Goal: Task Accomplishment & Management: Complete application form

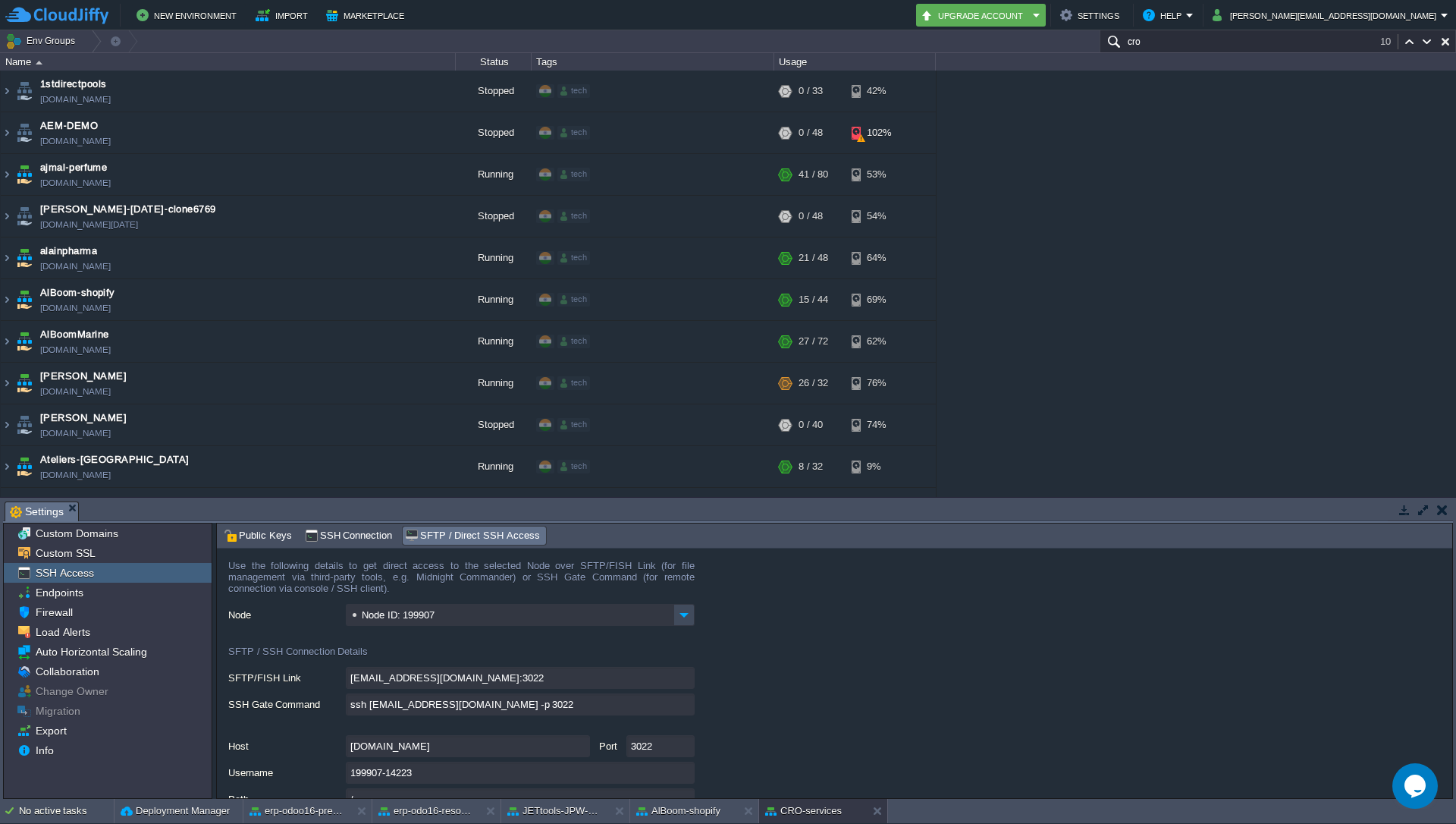
scroll to position [831, 0]
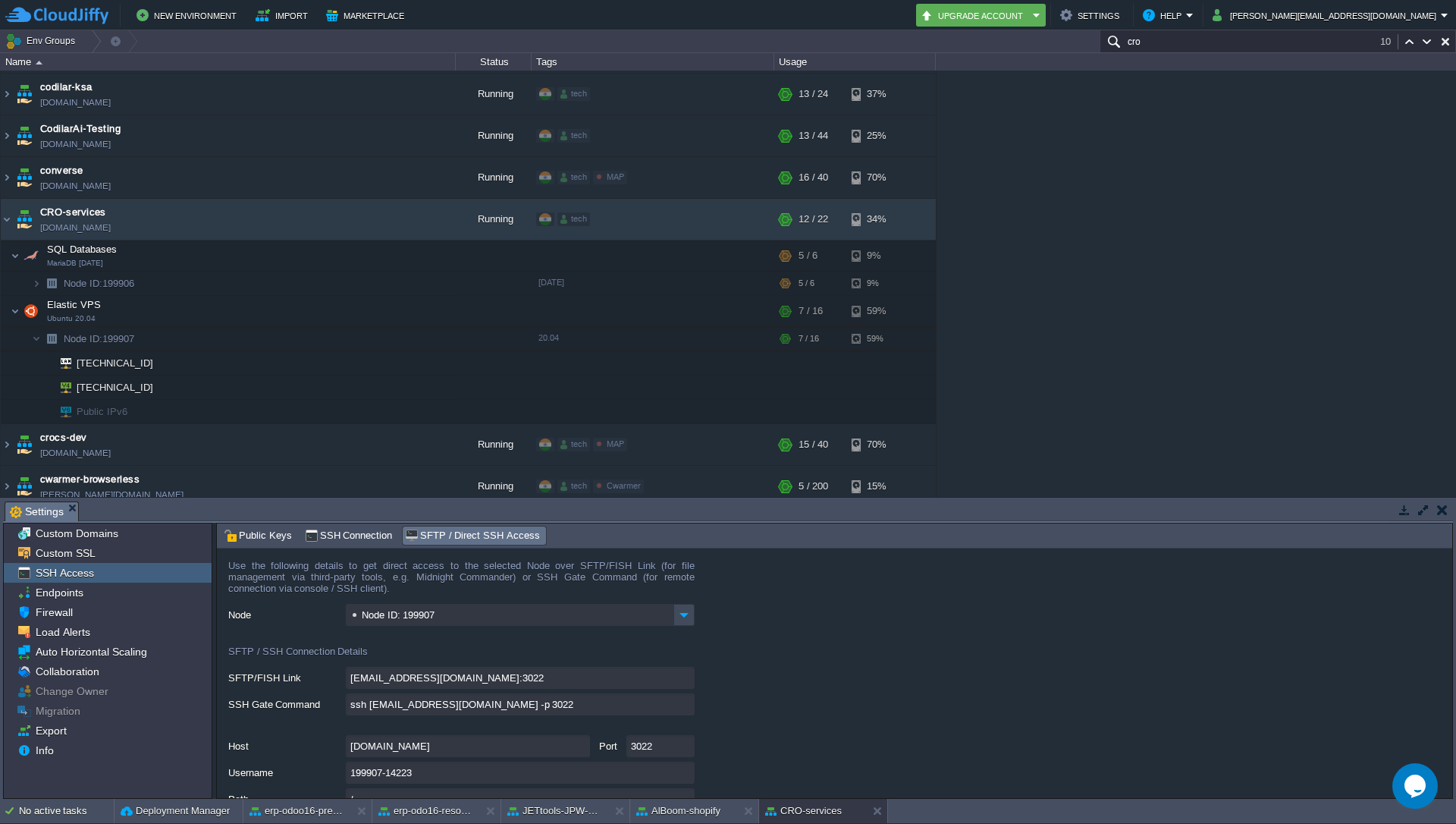
click at [1190, 197] on div "1stdirectpools [DOMAIN_NAME] Stopped tech + Add to Env Group RAM 0% CPU 0% 0 / …" at bounding box center [728, 283] width 1456 height 427
click at [6, 226] on img at bounding box center [7, 219] width 12 height 41
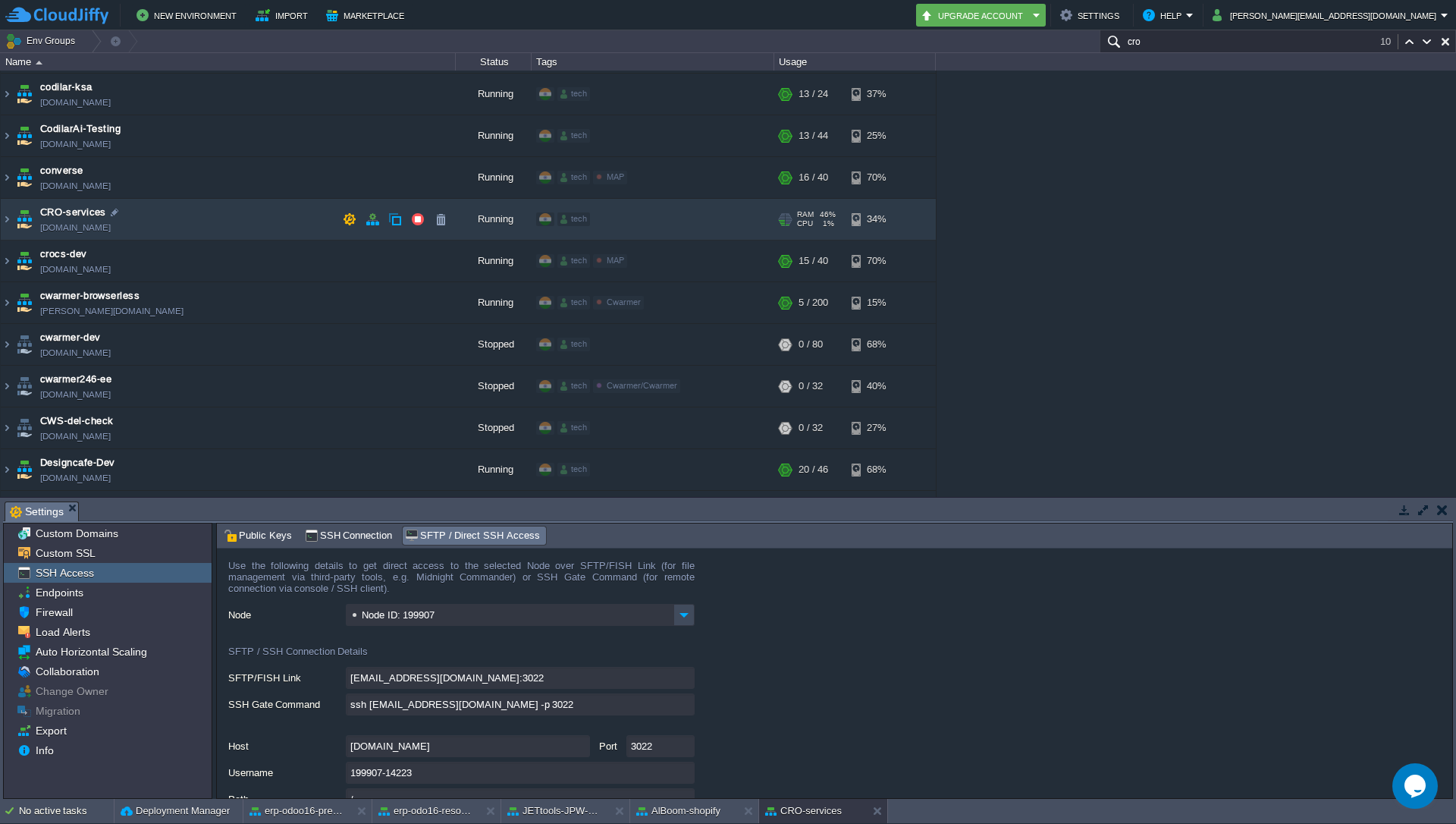
scroll to position [376, 0]
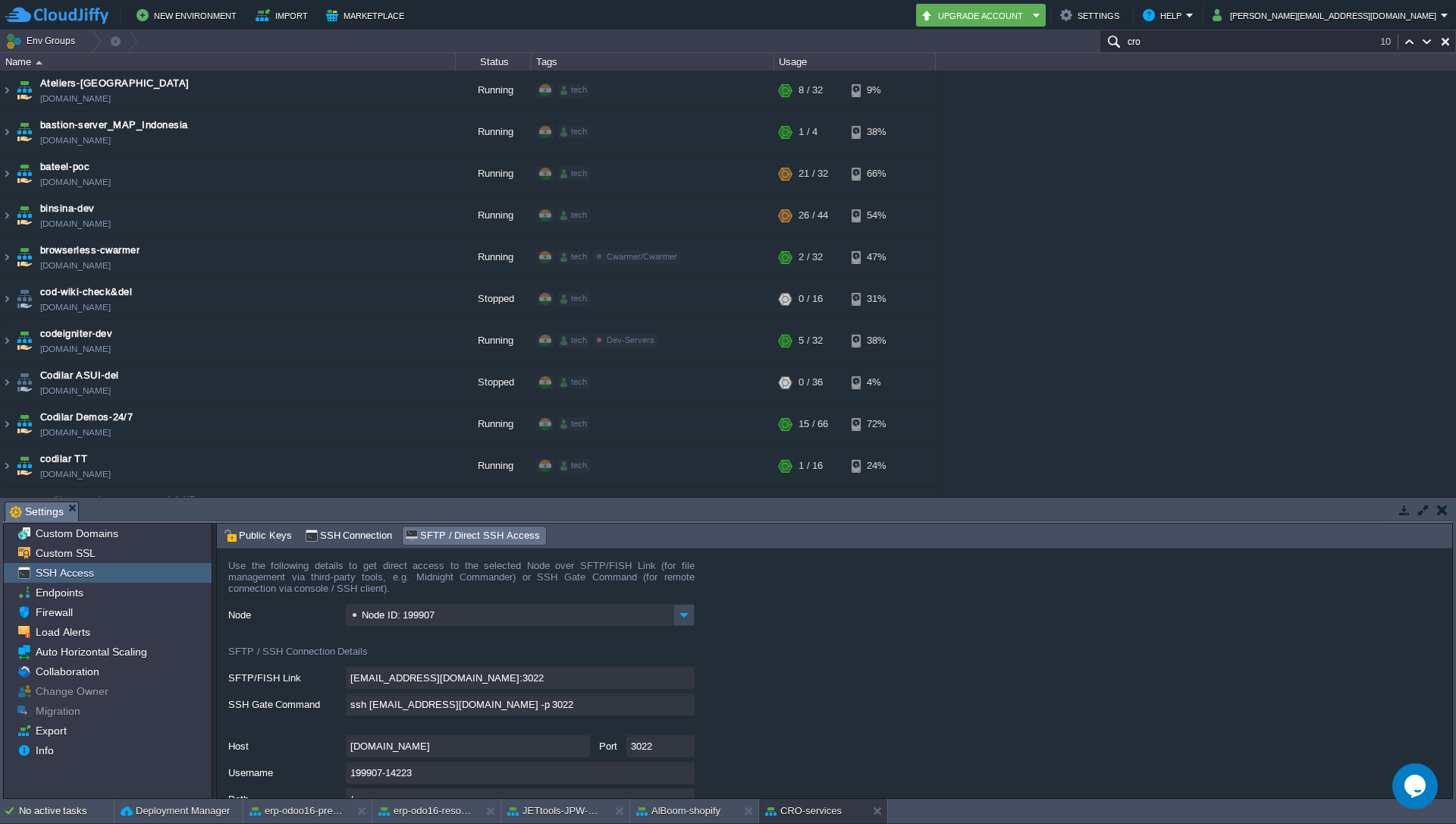
click at [1185, 47] on input "cro" at bounding box center [1277, 41] width 356 height 22
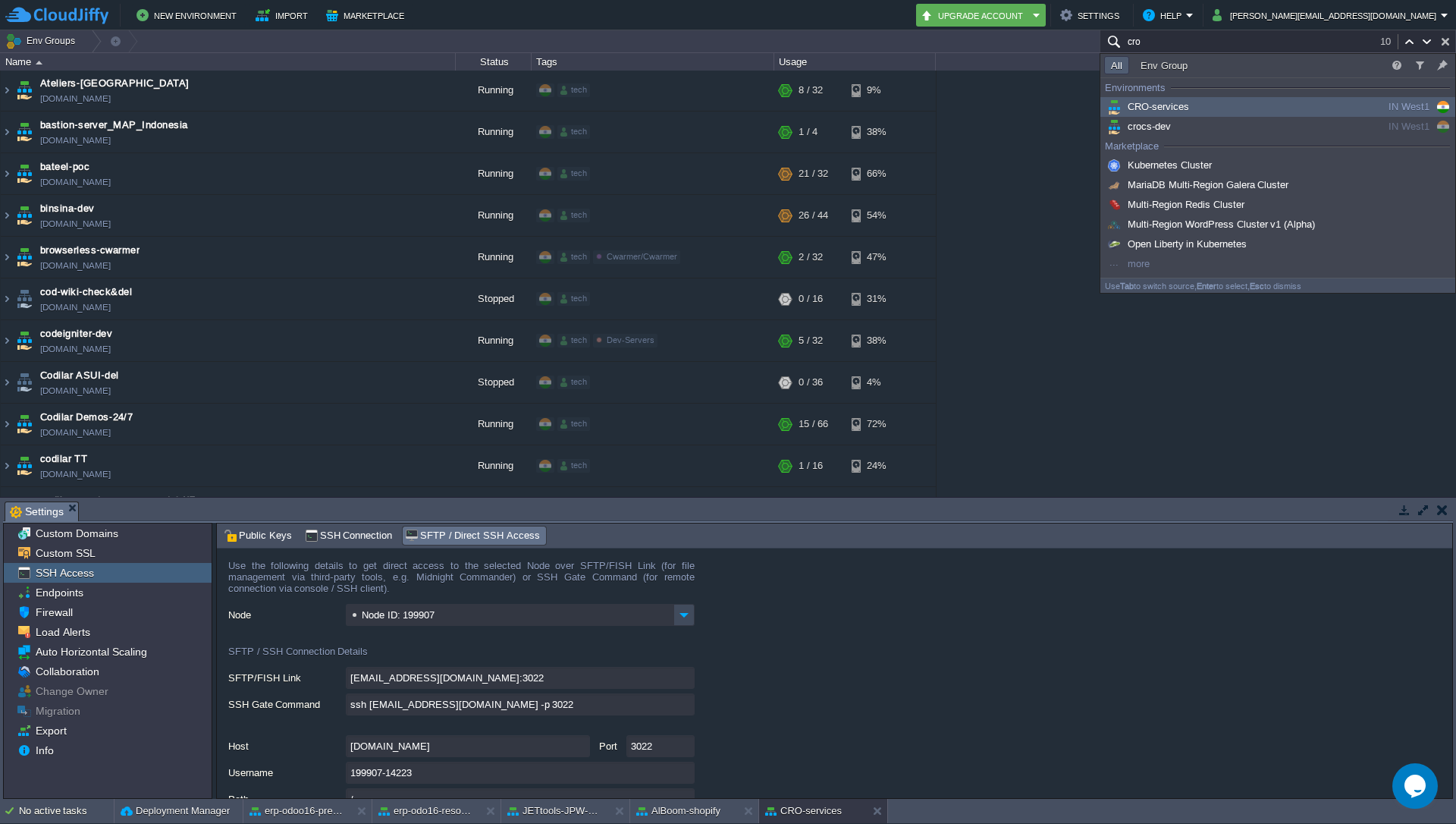
click at [1448, 43] on button "button" at bounding box center [1445, 42] width 14 height 14
type input "Search (Ctrl+F)"
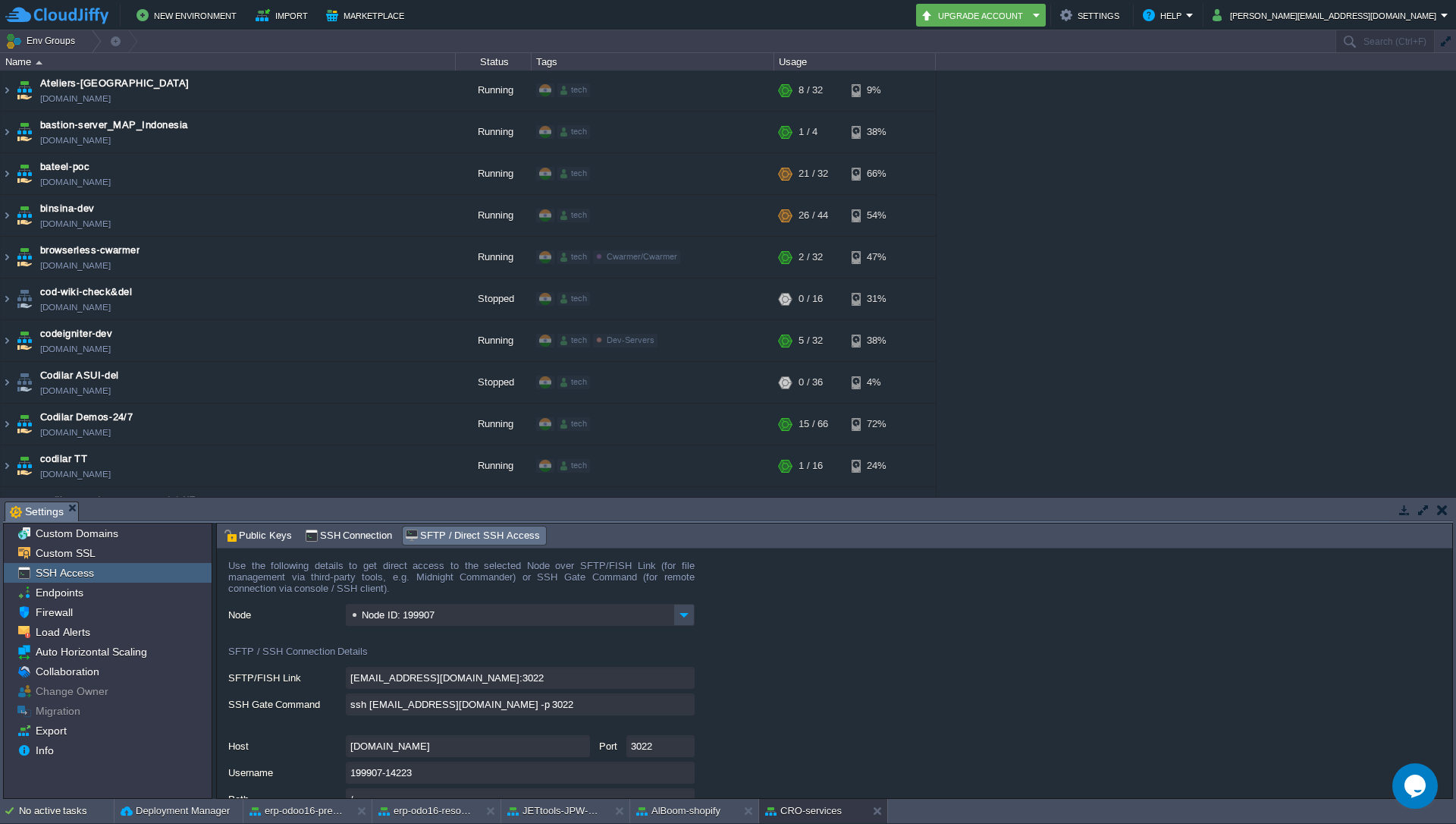
click at [1166, 287] on div "1stdirectpools [DOMAIN_NAME] Stopped tech + Add to Env Group RAM 0% CPU 0% 0 / …" at bounding box center [728, 283] width 1456 height 427
click at [160, 20] on button "New Environment" at bounding box center [188, 15] width 104 height 18
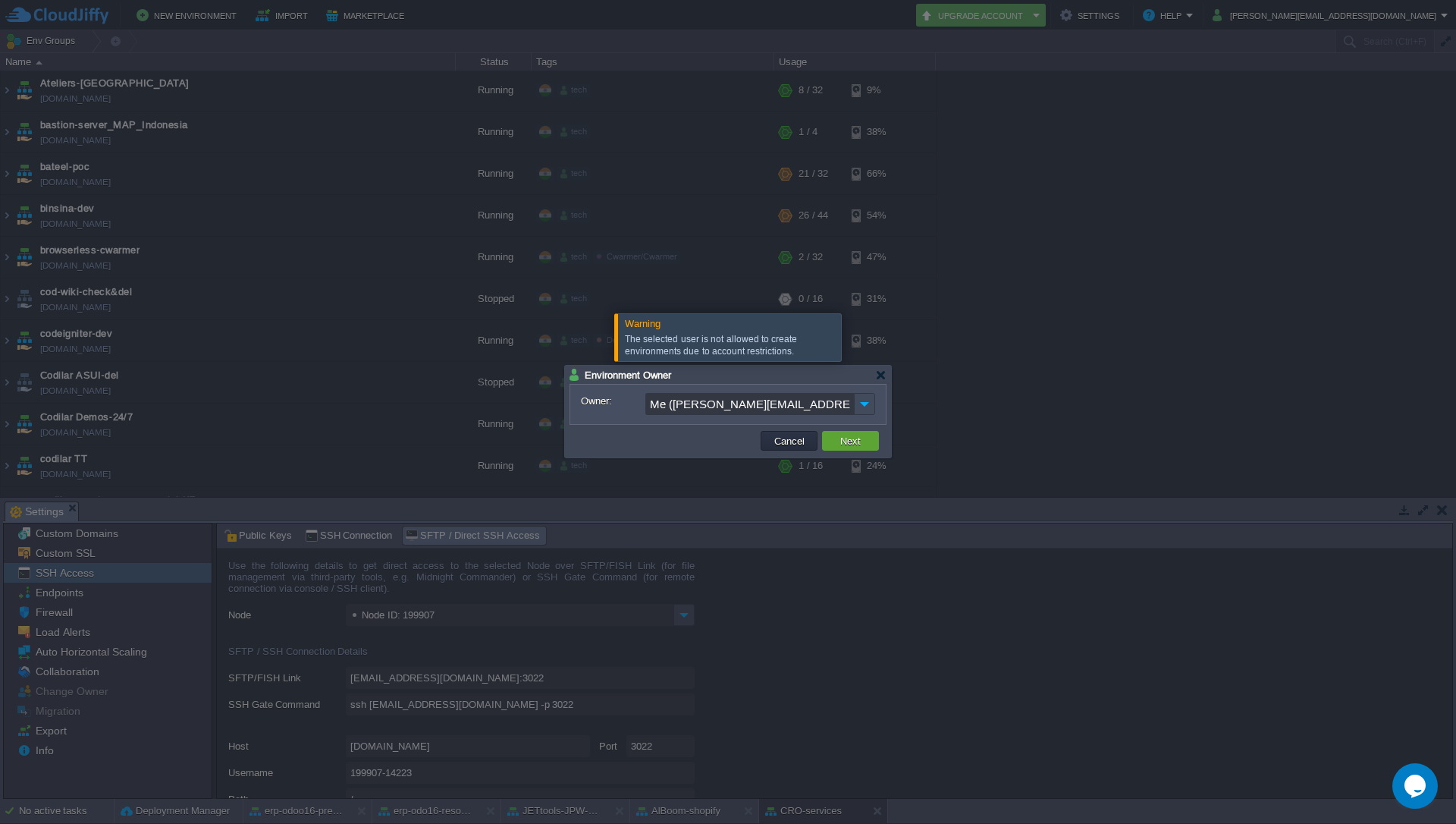
click at [739, 405] on input "Me ([PERSON_NAME][EMAIL_ADDRESS][DOMAIN_NAME])" at bounding box center [750, 404] width 209 height 22
click at [718, 466] on span "[EMAIL_ADDRESS][DOMAIN_NAME]" at bounding box center [752, 468] width 173 height 13
type input "[EMAIL_ADDRESS][DOMAIN_NAME]"
click at [874, 441] on td "Next" at bounding box center [851, 441] width 57 height 20
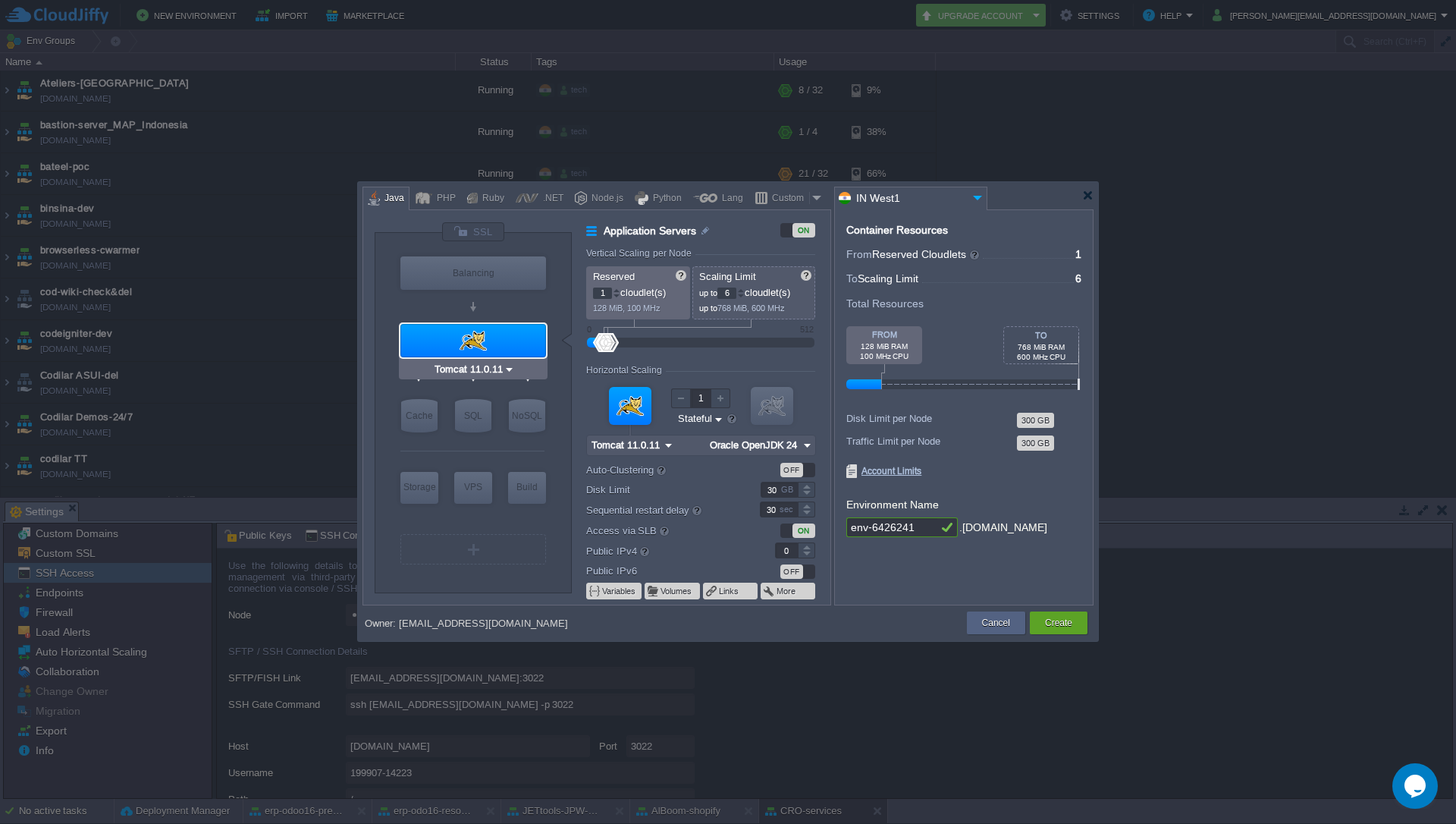
click at [450, 346] on div at bounding box center [473, 340] width 146 height 33
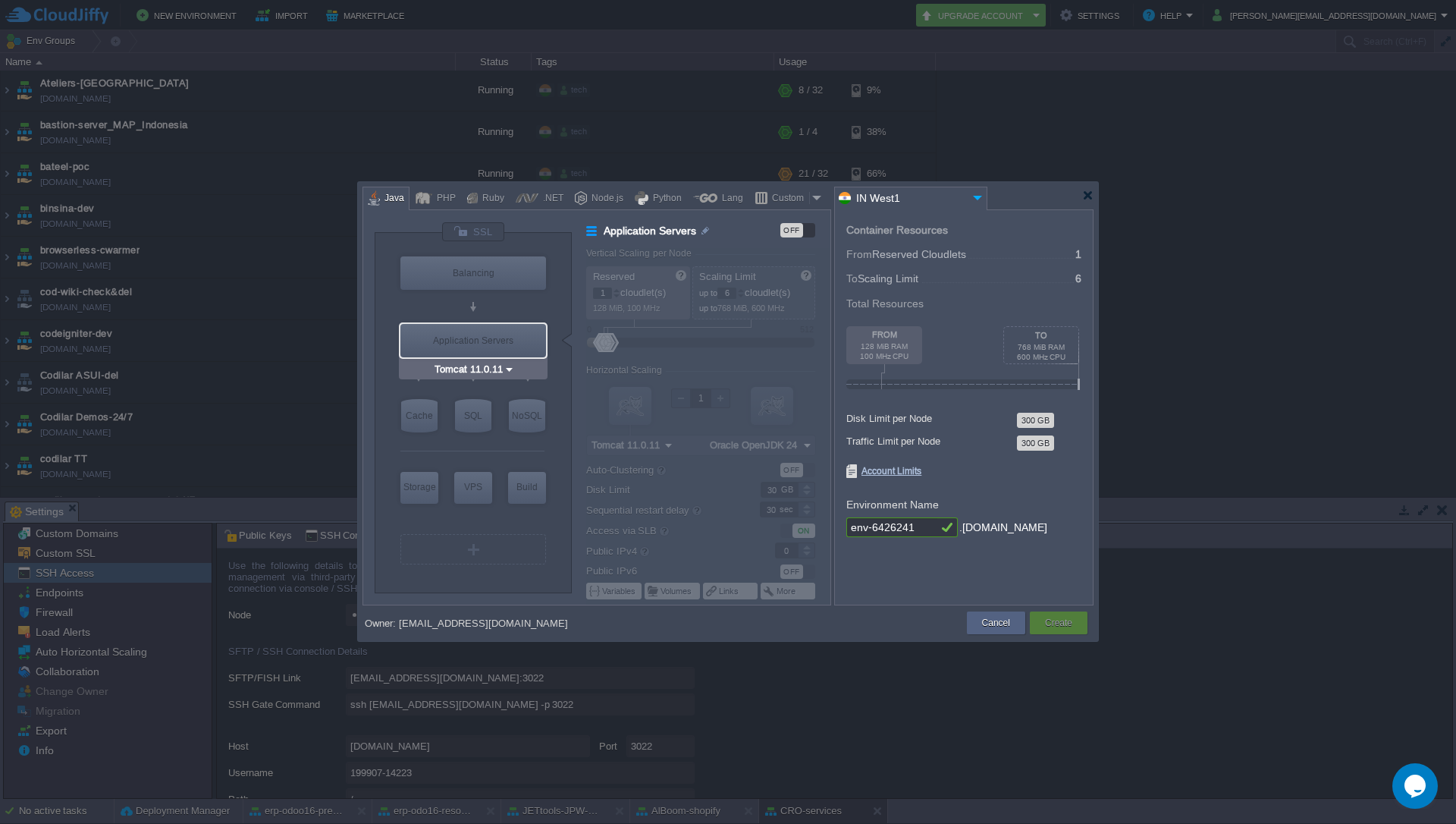
click at [473, 334] on div "Application Servers" at bounding box center [473, 340] width 146 height 33
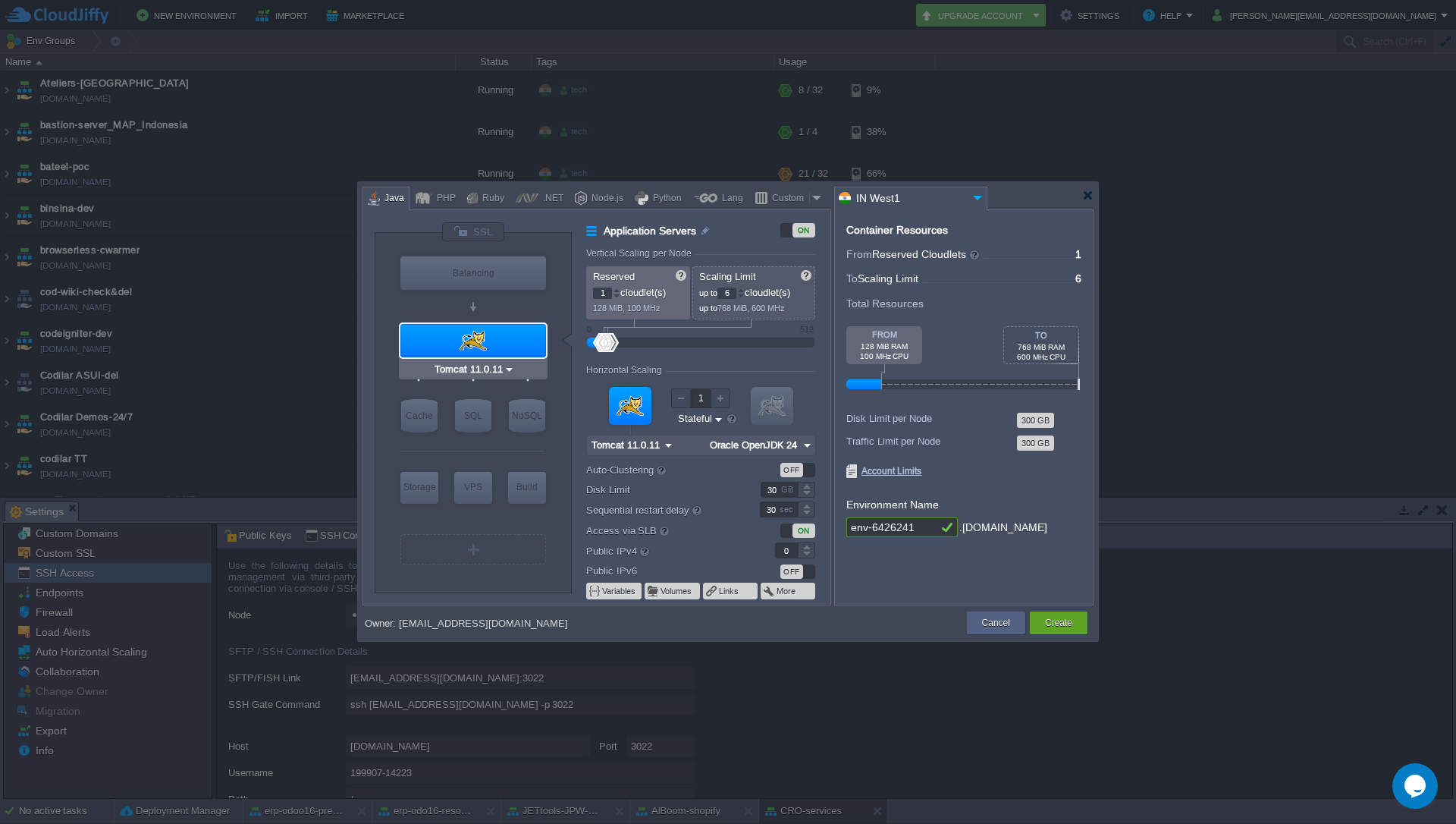
click at [491, 374] on input "Tomcat 11.0.11" at bounding box center [467, 370] width 72 height 16
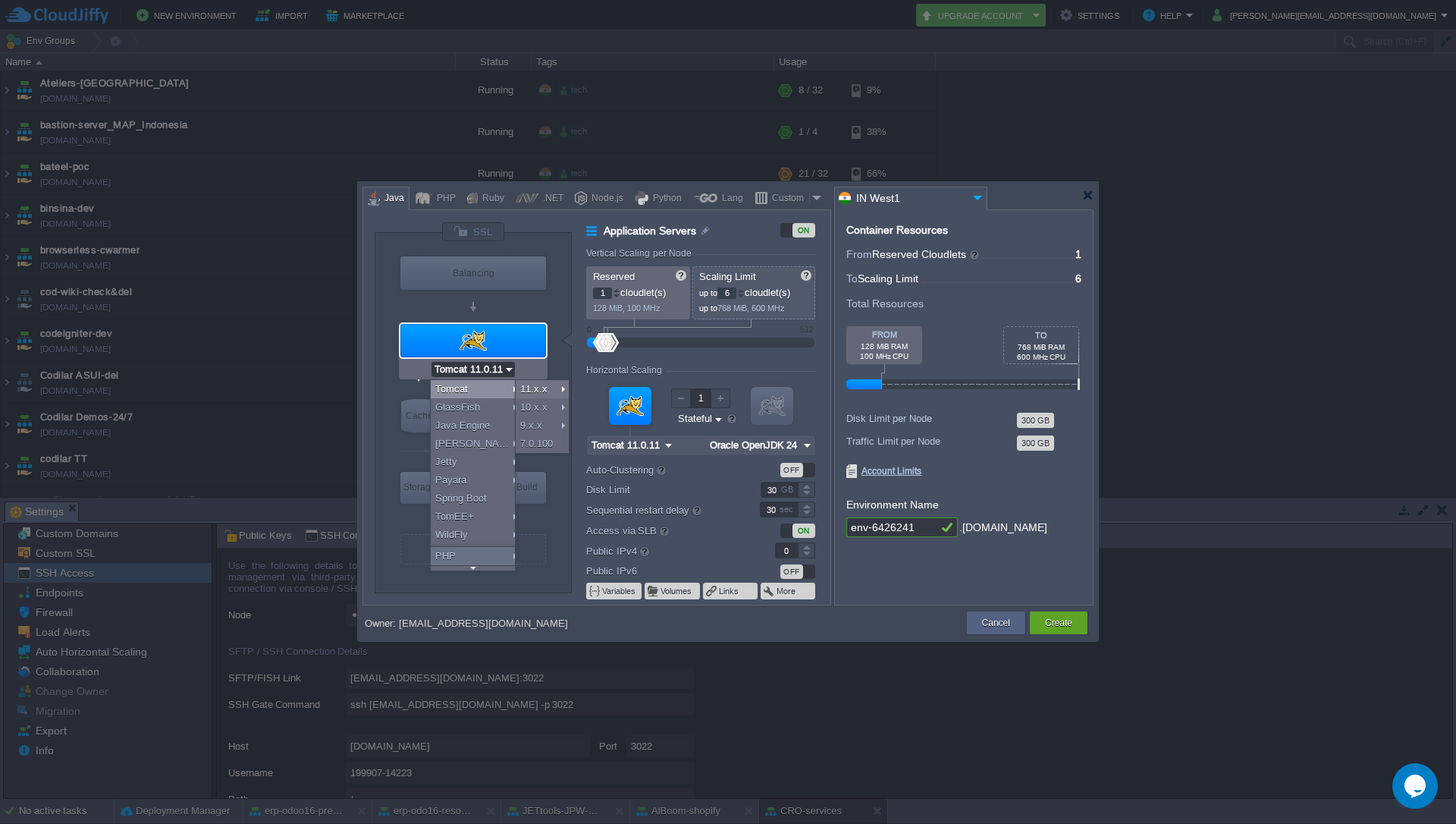
click at [476, 350] on div at bounding box center [473, 340] width 146 height 33
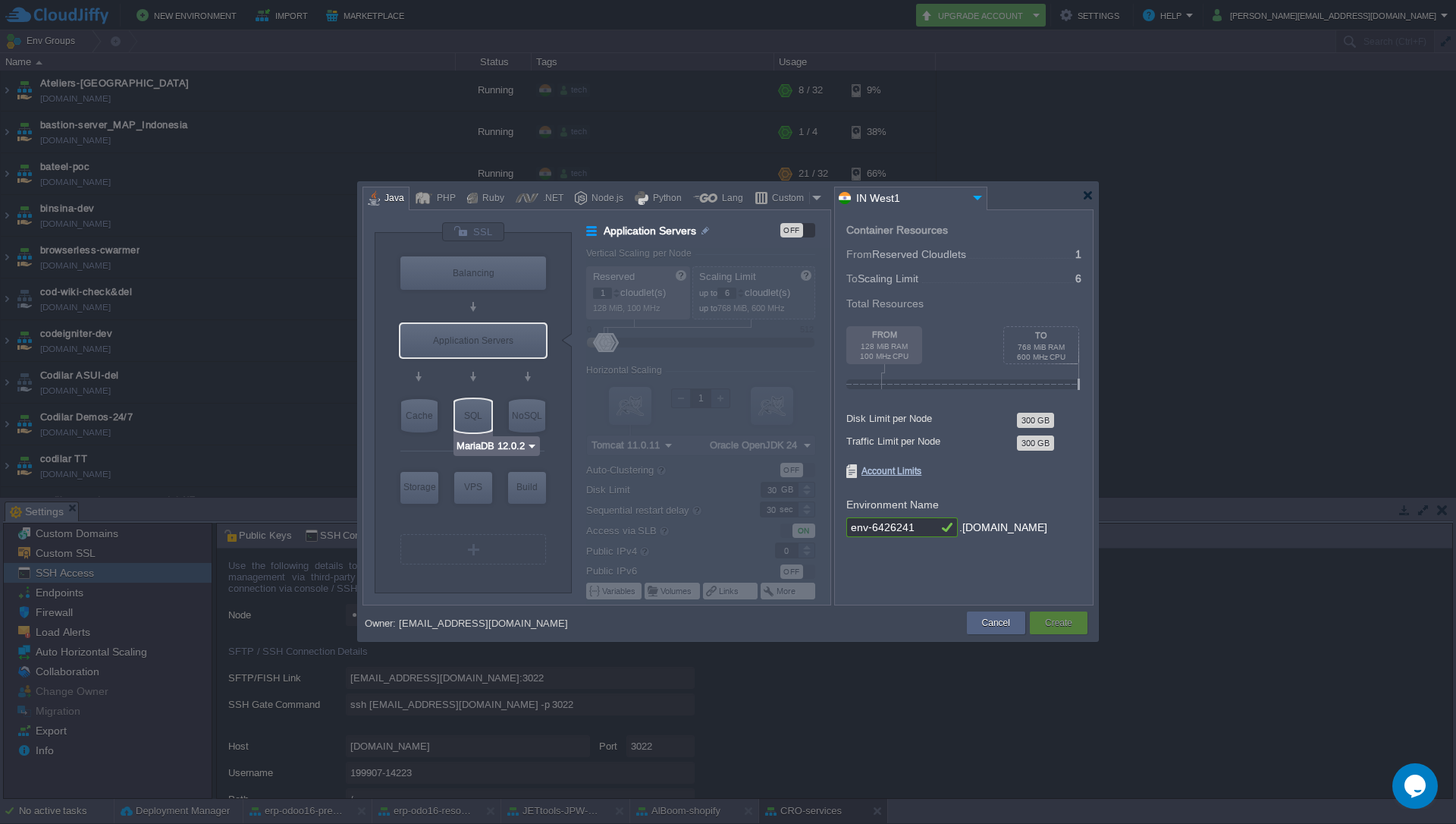
type input "AlmaLinux 9.6"
click at [471, 493] on div "VPS" at bounding box center [473, 486] width 38 height 30
type input "Elastic VPS"
type input "4"
type input "AlmaLinux 9.6"
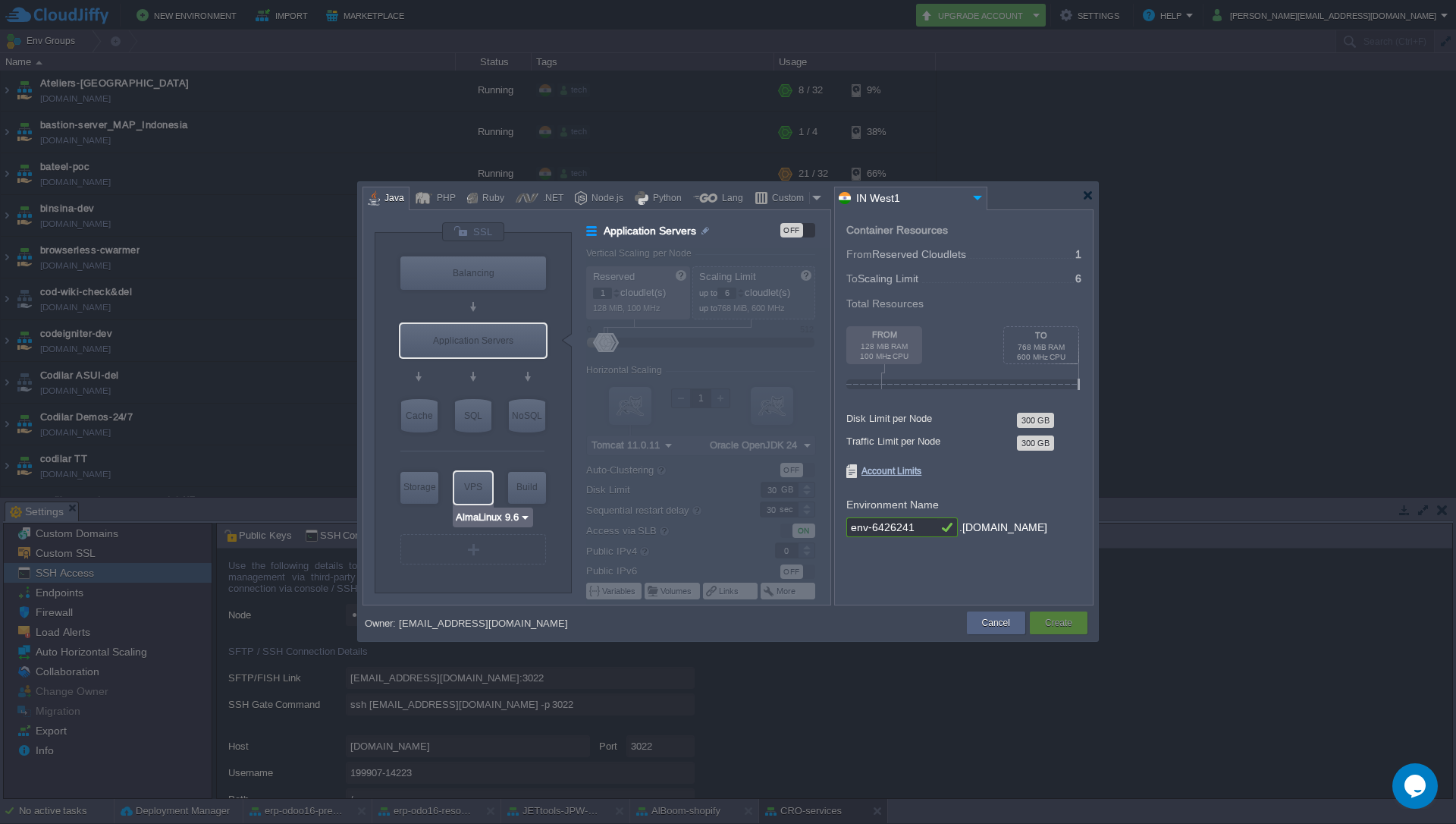
type input "9.6"
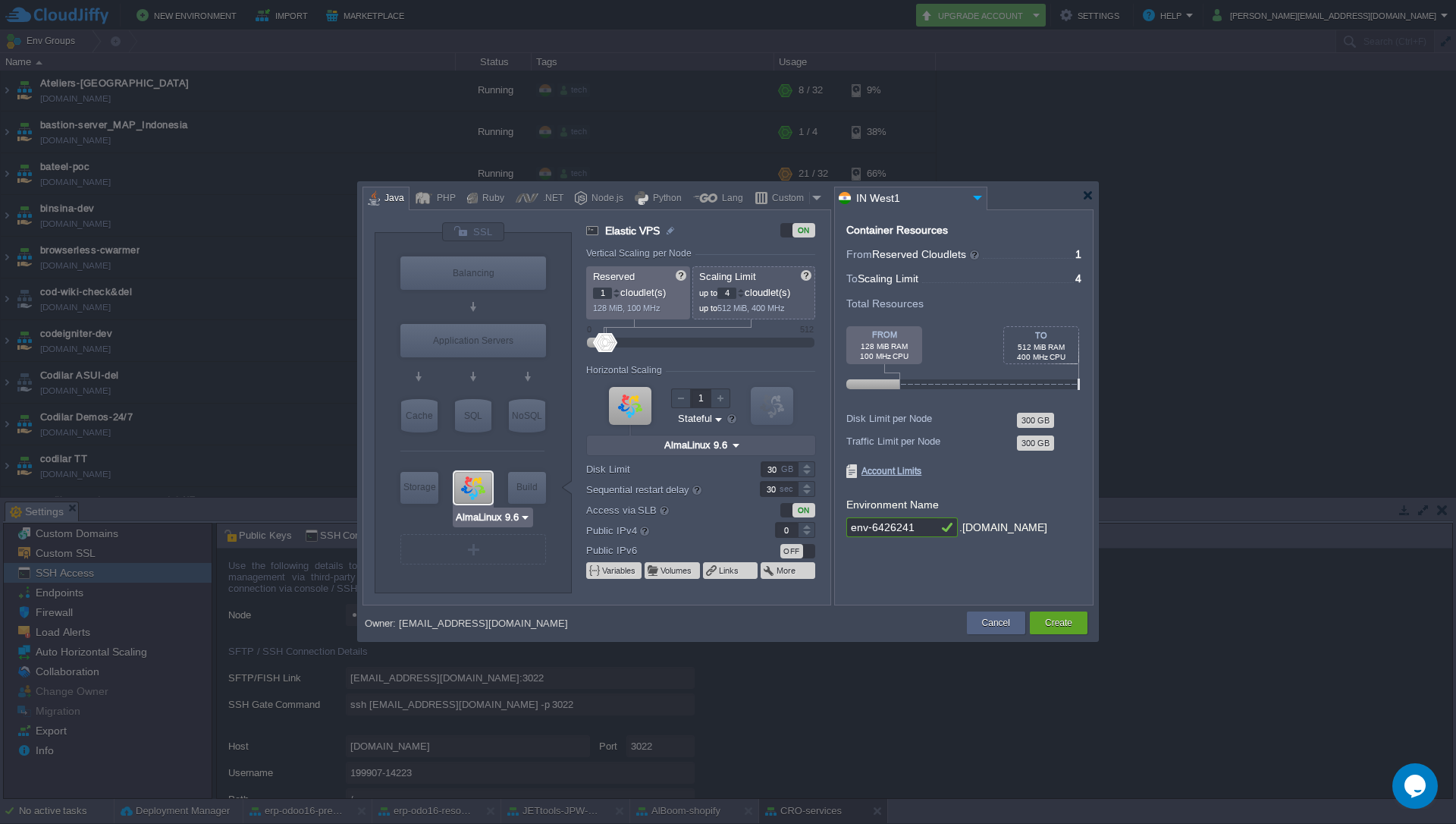
click at [476, 520] on input "AlmaLinux 9.6" at bounding box center [487, 517] width 64 height 16
click at [553, 591] on div "22.04" at bounding box center [565, 591] width 53 height 18
type input "Ubuntu 22.04"
type input "22.04"
click at [556, 515] on div "VM Balancing VM Application Servers VM Cache VM SQL VM NoSQL VM Storage VM VPS …" at bounding box center [473, 412] width 197 height 360
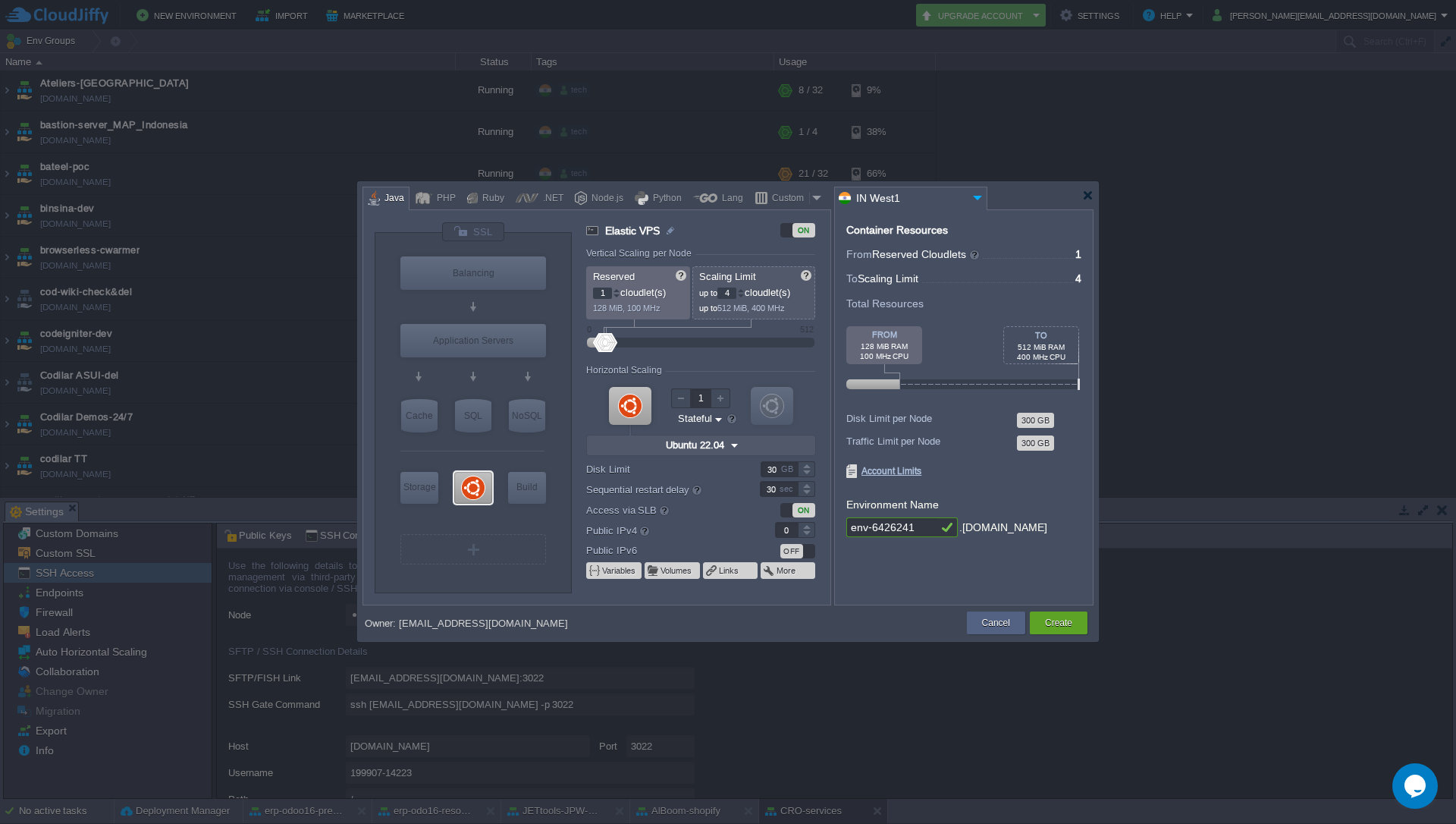
type input "NGINX 1.28.0"
click at [745, 290] on div at bounding box center [741, 290] width 7 height 6
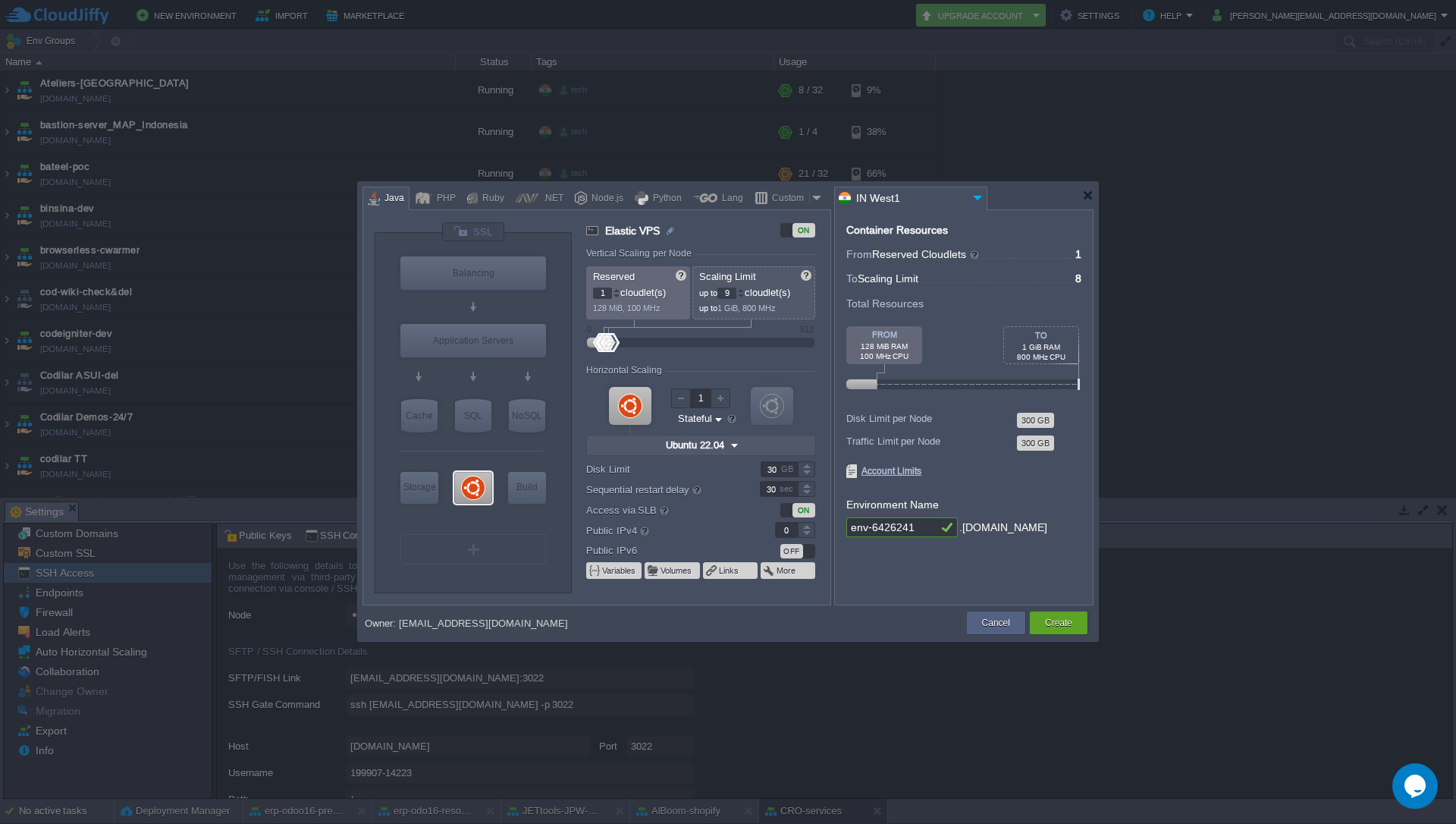
click at [745, 290] on div at bounding box center [741, 290] width 7 height 6
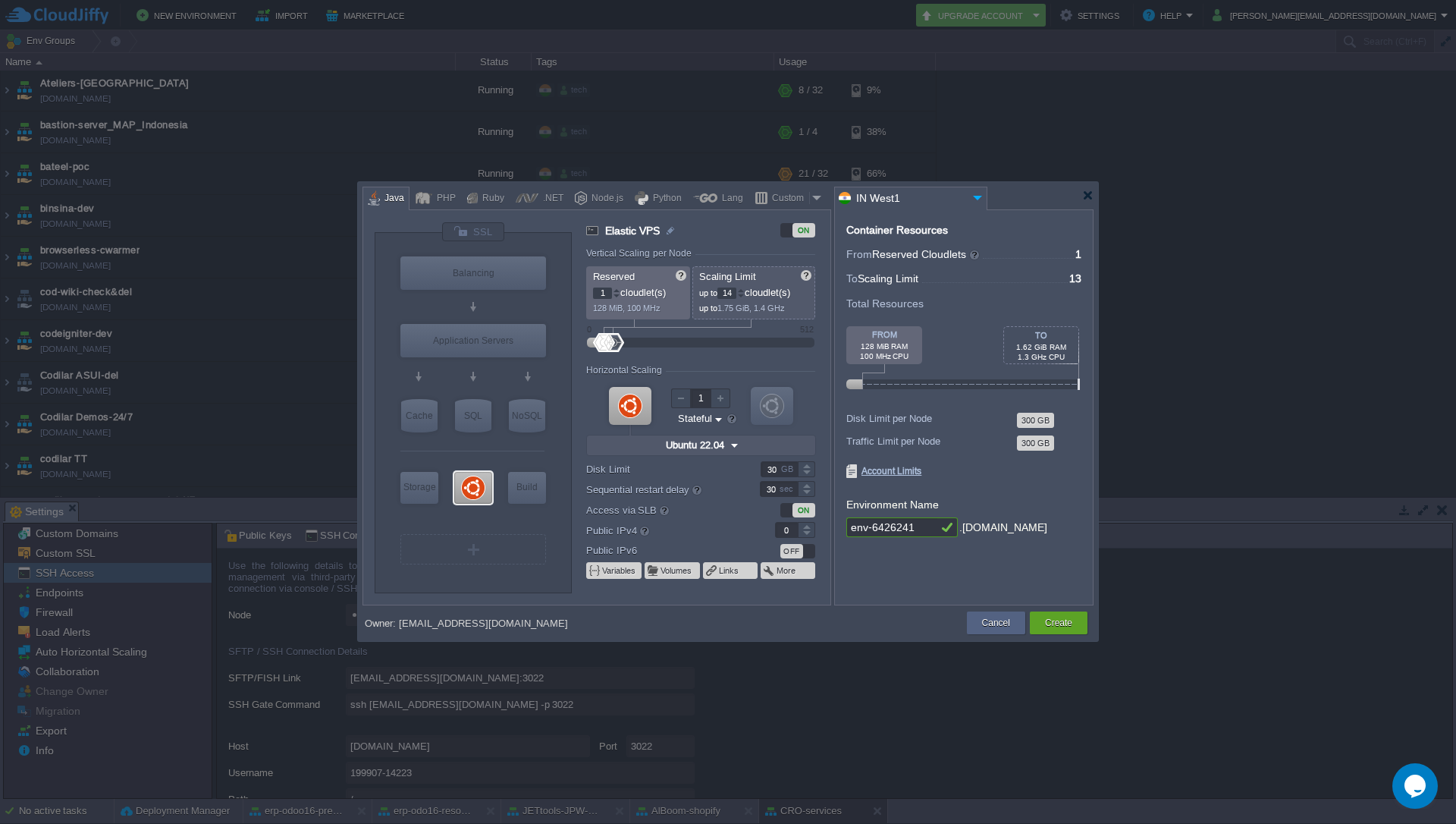
click at [745, 290] on div at bounding box center [741, 290] width 7 height 6
type input "16"
click at [745, 290] on div at bounding box center [741, 290] width 7 height 6
type input "Maven [DATE]"
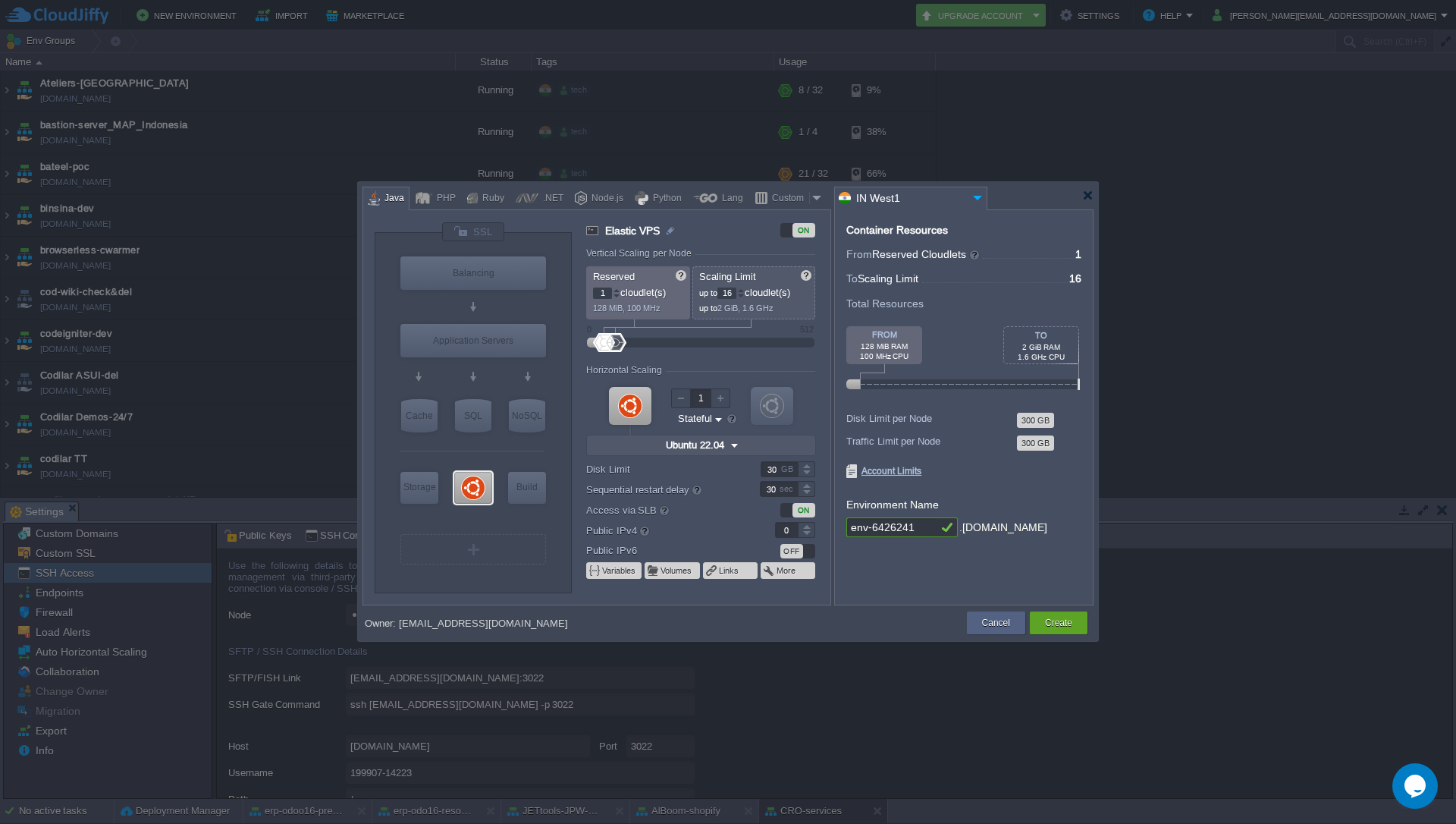
drag, startPoint x: 925, startPoint y: 526, endPoint x: 828, endPoint y: 525, distance: 97.0
click at [828, 525] on div "VM Balancing VM Application Servers VM Cache VM SQL VM NoSQL VM Storage VM VPS …" at bounding box center [728, 407] width 731 height 396
drag, startPoint x: 894, startPoint y: 529, endPoint x: 850, endPoint y: 525, distance: 44.2
click at [850, 525] on input "yalla" at bounding box center [892, 527] width 91 height 20
paste input "middleware"
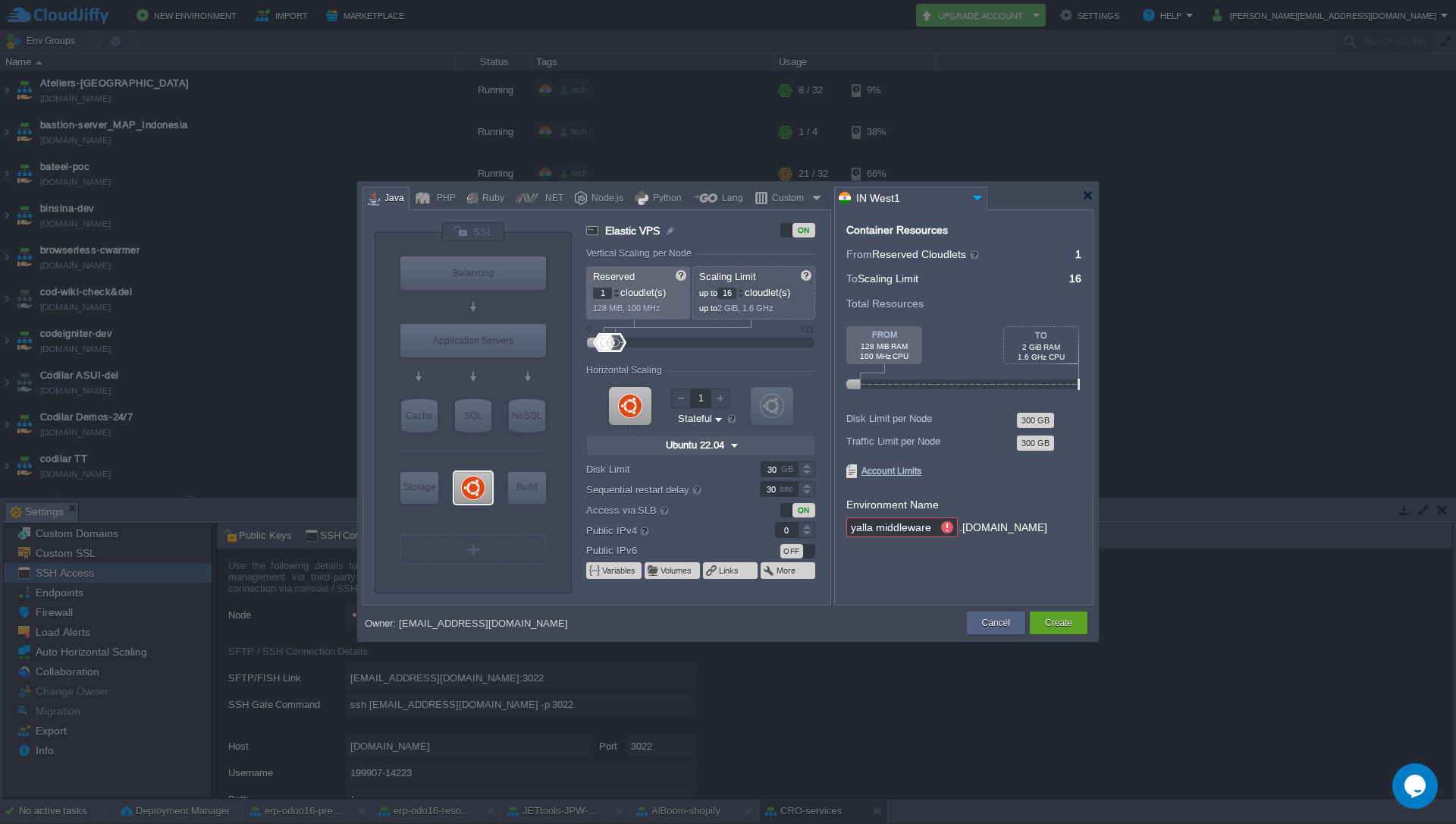
click at [877, 527] on input "yalla middleware" at bounding box center [892, 527] width 91 height 20
type input "yallamiddleware"
click at [808, 473] on div at bounding box center [806, 473] width 17 height 7
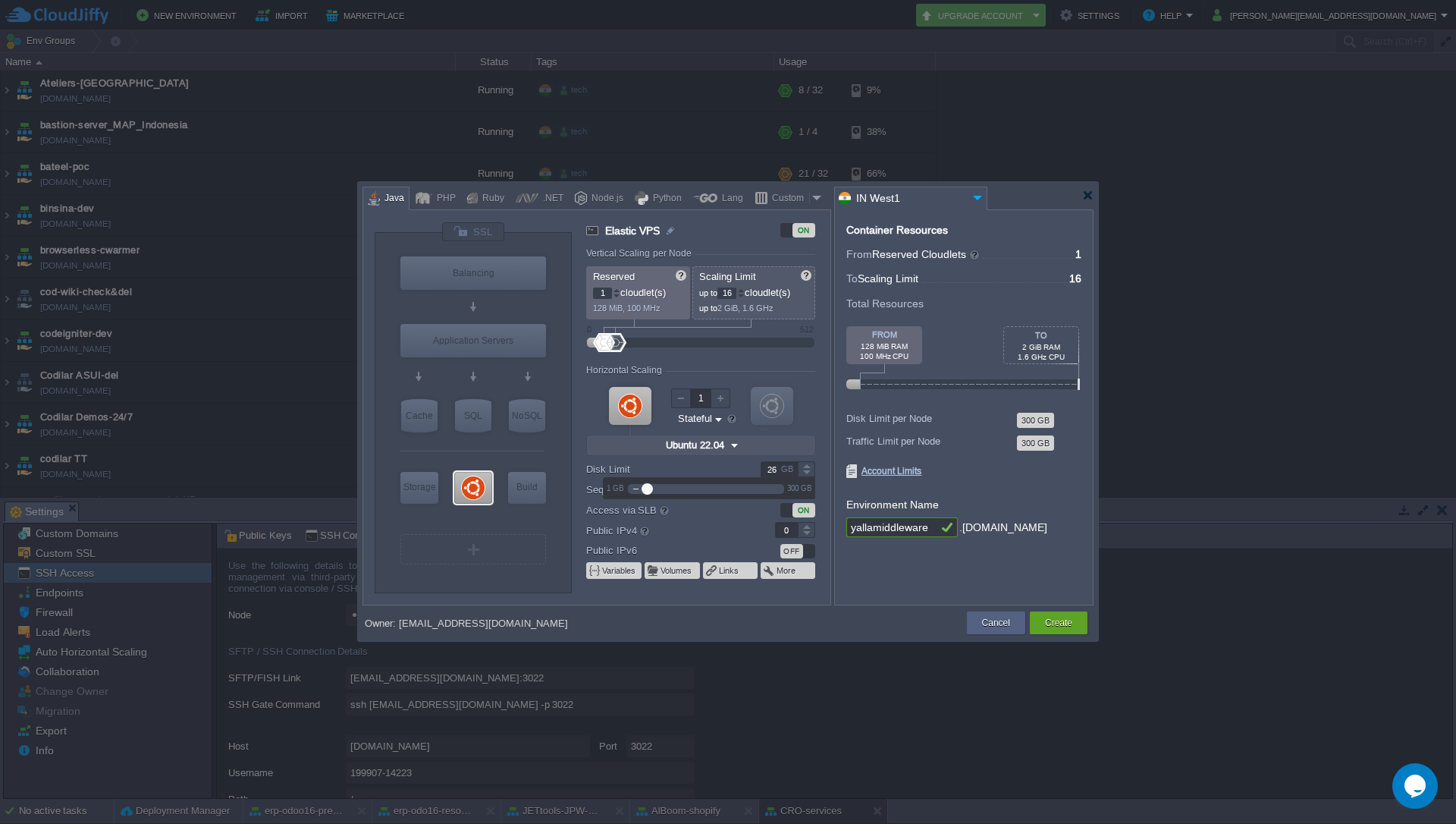
click at [808, 473] on div at bounding box center [806, 473] width 17 height 7
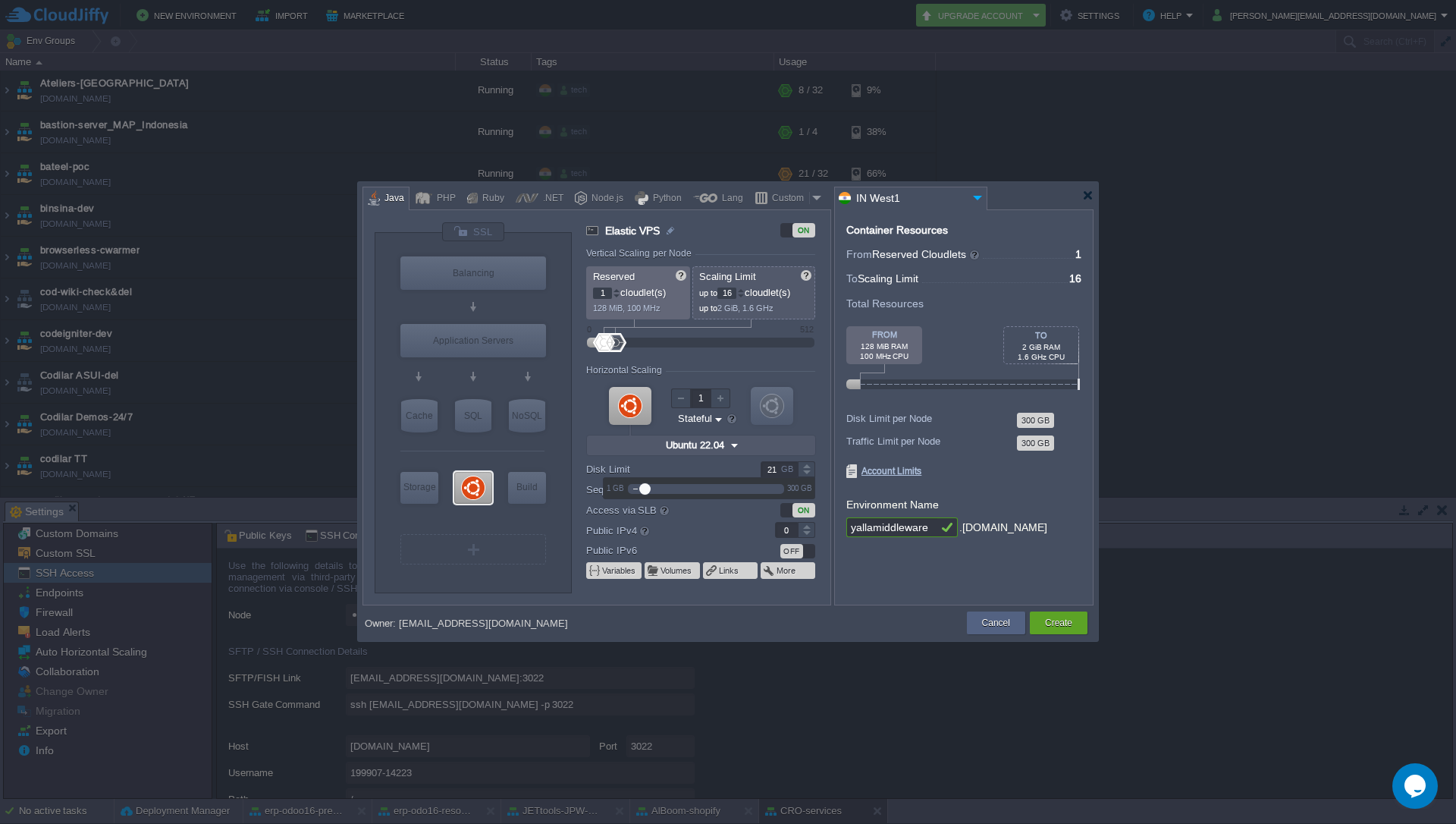
click at [808, 473] on div at bounding box center [806, 473] width 17 height 7
type input "20"
click at [808, 473] on div at bounding box center [806, 473] width 17 height 7
click at [1070, 493] on form "Environment Name yallamiddleware .[DOMAIN_NAME]" at bounding box center [964, 517] width 235 height 49
click at [805, 530] on div at bounding box center [806, 534] width 17 height 7
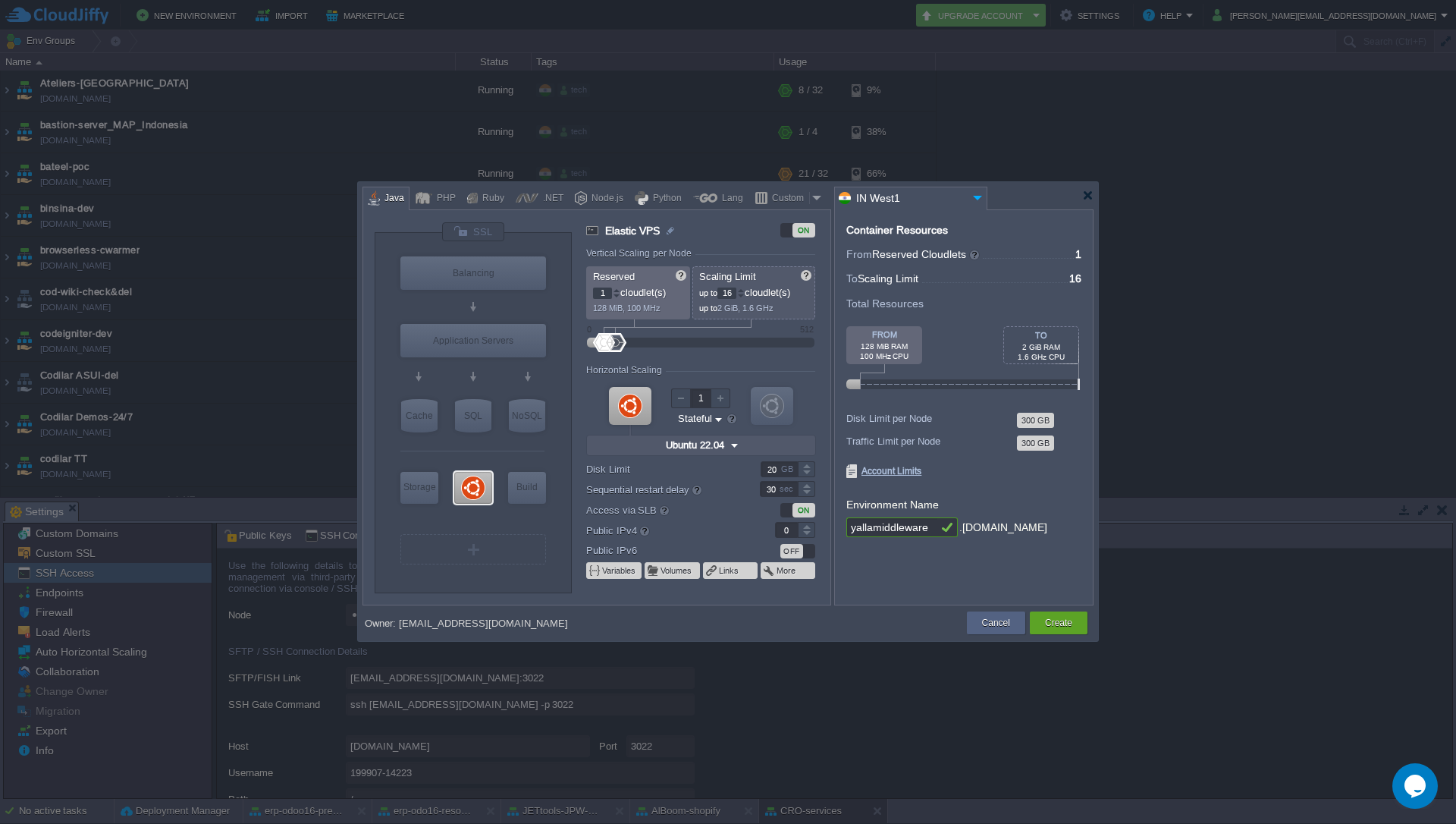
type input "1"
click at [808, 528] on div at bounding box center [806, 525] width 17 height 7
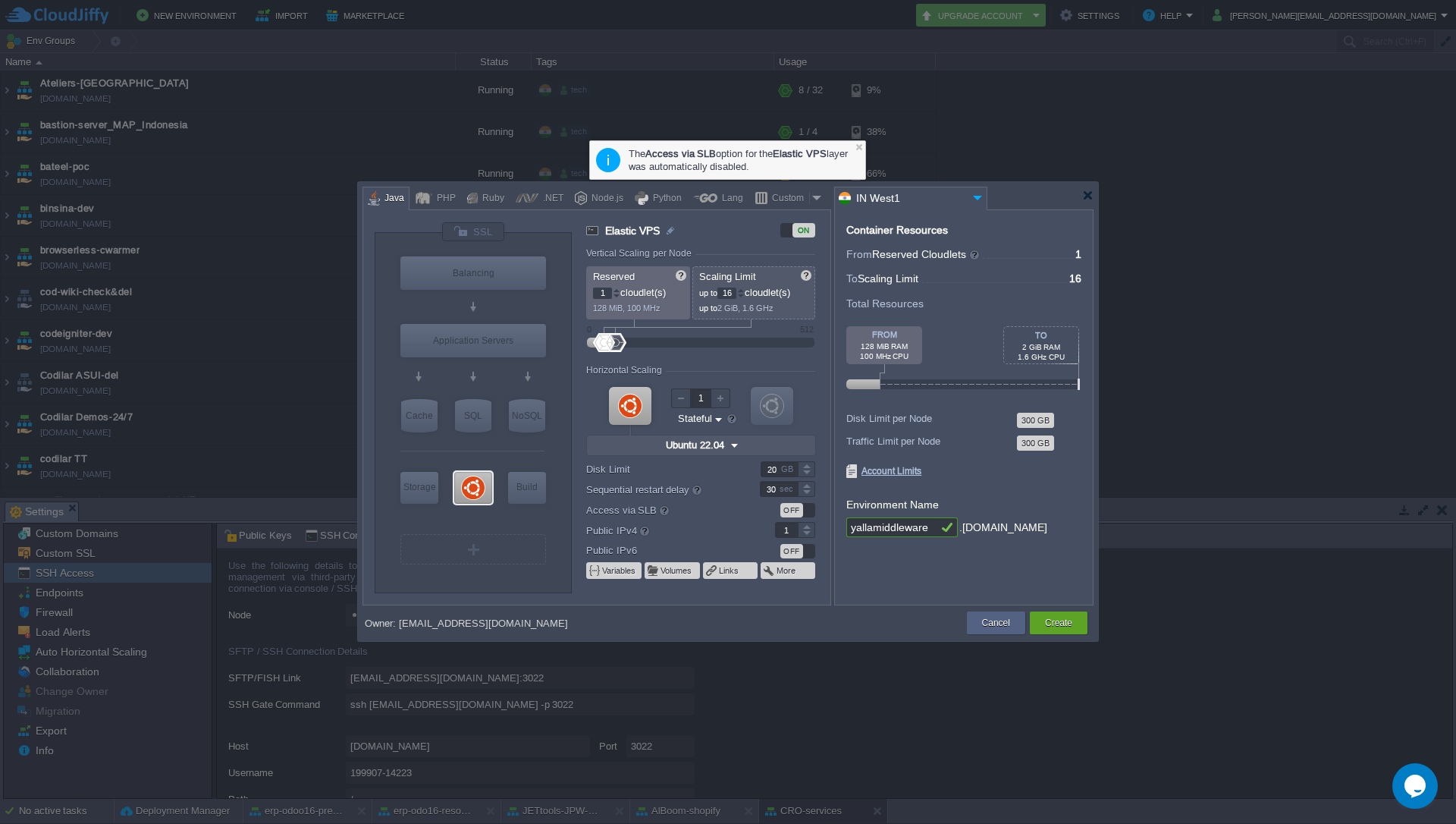
click at [1052, 507] on form "Environment Name yallamiddleware .[DOMAIN_NAME]" at bounding box center [964, 517] width 235 height 49
type input "Tomcat 11.0.11"
click at [745, 360] on form "Vertical Scaling per Node Reserved 1 cloudlet(s) 128 MiB, 100 MHz Scaling Limit…" at bounding box center [708, 426] width 243 height 357
click at [938, 569] on div "Container Resources From Reserved Cloudlets ... = 1 not added To Scaling Limit …" at bounding box center [964, 407] width 259 height 396
click at [871, 528] on input "yallamiddleware" at bounding box center [892, 527] width 91 height 20
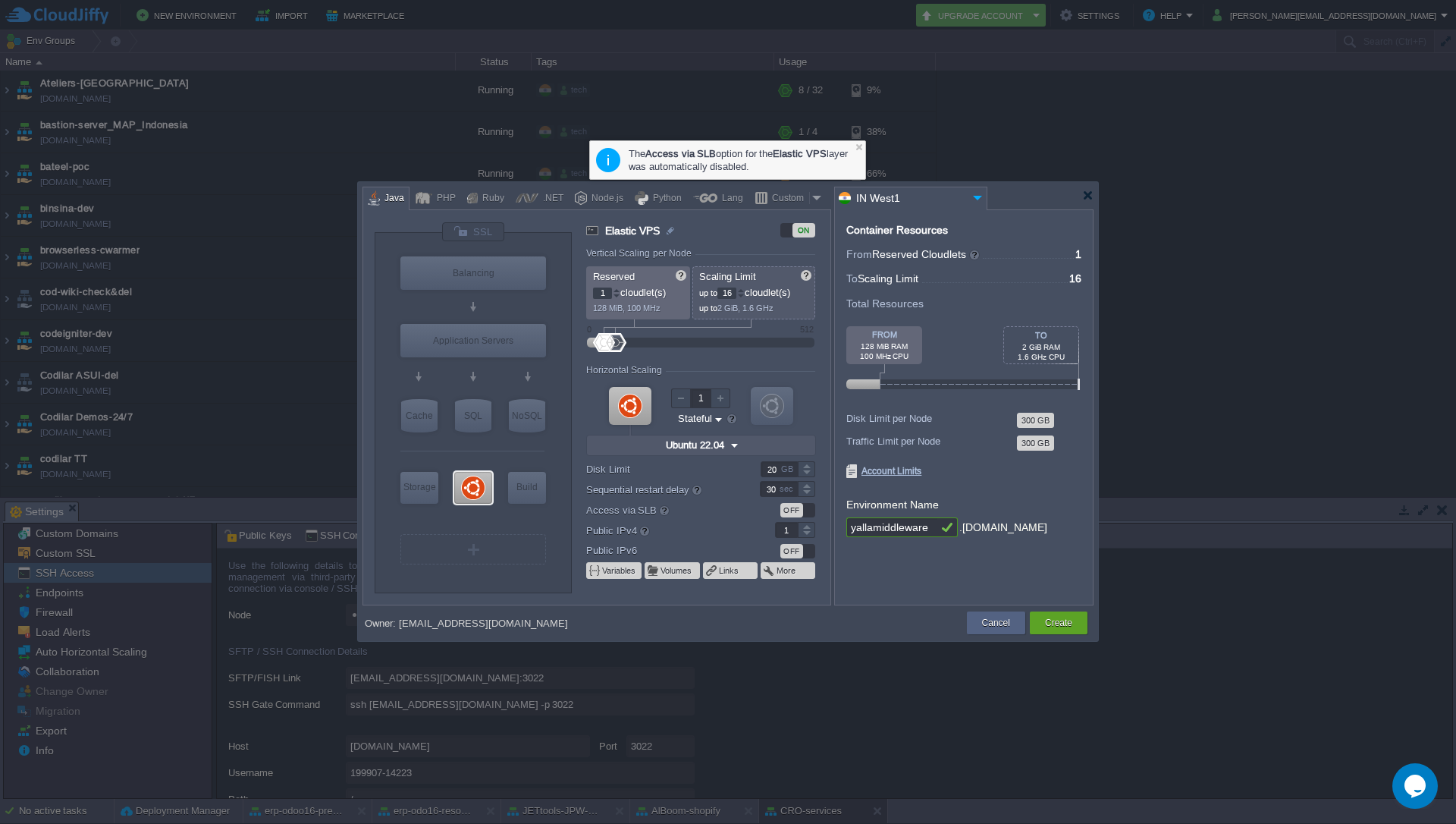
click at [871, 528] on input "yallamiddleware" at bounding box center [892, 527] width 91 height 20
click at [894, 554] on div "Container Resources From Reserved Cloudlets ... = 1 not added To Scaling Limit …" at bounding box center [964, 407] width 259 height 396
click at [732, 361] on form "Vertical Scaling per Node Reserved 1 cloudlet(s) 128 MiB, 100 MHz Scaling Limit…" at bounding box center [708, 426] width 243 height 357
click at [719, 400] on div at bounding box center [720, 398] width 20 height 20
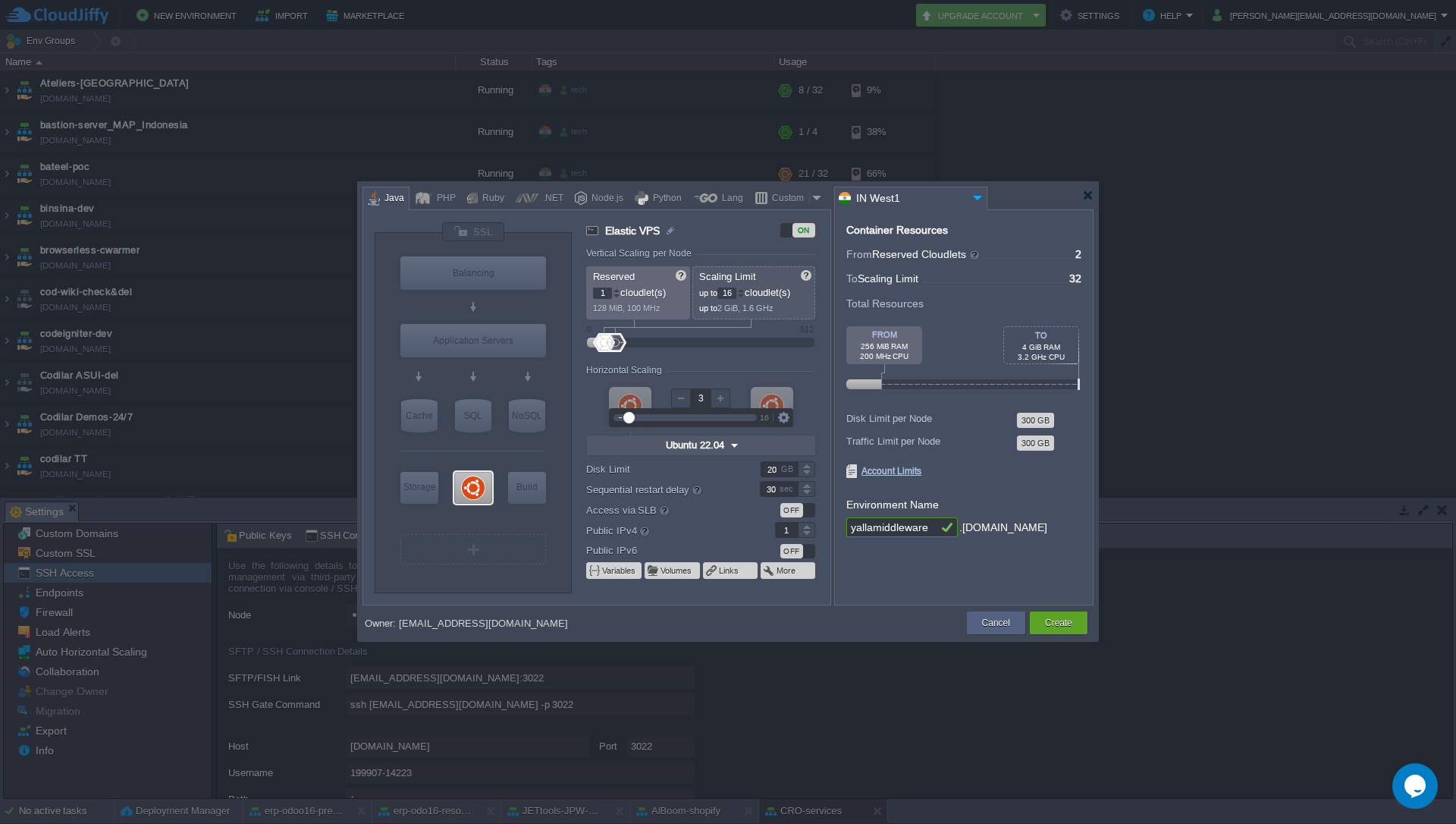
click at [718, 399] on div at bounding box center [720, 398] width 20 height 20
click at [679, 402] on div at bounding box center [681, 398] width 20 height 20
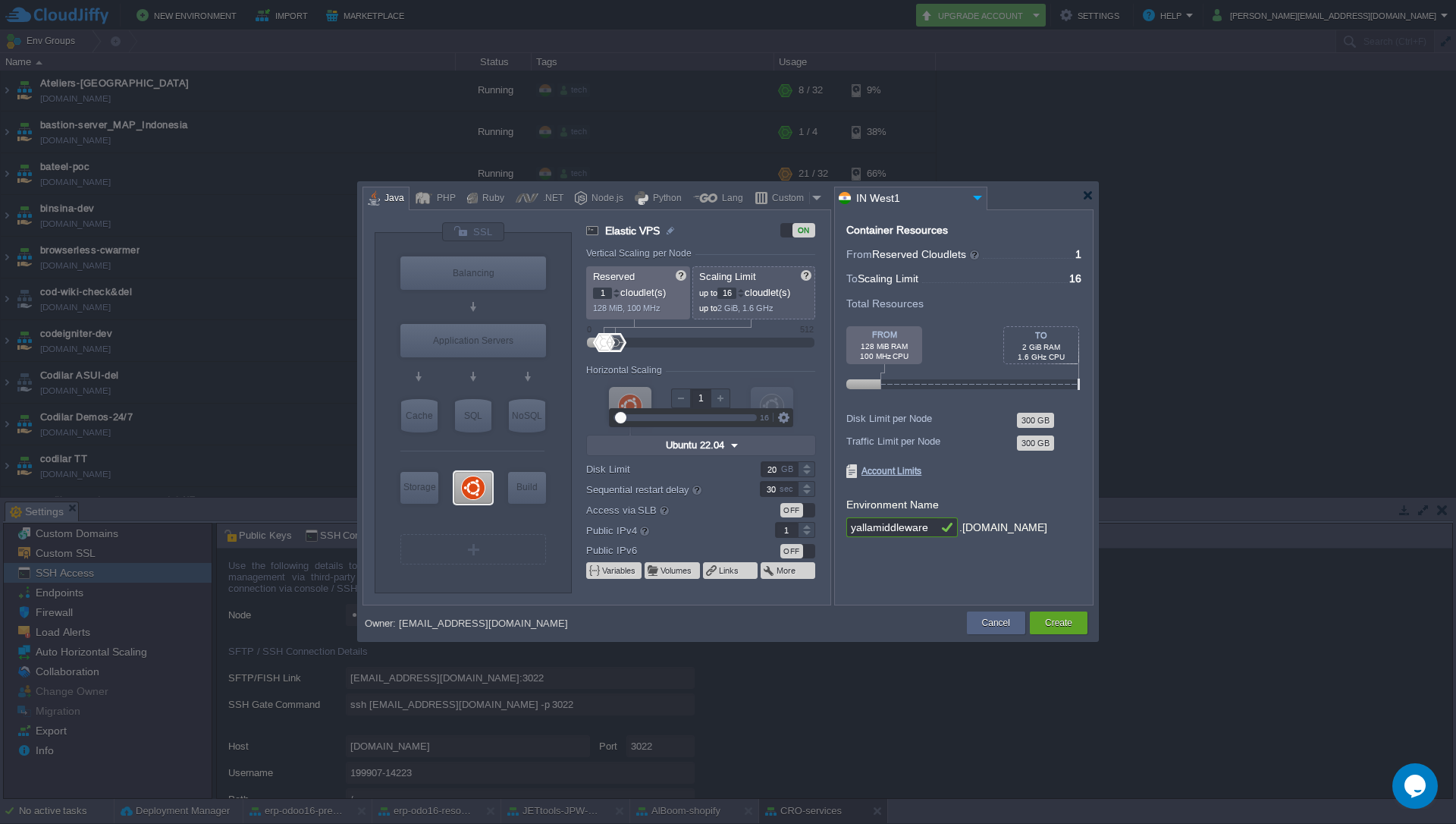
click at [679, 402] on div at bounding box center [681, 398] width 20 height 20
click at [721, 400] on div at bounding box center [720, 398] width 20 height 20
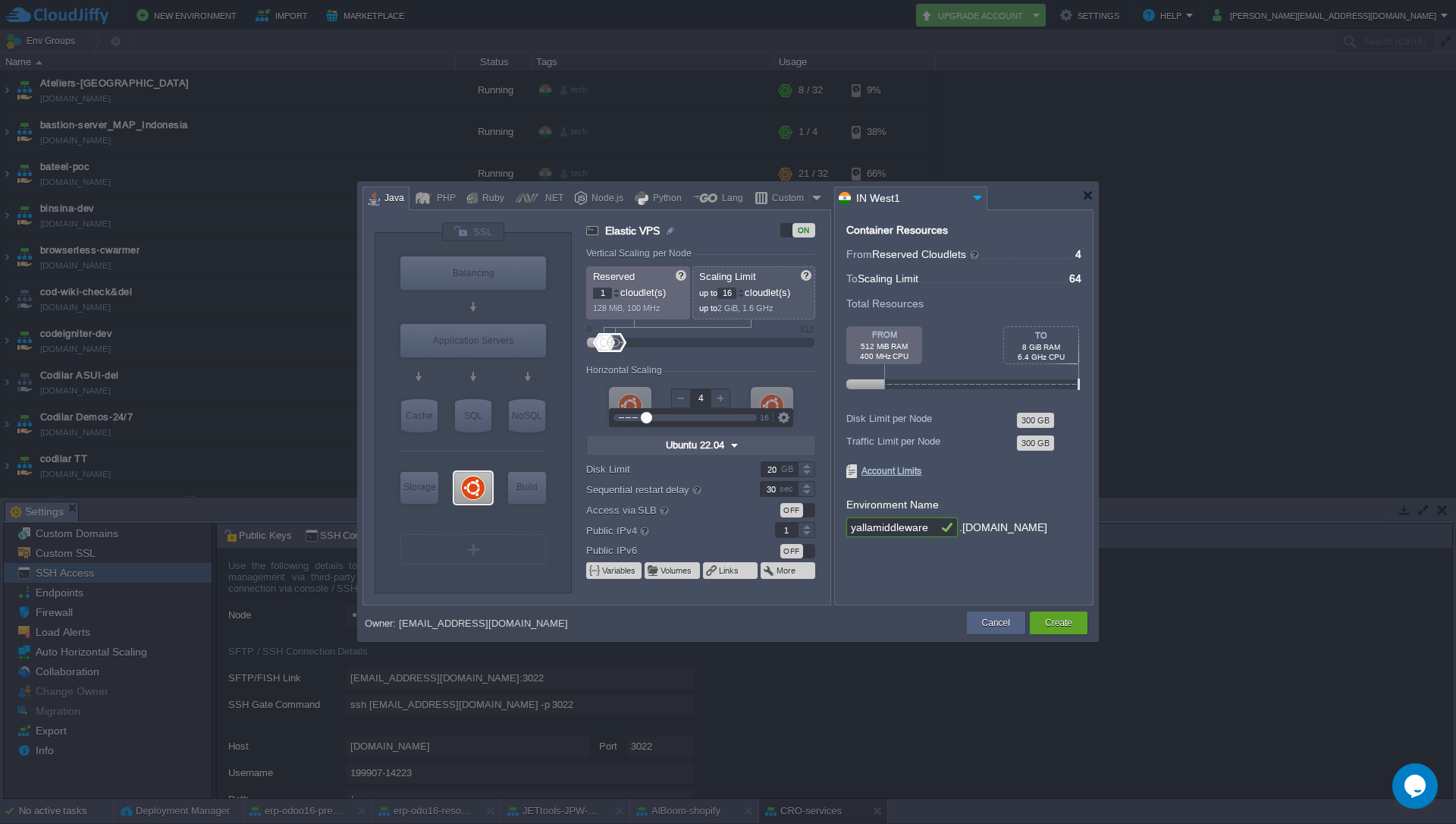
click at [675, 395] on div at bounding box center [681, 398] width 20 height 20
type input "1"
click at [675, 395] on div at bounding box center [681, 398] width 20 height 20
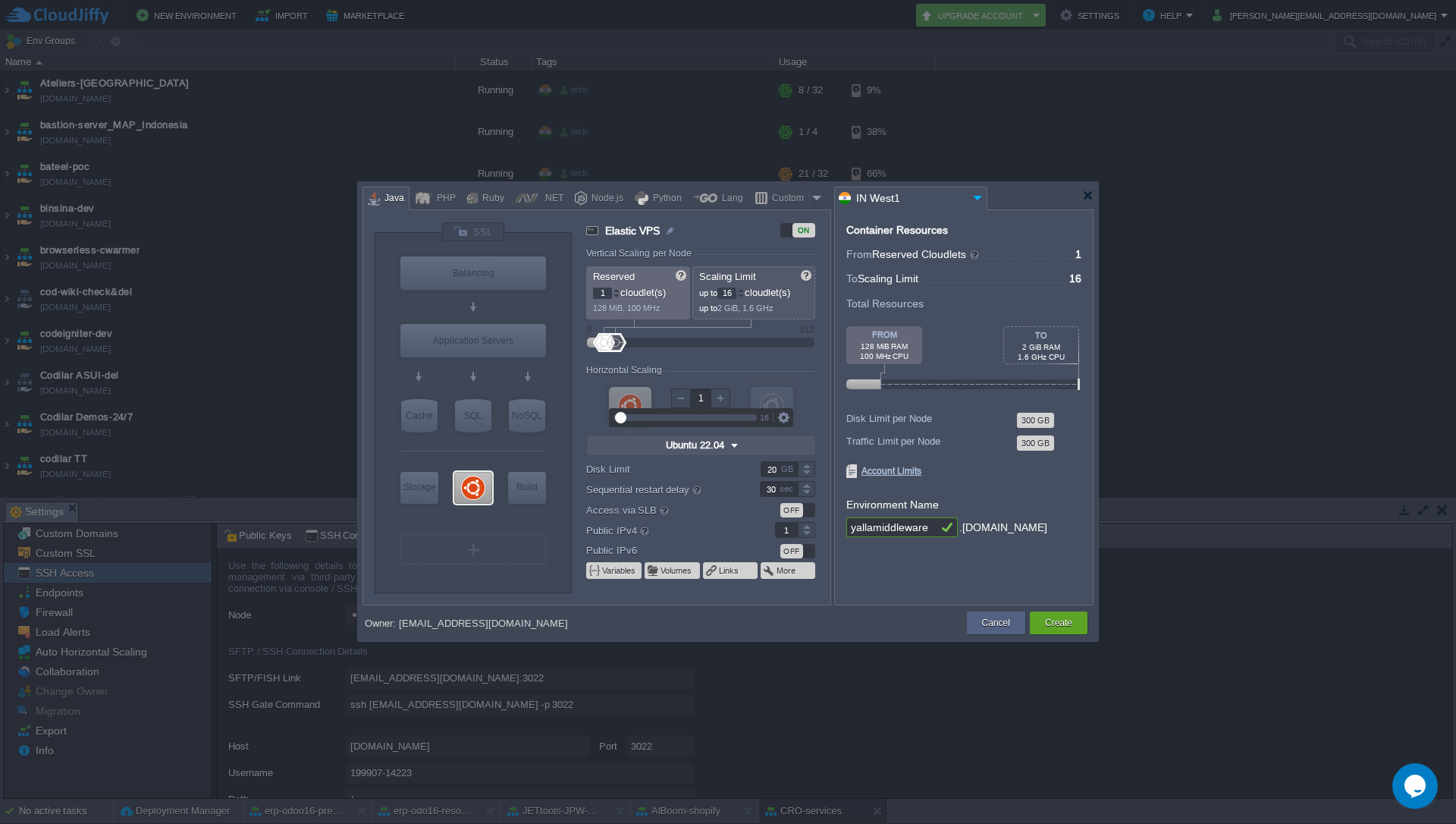
click at [675, 395] on div at bounding box center [681, 398] width 20 height 20
click at [724, 373] on div "Horizontal Scaling" at bounding box center [701, 371] width 229 height 13
click at [742, 290] on div at bounding box center [741, 290] width 7 height 6
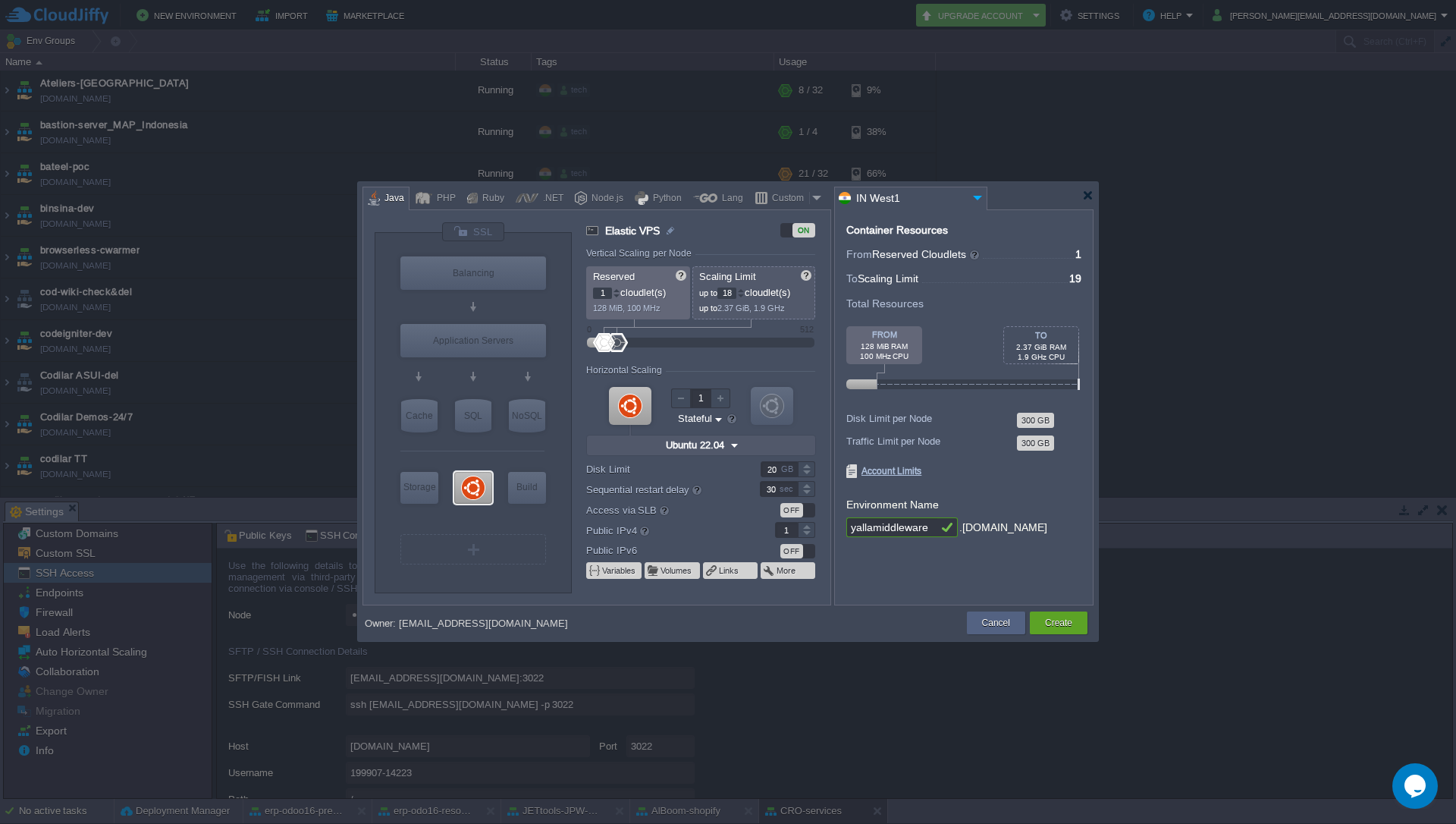
click at [745, 296] on div at bounding box center [741, 296] width 7 height 6
type input "1"
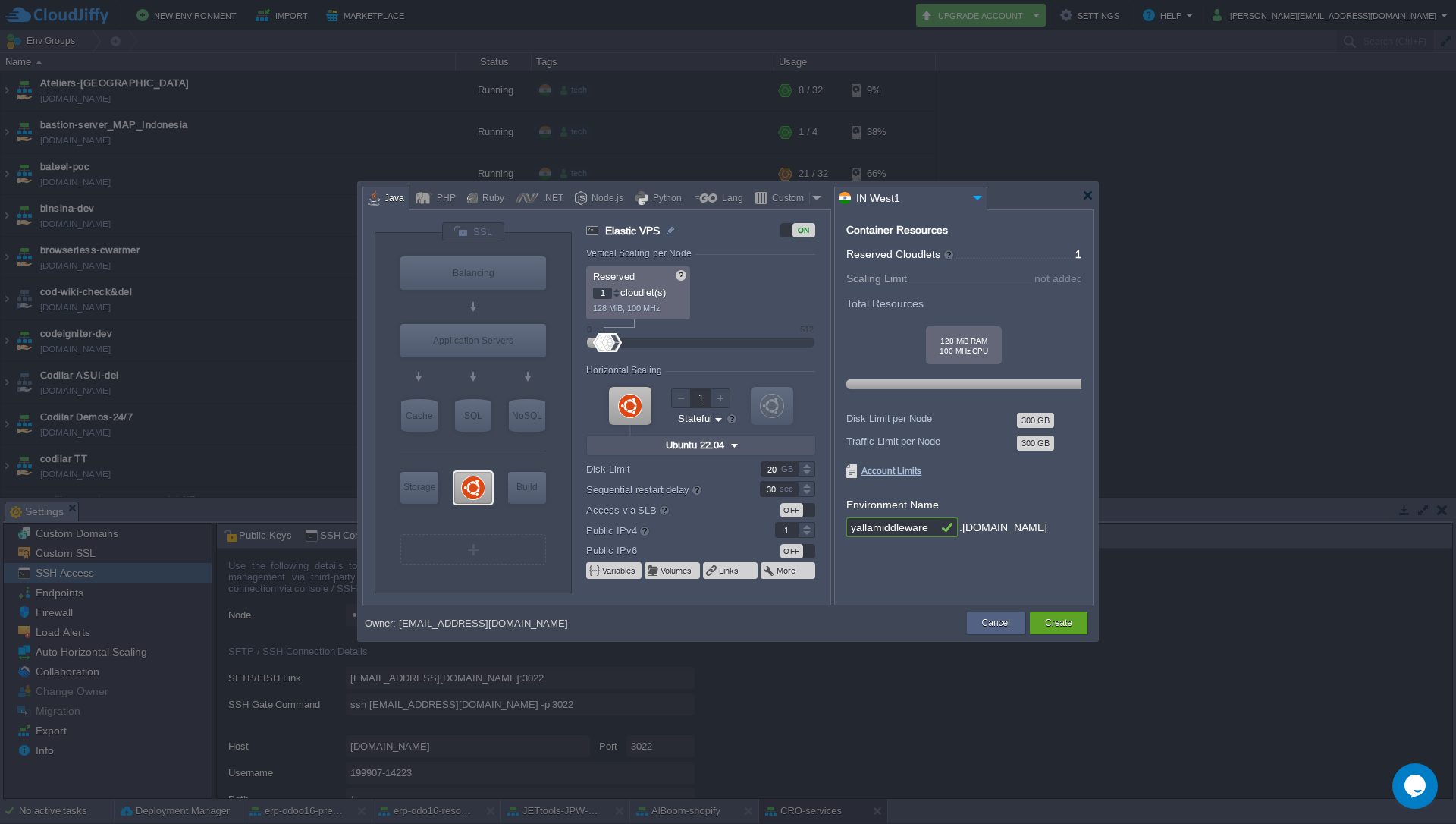
click at [746, 296] on div "Reserved 1 cloudlet(s) 128 MiB, 100 MHz Scaling Limit up to 1 cloudlet(s) up to…" at bounding box center [701, 292] width 229 height 53
click at [748, 286] on div "Reserved 1 cloudlet(s) 128 MiB, 100 MHz Scaling Limit up to 1 cloudlet(s) up to…" at bounding box center [701, 292] width 229 height 53
click at [909, 520] on input "yallamiddleware" at bounding box center [892, 527] width 91 height 20
click at [1007, 621] on button "Cancel" at bounding box center [996, 622] width 28 height 16
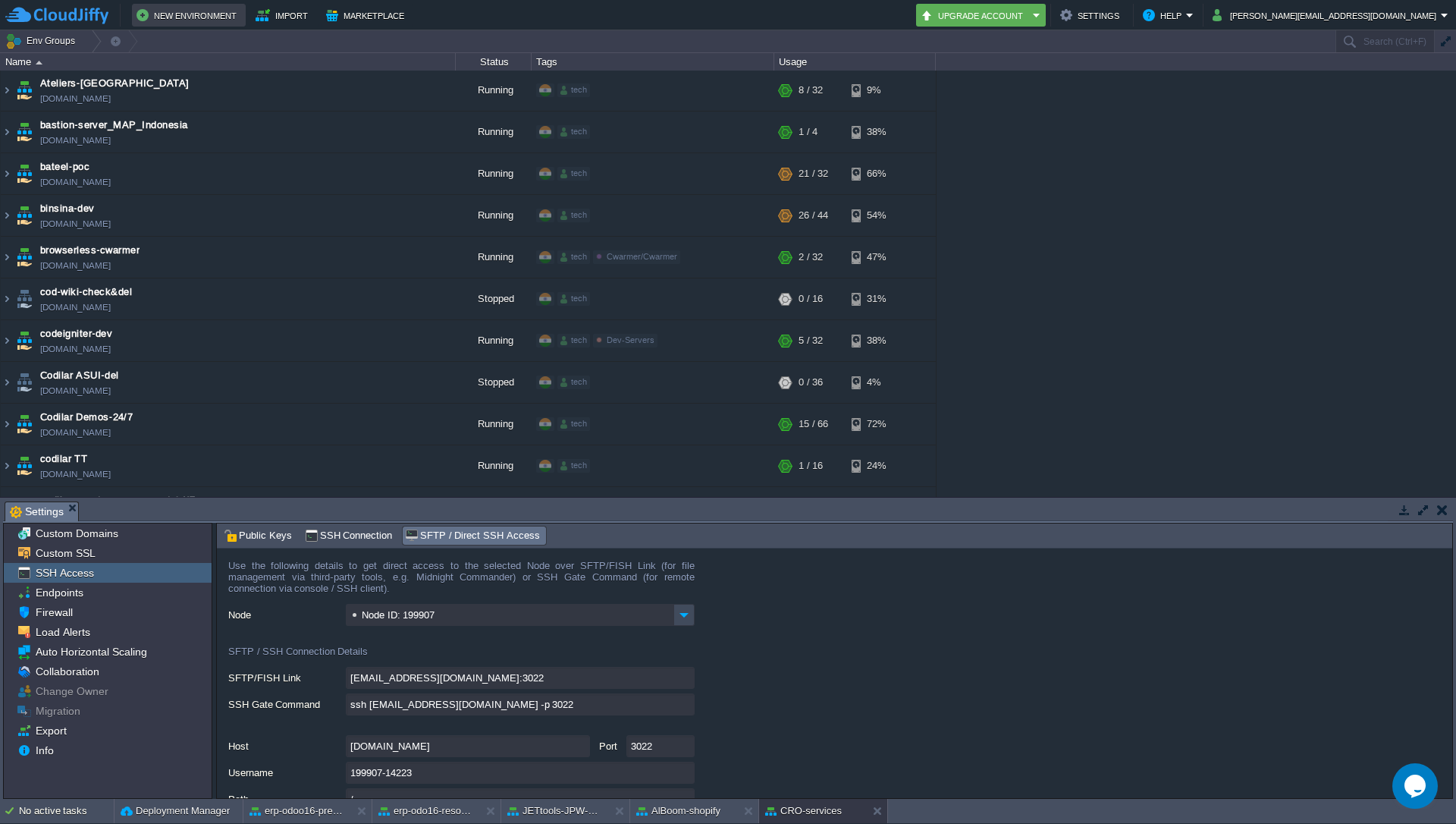
click at [204, 21] on button "New Environment" at bounding box center [188, 15] width 104 height 18
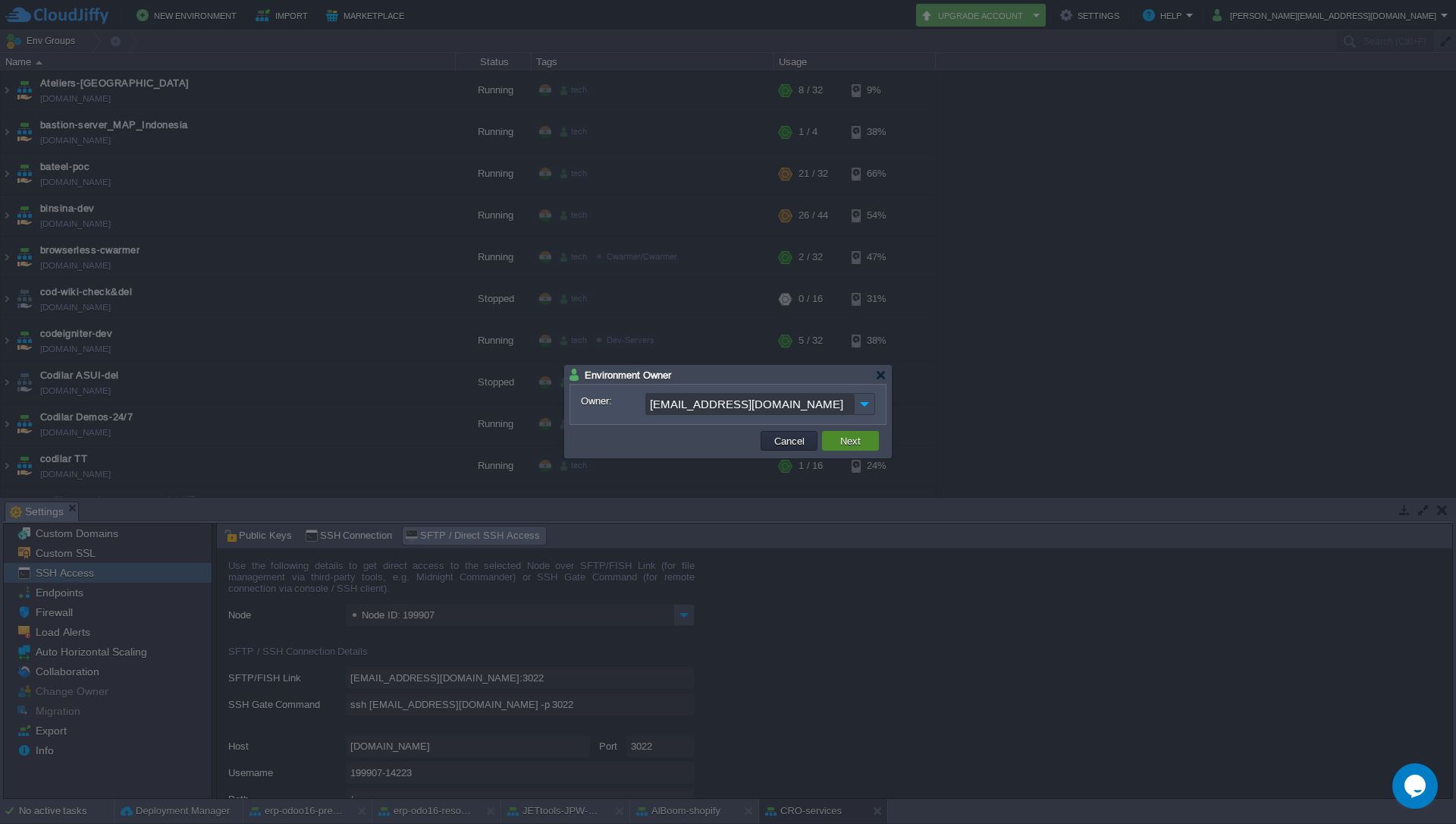
click at [847, 443] on button "Next" at bounding box center [851, 441] width 29 height 14
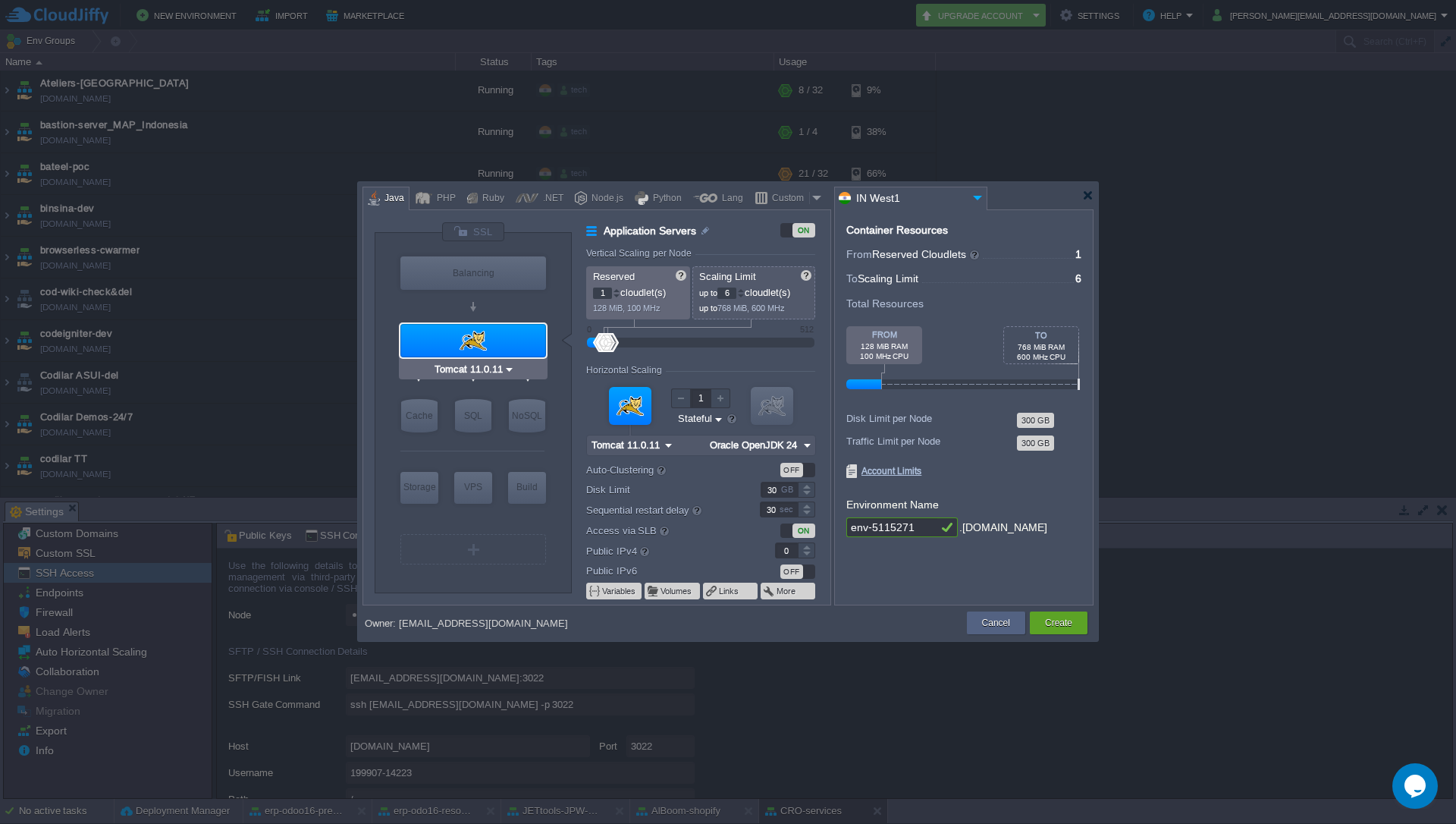
click at [471, 347] on div at bounding box center [473, 340] width 146 height 33
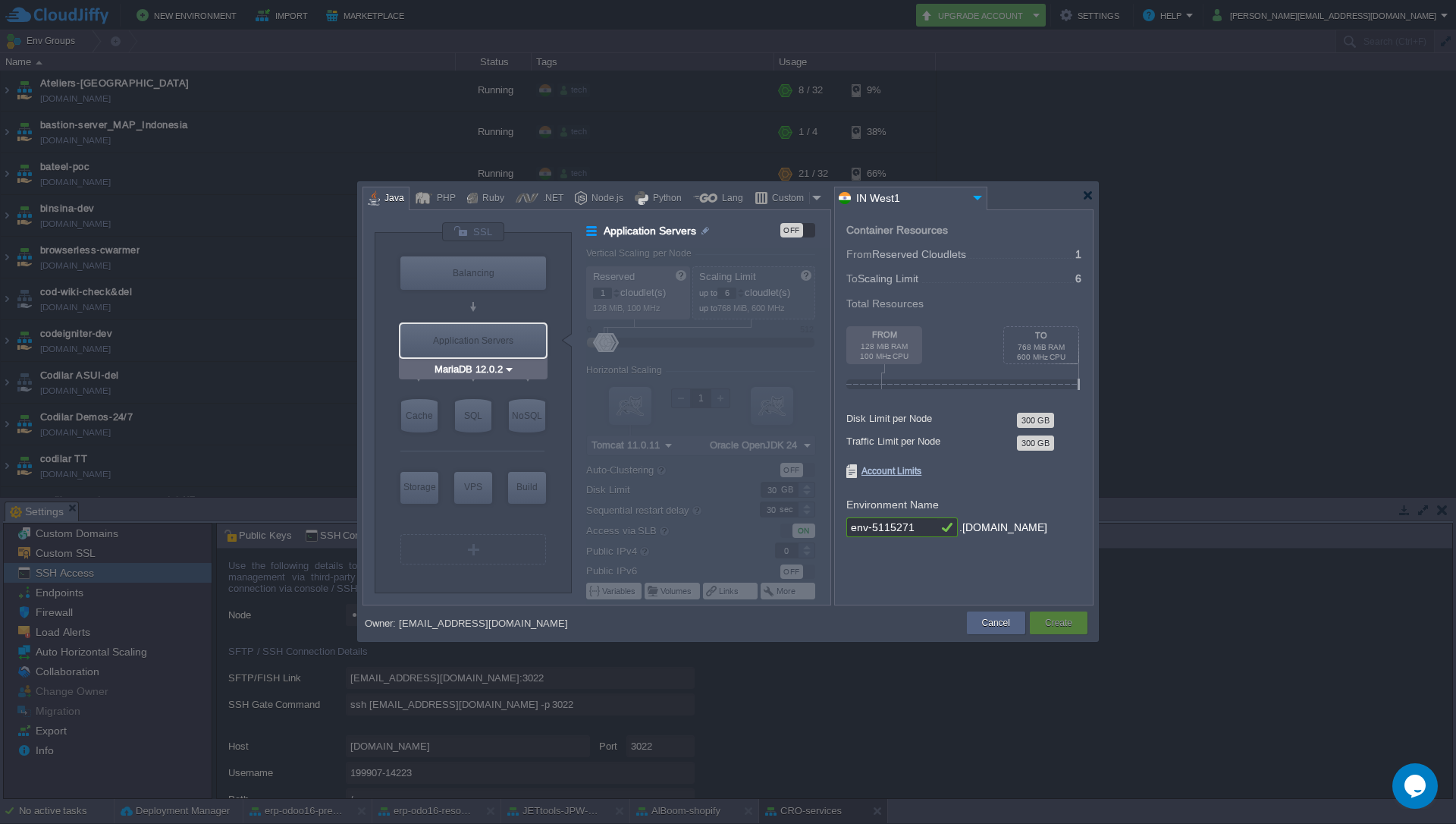
type input "AlmaLinux 9.6"
click at [475, 485] on div "VPS" at bounding box center [473, 486] width 38 height 30
type input "Elastic VPS"
type input "4"
type input "AlmaLinux 9.6"
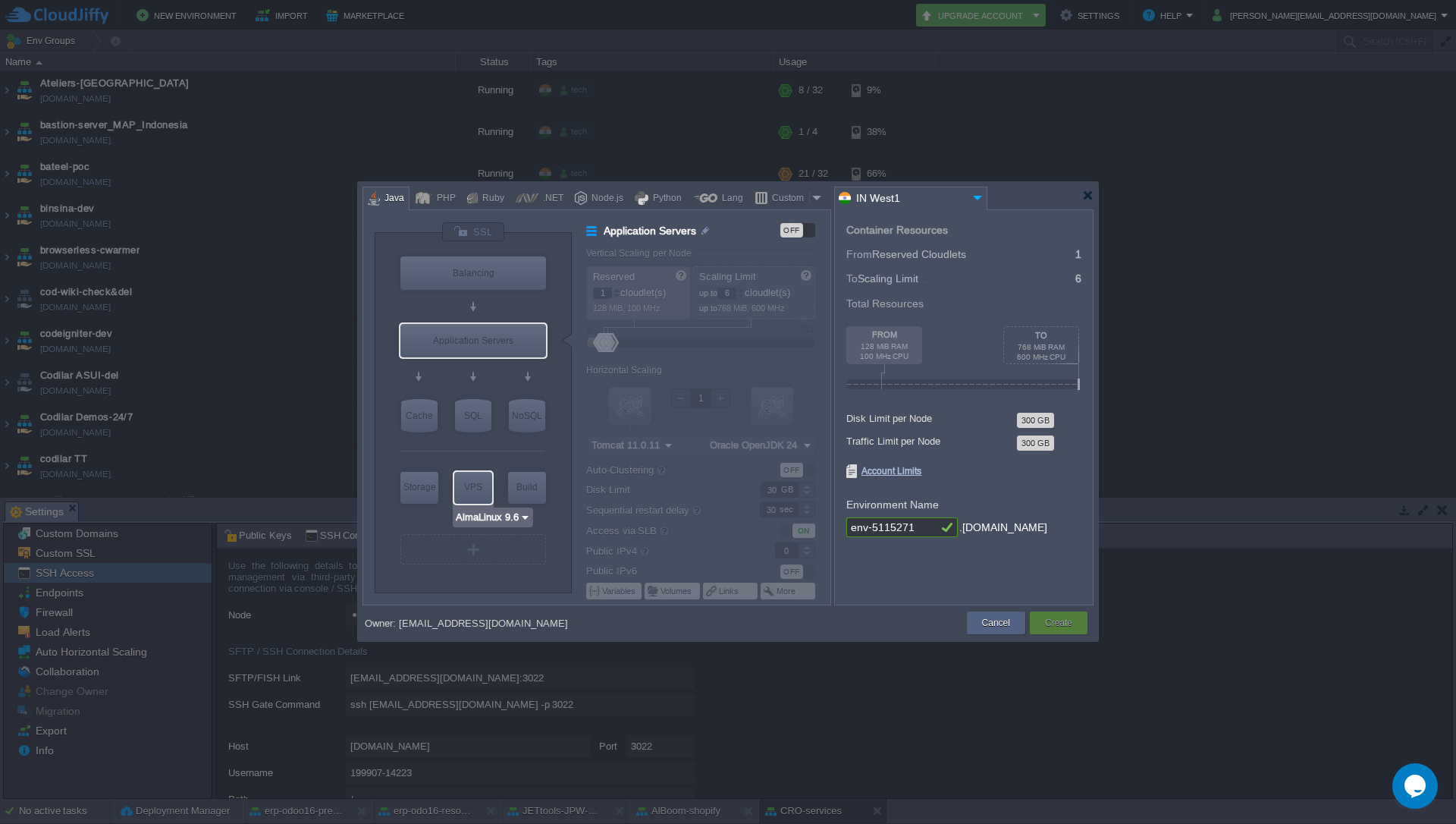
type input "9.6"
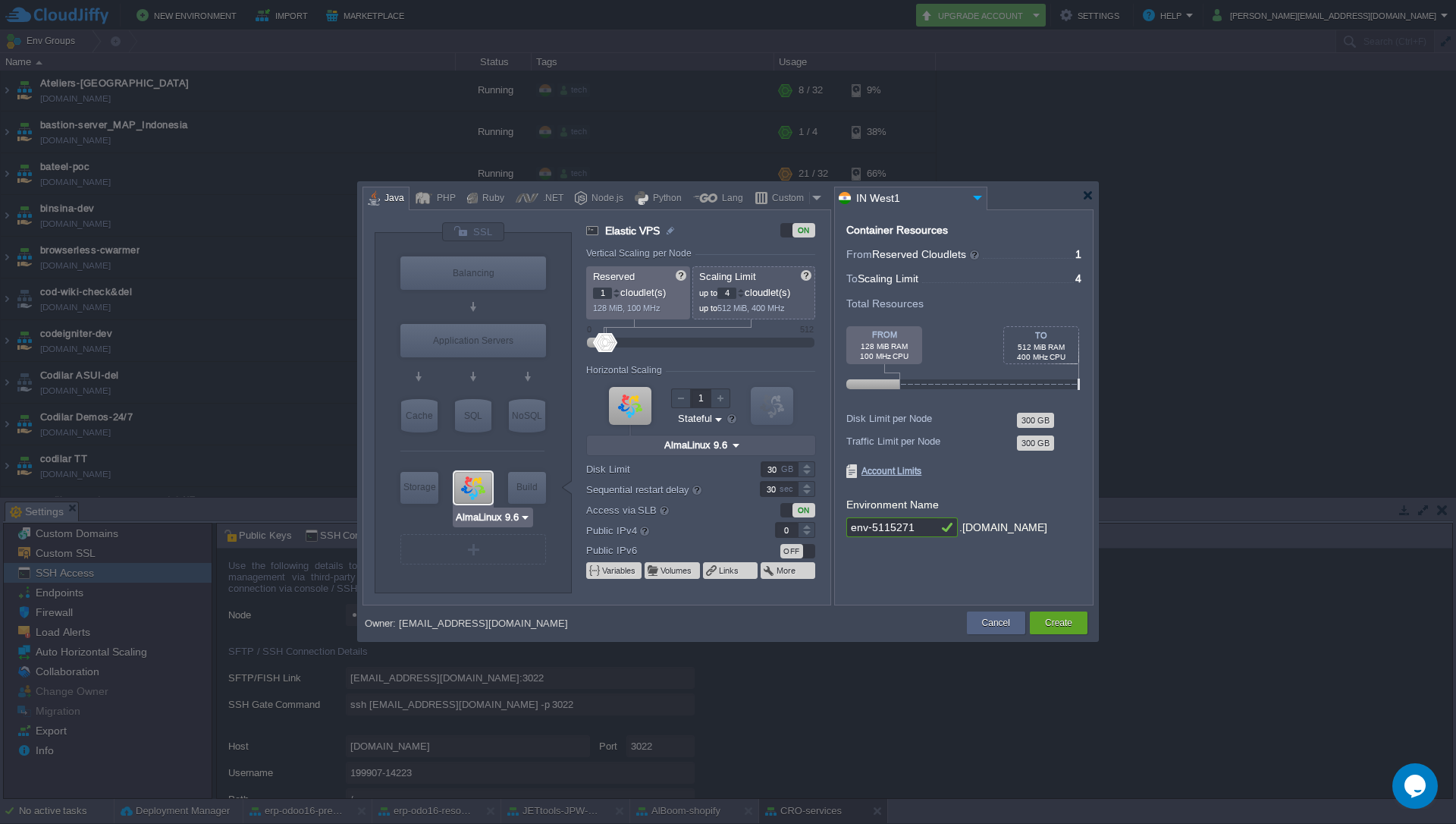
click at [490, 516] on input "AlmaLinux 9.6" at bounding box center [487, 517] width 64 height 16
click at [546, 592] on div "22.04" at bounding box center [565, 591] width 53 height 18
type input "Ubuntu 22.04"
type input "22.04"
type input "MariaDB 12.0.2"
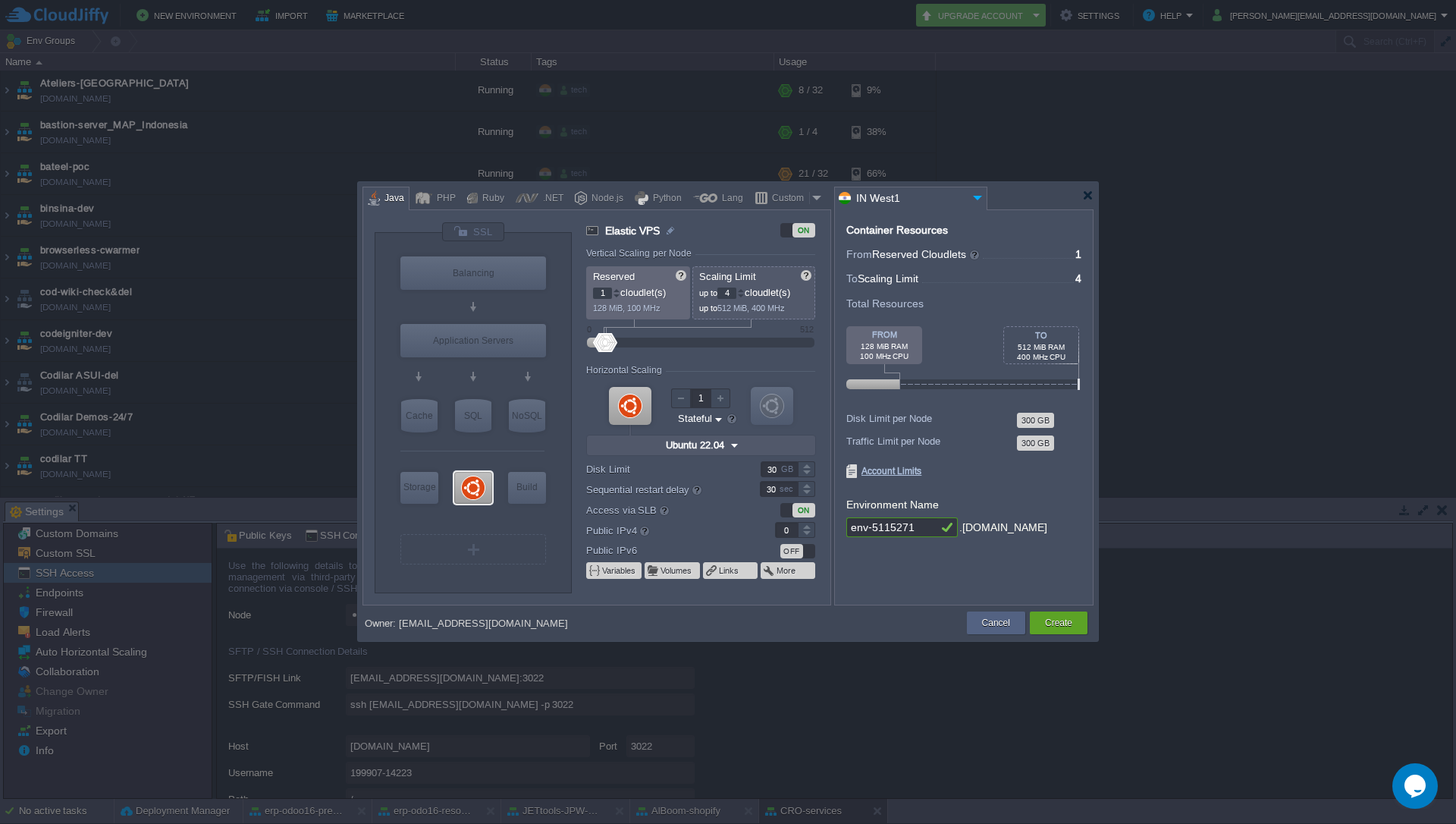
click at [743, 293] on div at bounding box center [741, 293] width 7 height 1
click at [744, 288] on div at bounding box center [741, 290] width 7 height 6
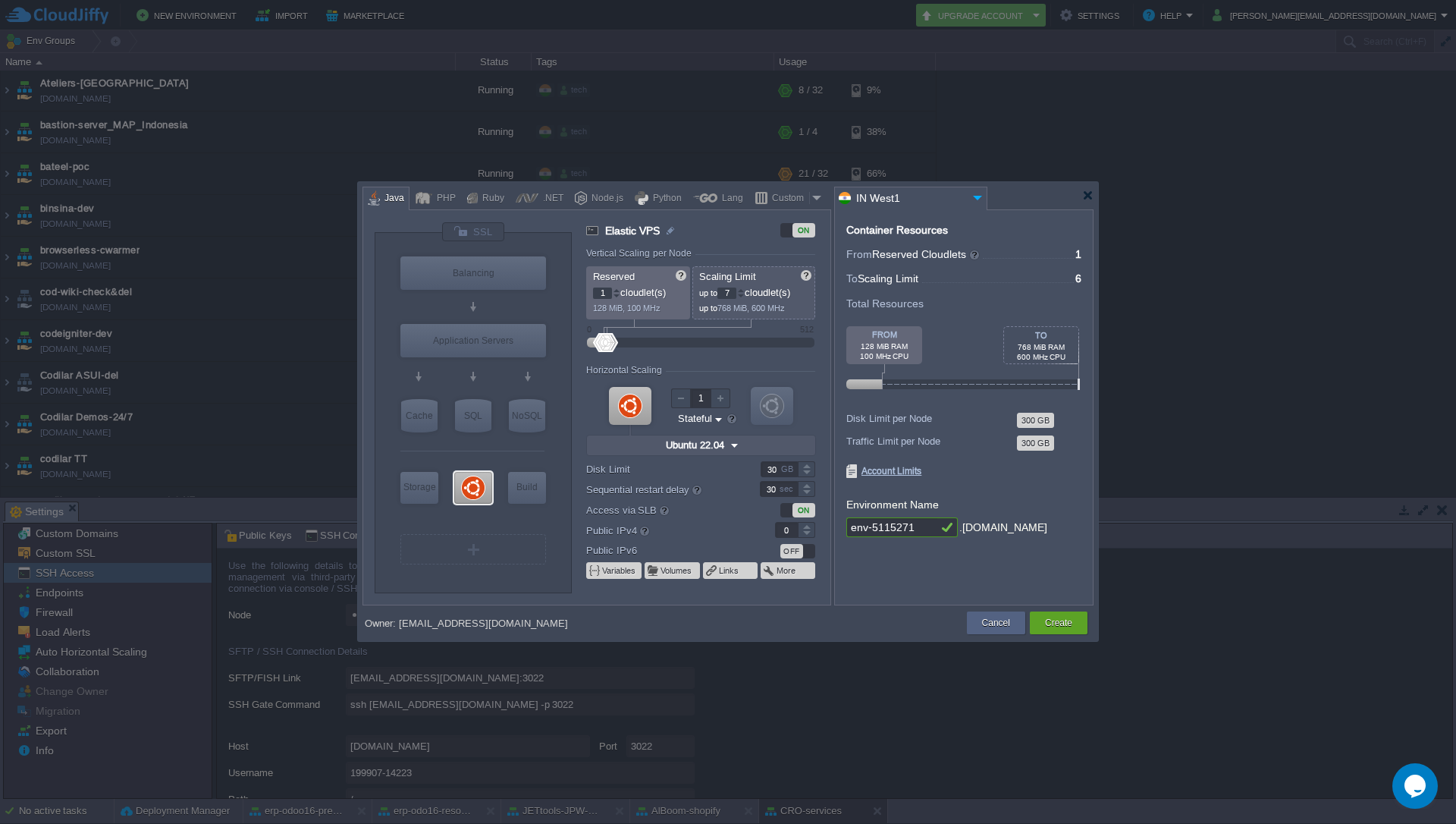
click at [744, 288] on div at bounding box center [741, 290] width 7 height 6
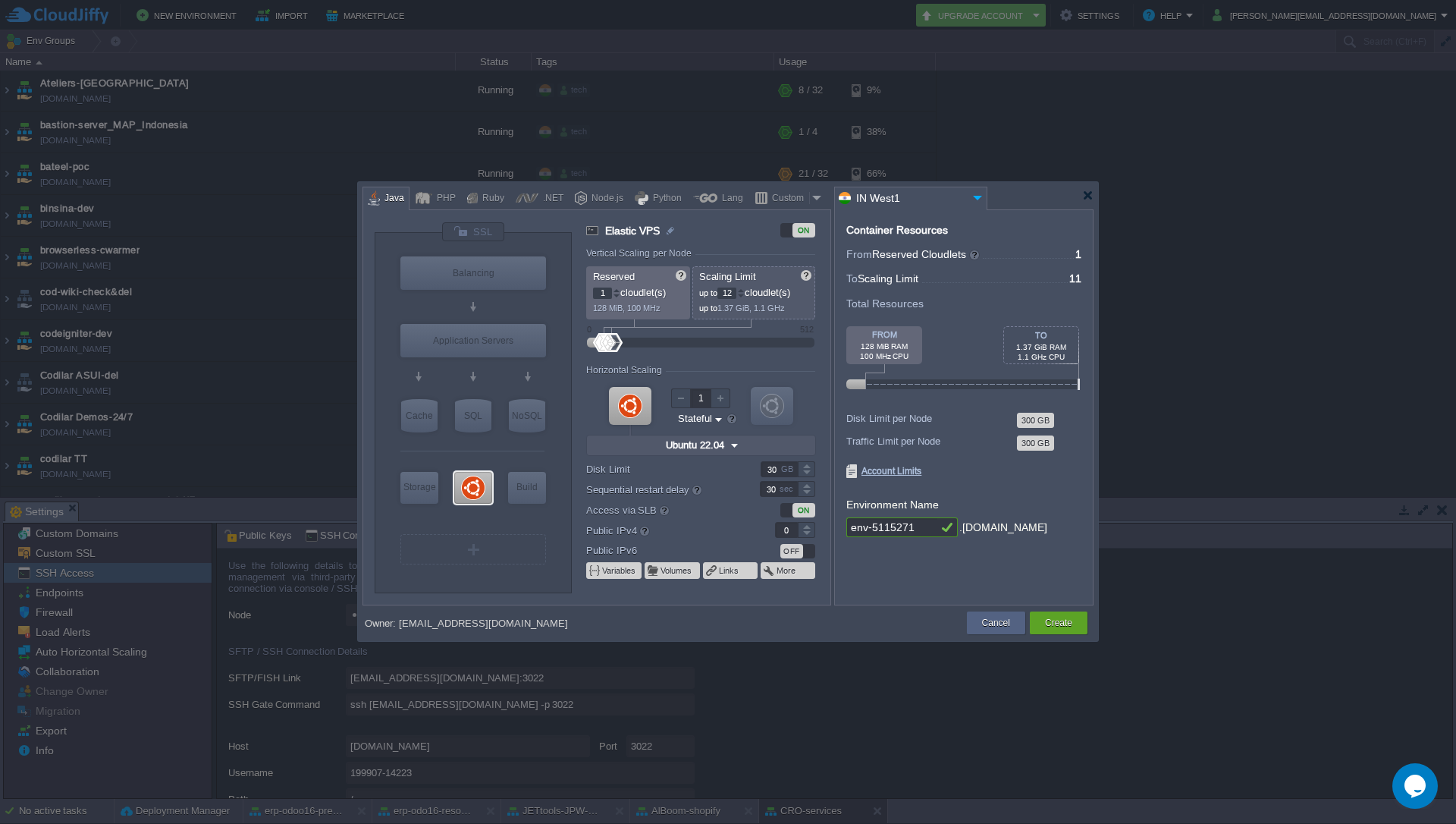
click at [744, 288] on div at bounding box center [741, 290] width 7 height 6
click at [744, 289] on div at bounding box center [741, 290] width 7 height 6
type input "16"
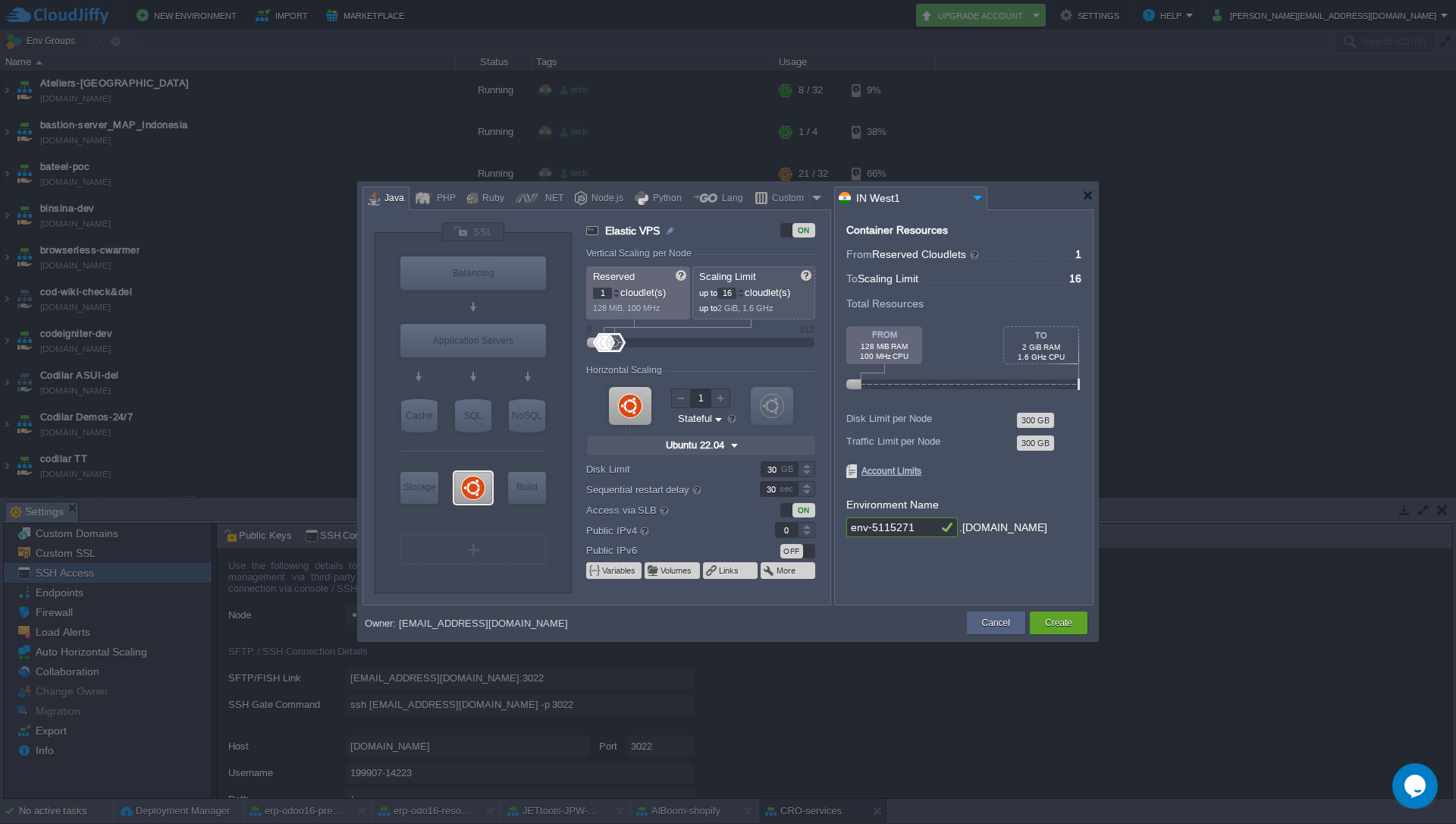
click at [744, 289] on div at bounding box center [741, 290] width 7 height 6
type input "1"
click at [808, 528] on div at bounding box center [806, 525] width 17 height 7
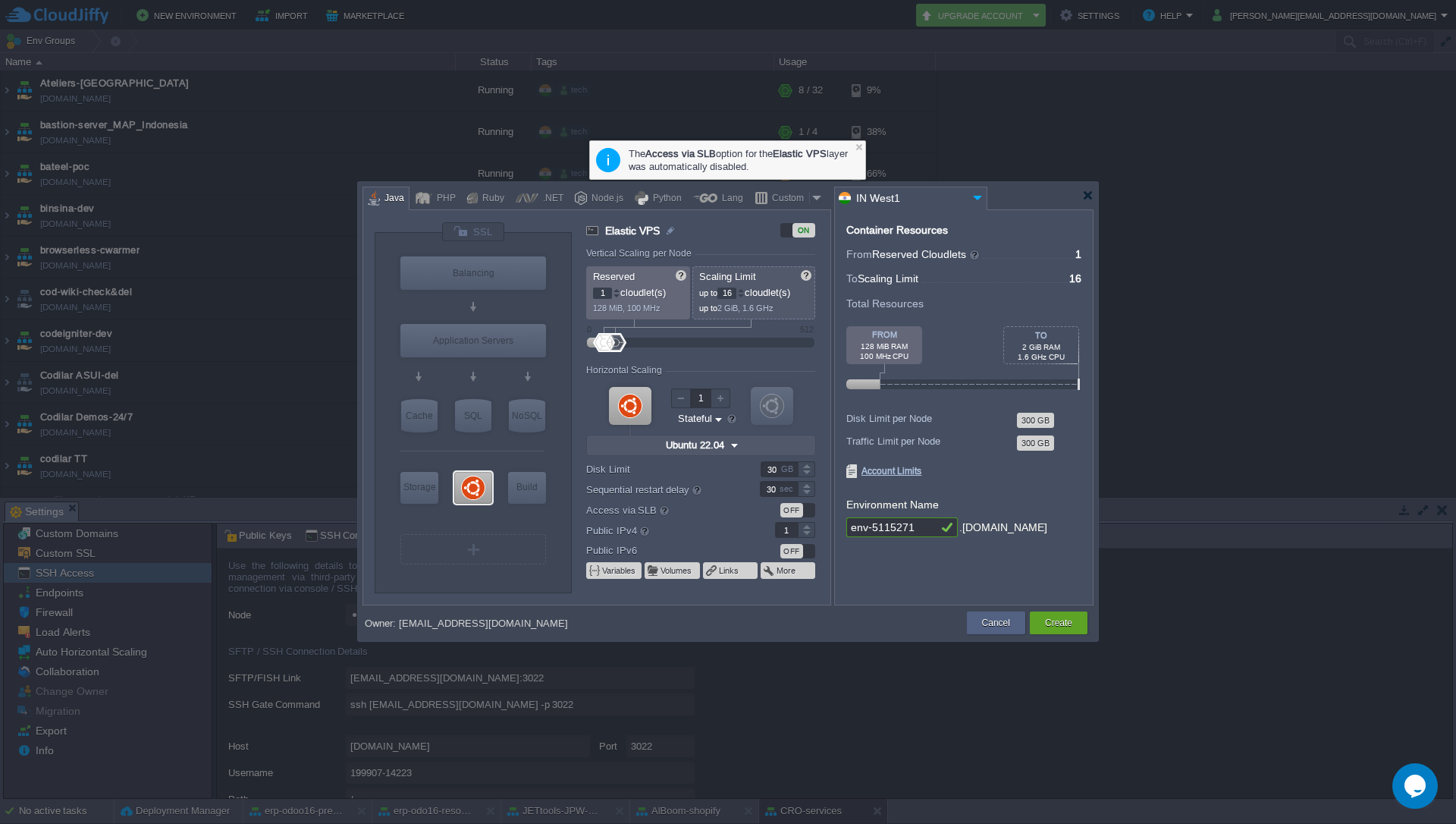
drag, startPoint x: 917, startPoint y: 526, endPoint x: 839, endPoint y: 526, distance: 78.0
click at [839, 526] on div "Container Resources From Reserved Cloudlets ... = 1 not added To Scaling Limit …" at bounding box center [964, 407] width 259 height 396
paste input "yallamiddleware"
type input "yallamiddleware"
click at [968, 485] on div "Container Resources From Reserved Cloudlets ... = 1 not added To Scaling Limit …" at bounding box center [964, 407] width 259 height 396
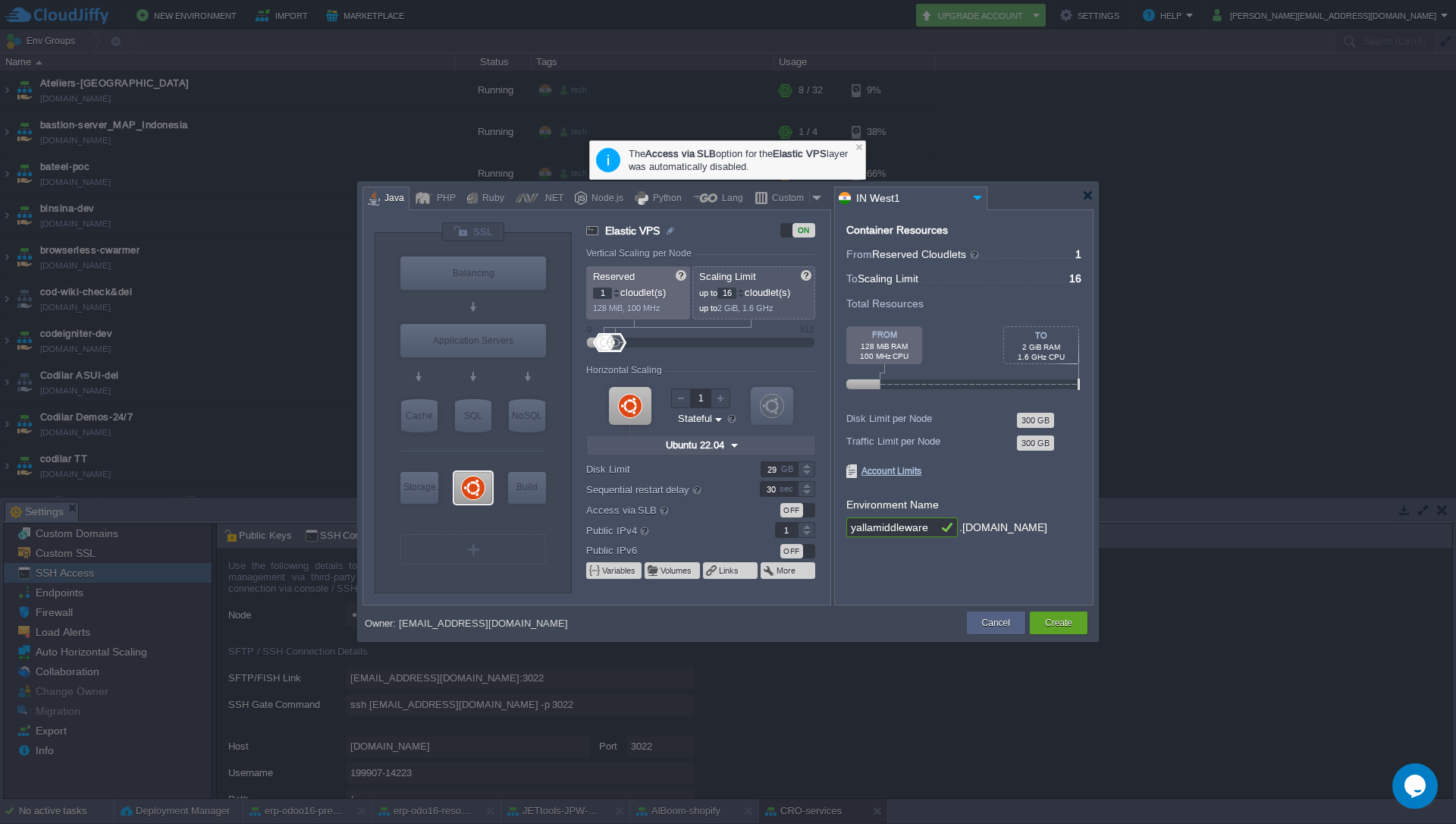
click at [808, 472] on div at bounding box center [806, 473] width 17 height 7
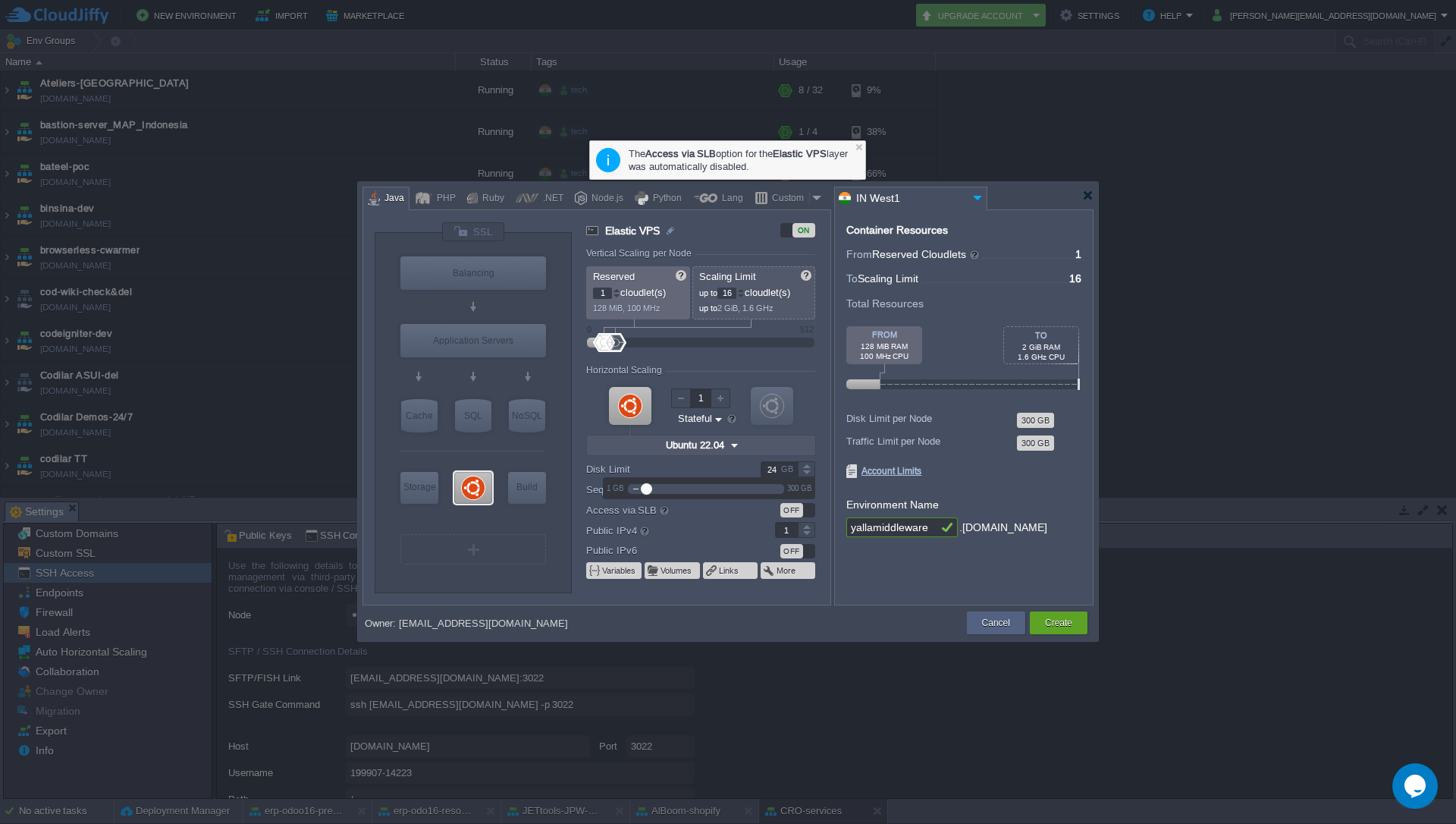
click at [808, 472] on div at bounding box center [806, 473] width 17 height 7
type input "20"
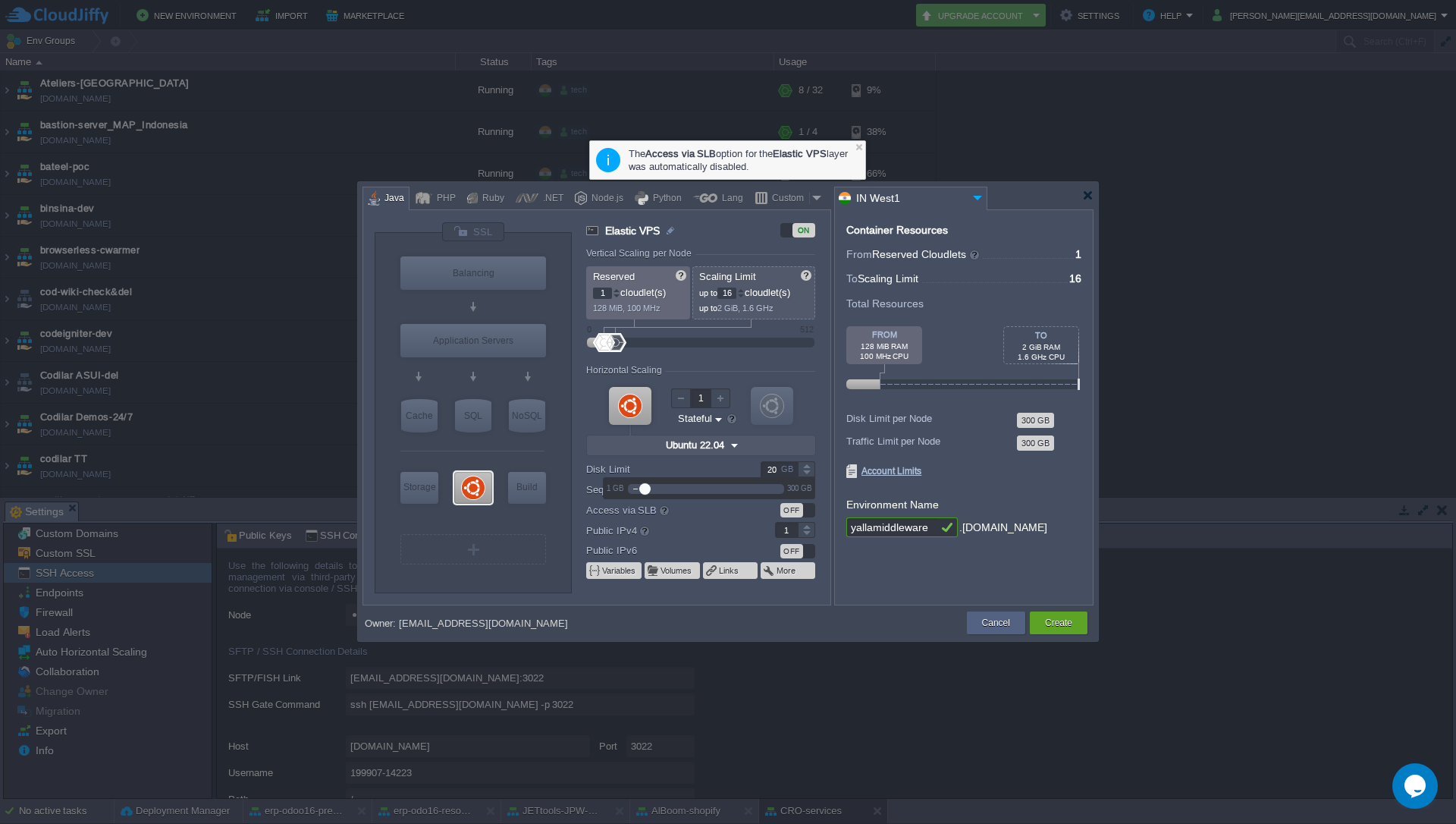
click at [808, 472] on div at bounding box center [806, 473] width 17 height 7
click at [1036, 498] on form "Environment Name yallamiddleware .[DOMAIN_NAME]" at bounding box center [964, 517] width 235 height 49
click at [1069, 622] on button "Create" at bounding box center [1058, 622] width 27 height 16
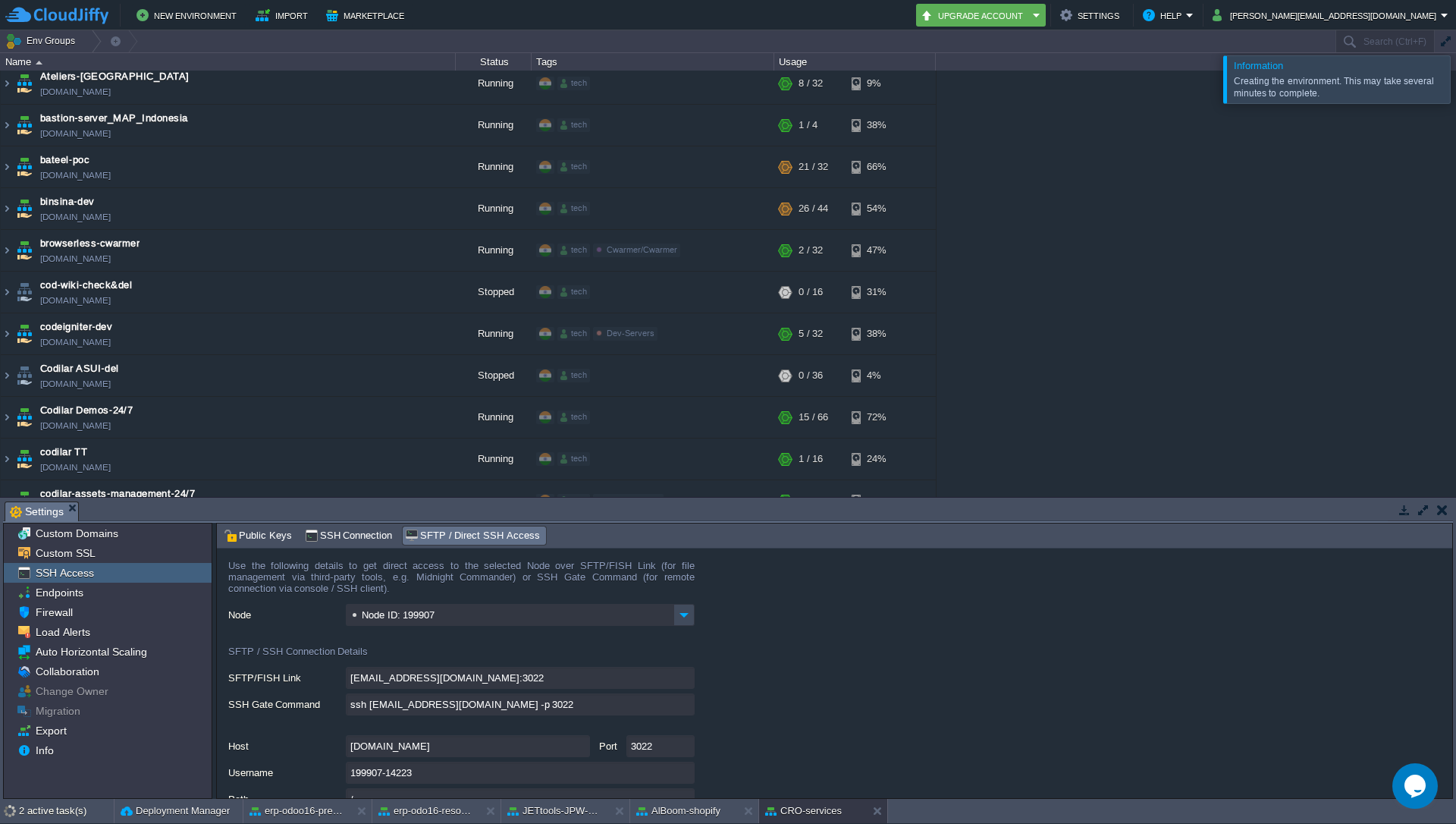
click at [1445, 514] on button "button" at bounding box center [1442, 510] width 11 height 14
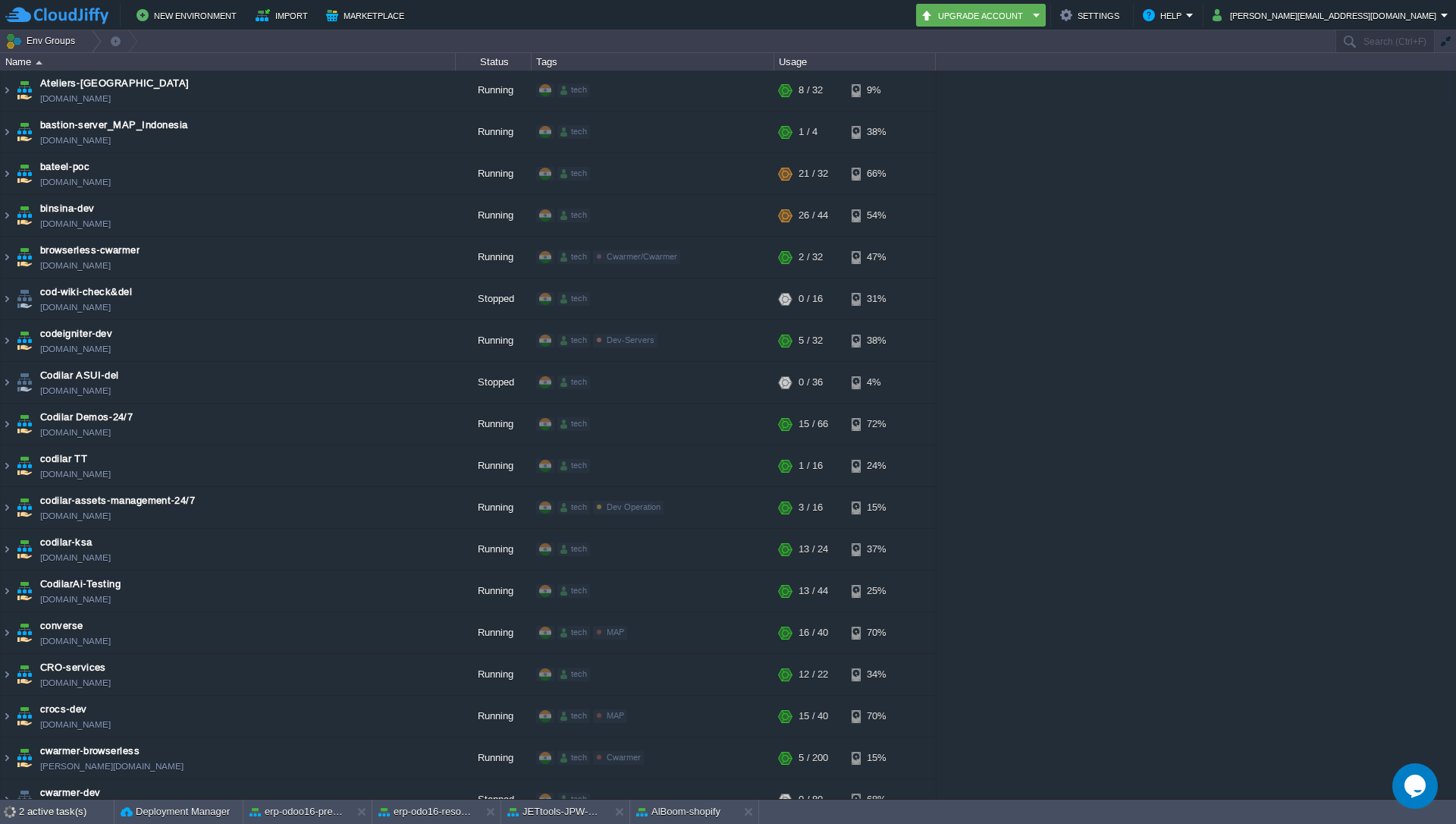
scroll to position [0, 0]
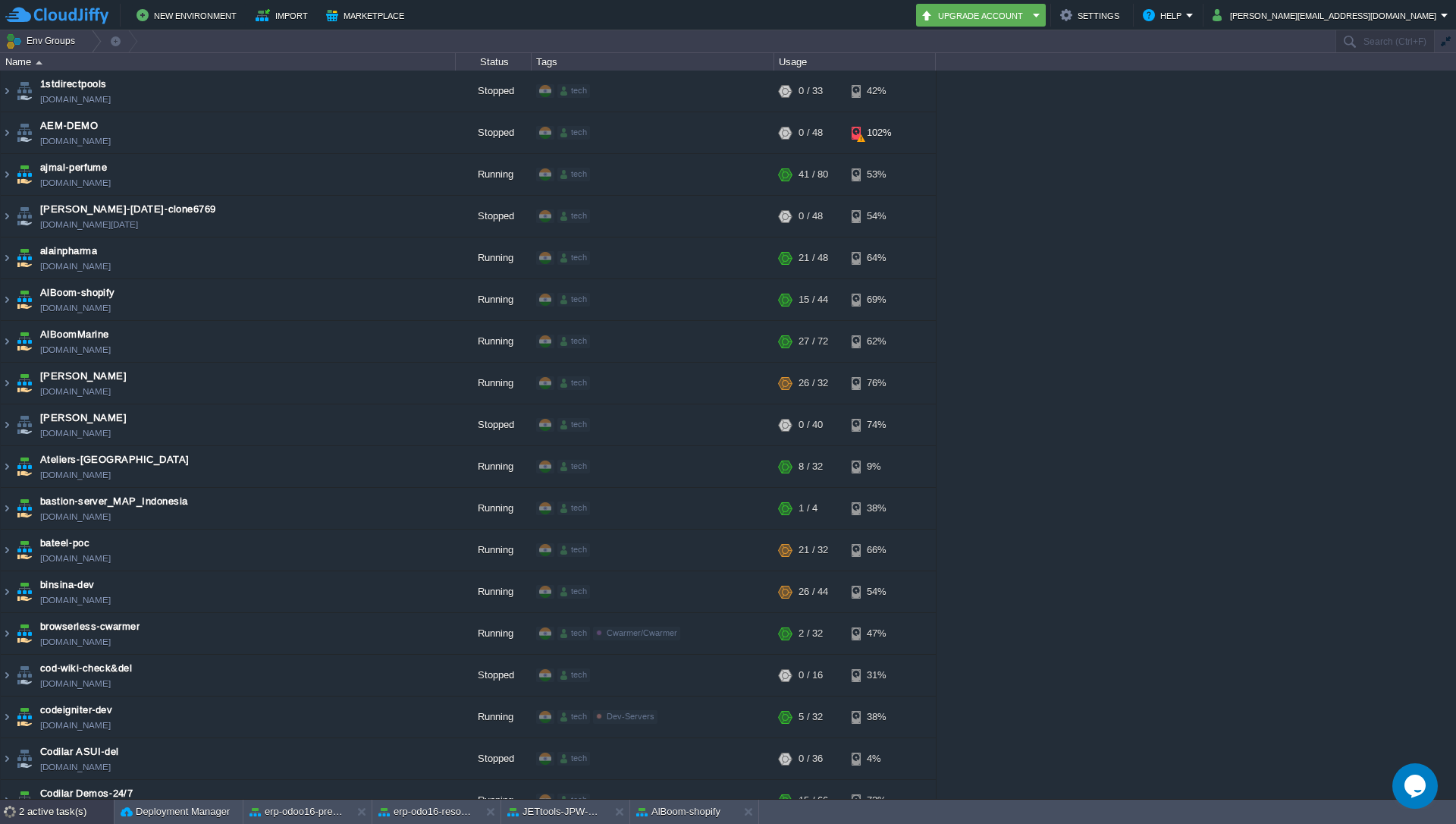
click at [24, 822] on div "2 active task(s)" at bounding box center [66, 812] width 95 height 24
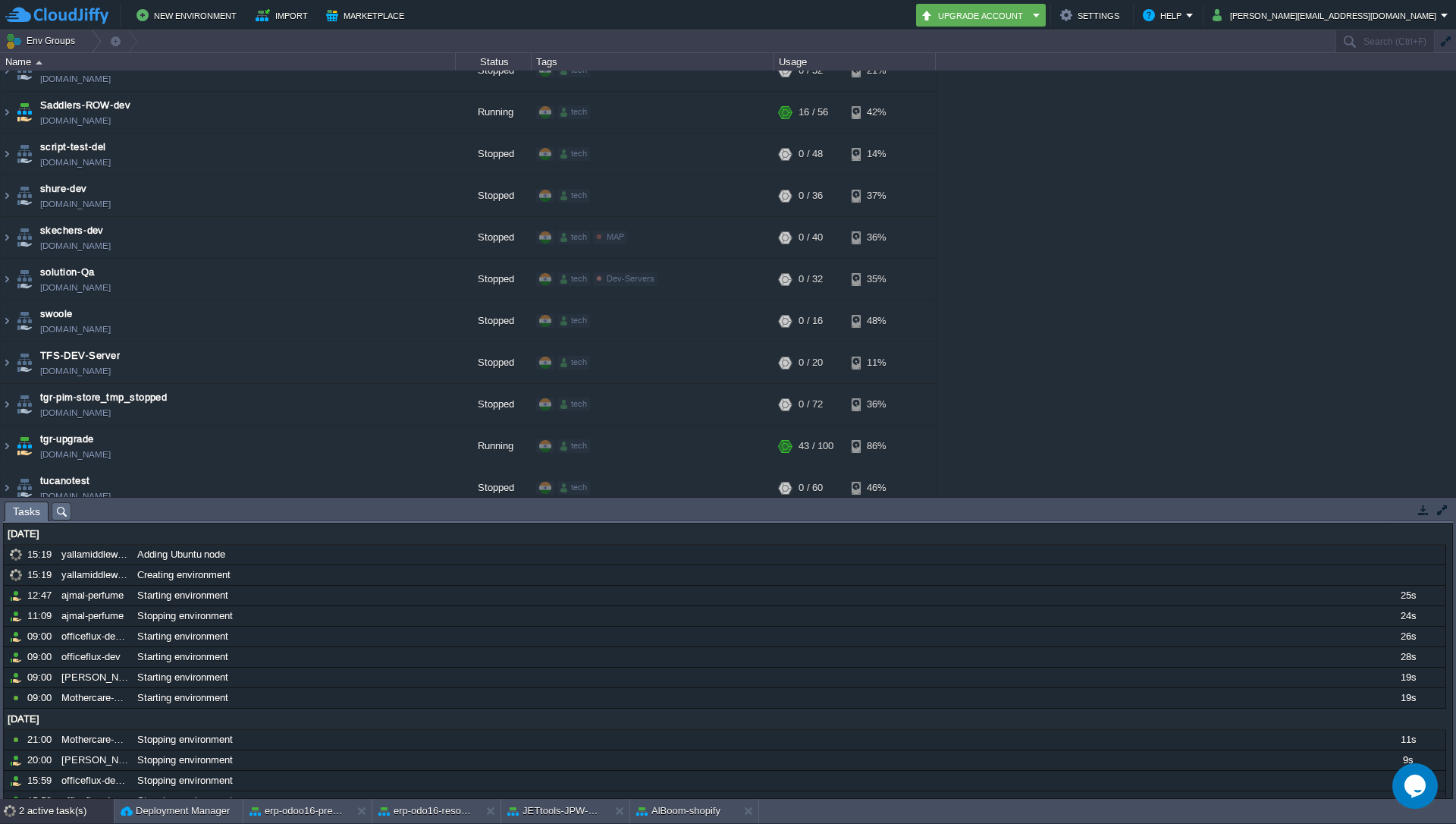
scroll to position [3905, 0]
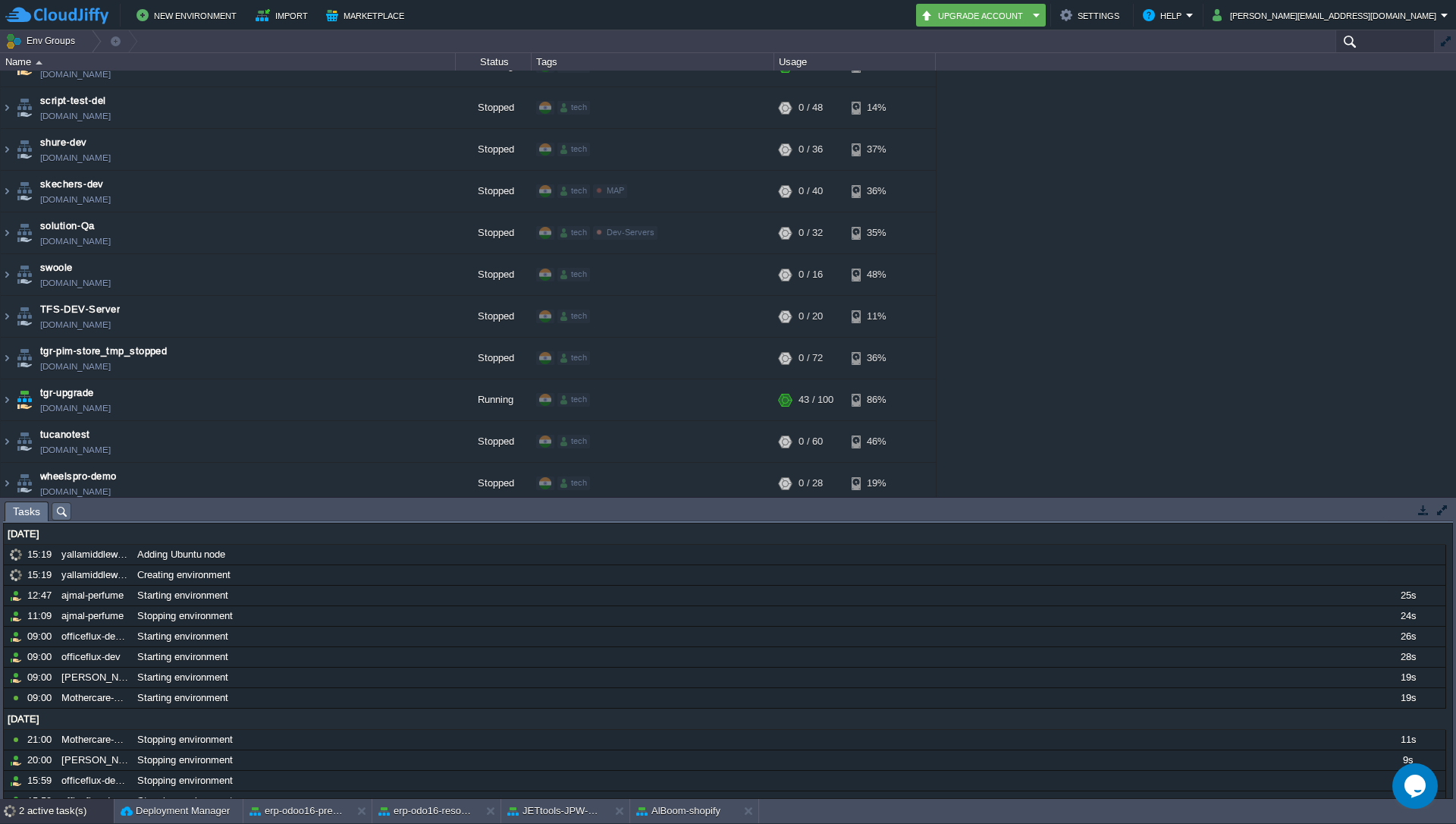
click at [1388, 45] on input "text" at bounding box center [1386, 41] width 100 height 22
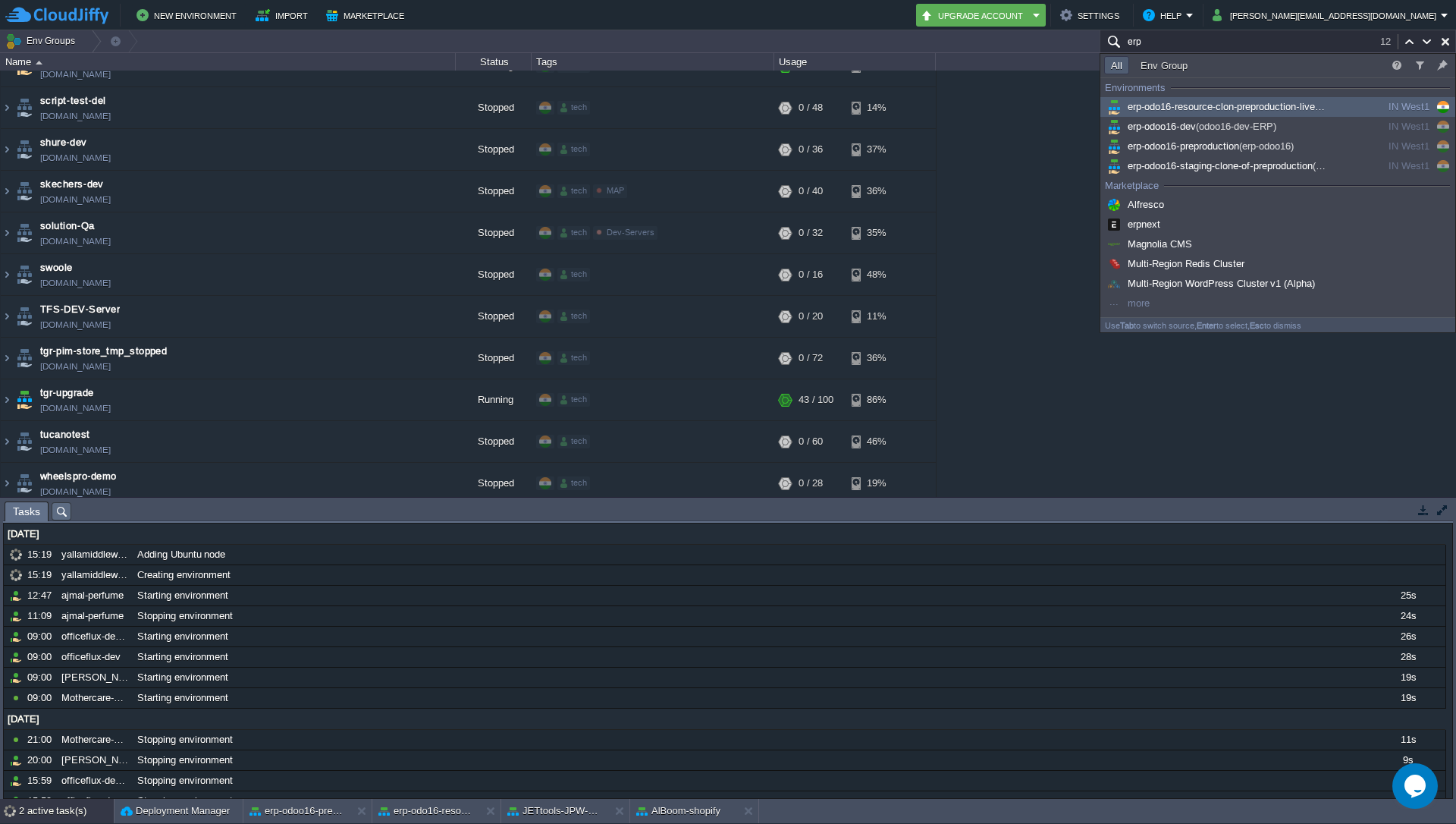
type input "erp"
click at [1185, 108] on span "erp-odo16-resource-clon-preproduction-live (erp-odo16-resource-clon-preproducti…" at bounding box center [1297, 107] width 385 height 11
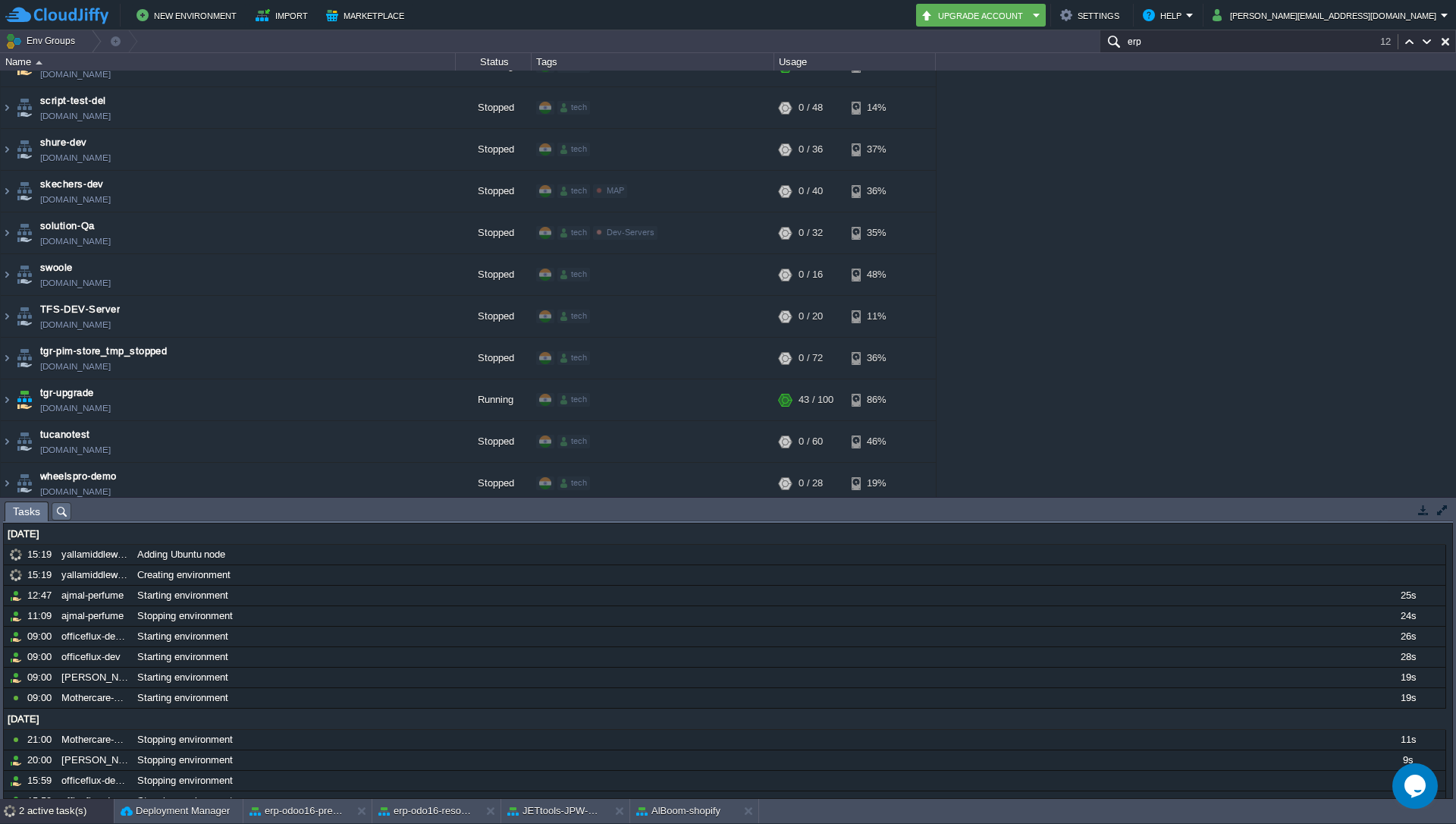
scroll to position [1510, 0]
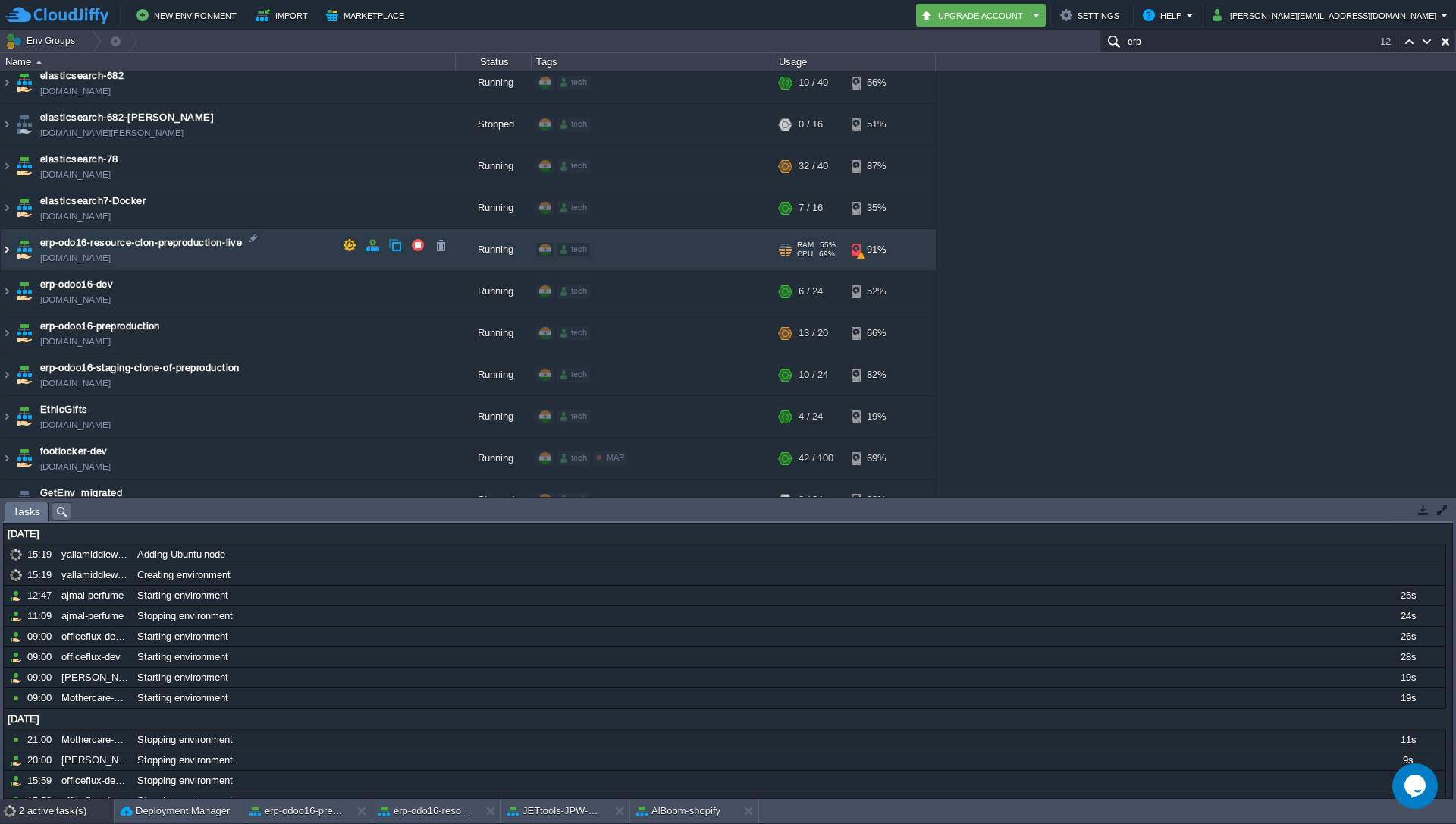
click at [11, 245] on img at bounding box center [7, 250] width 12 height 41
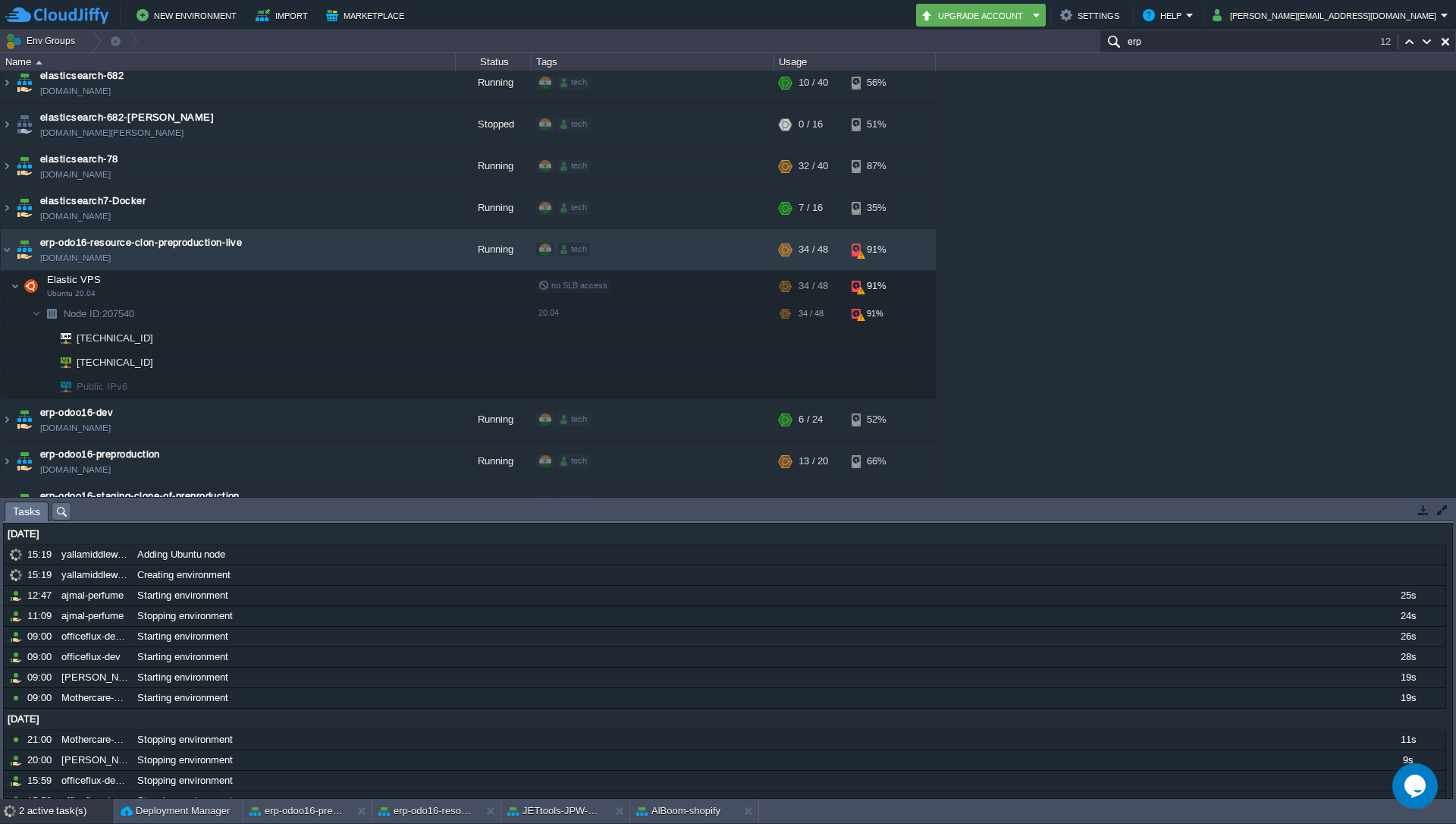
click at [1120, 218] on div "1stdirectpools [DOMAIN_NAME] Stopped tech + Add to Env Group RAM 0% CPU 0% 0 / …" at bounding box center [728, 283] width 1456 height 427
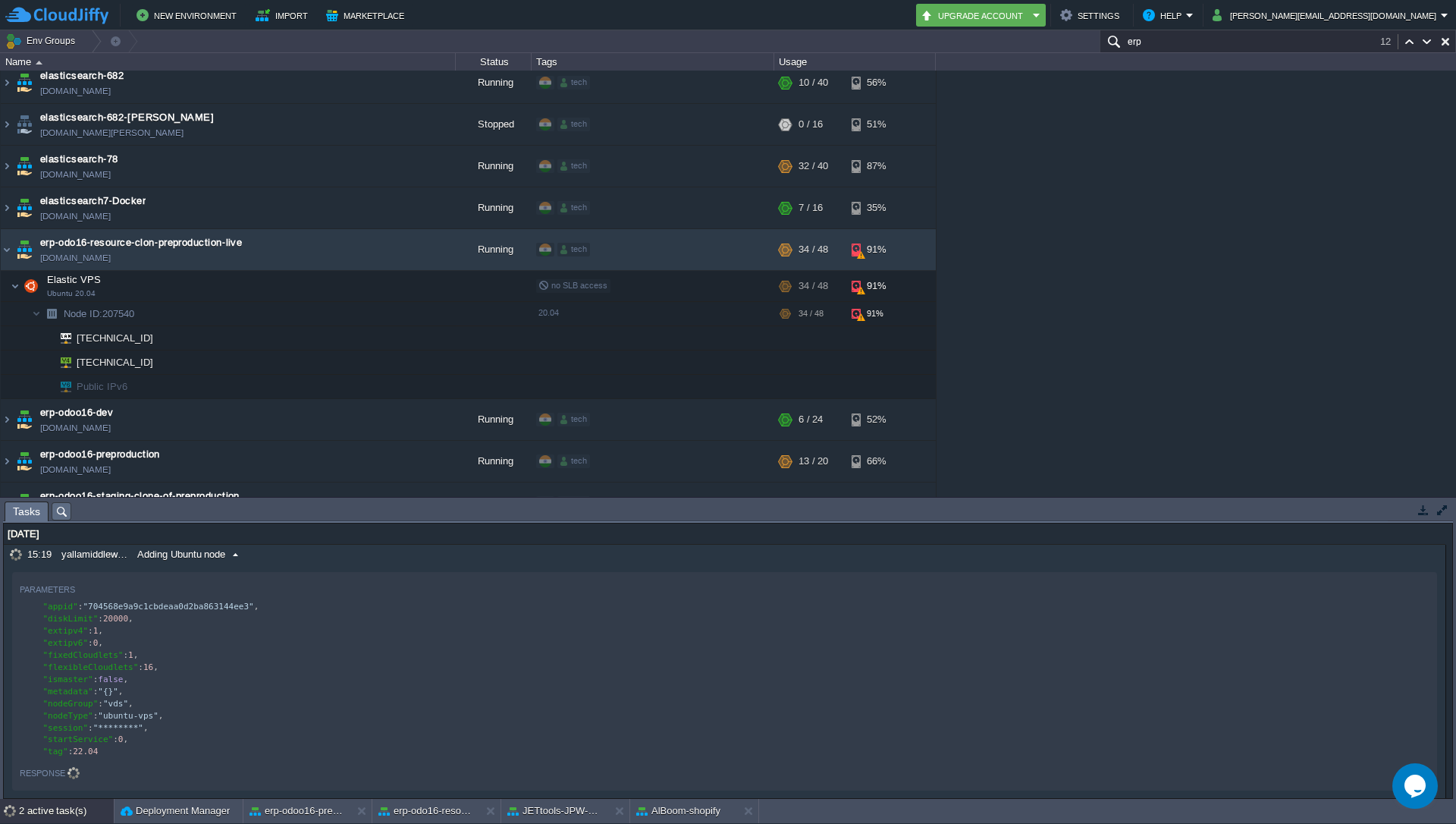
click at [38, 553] on div "15:19" at bounding box center [41, 555] width 29 height 20
click at [47, 554] on div "15:19" at bounding box center [41, 555] width 29 height 20
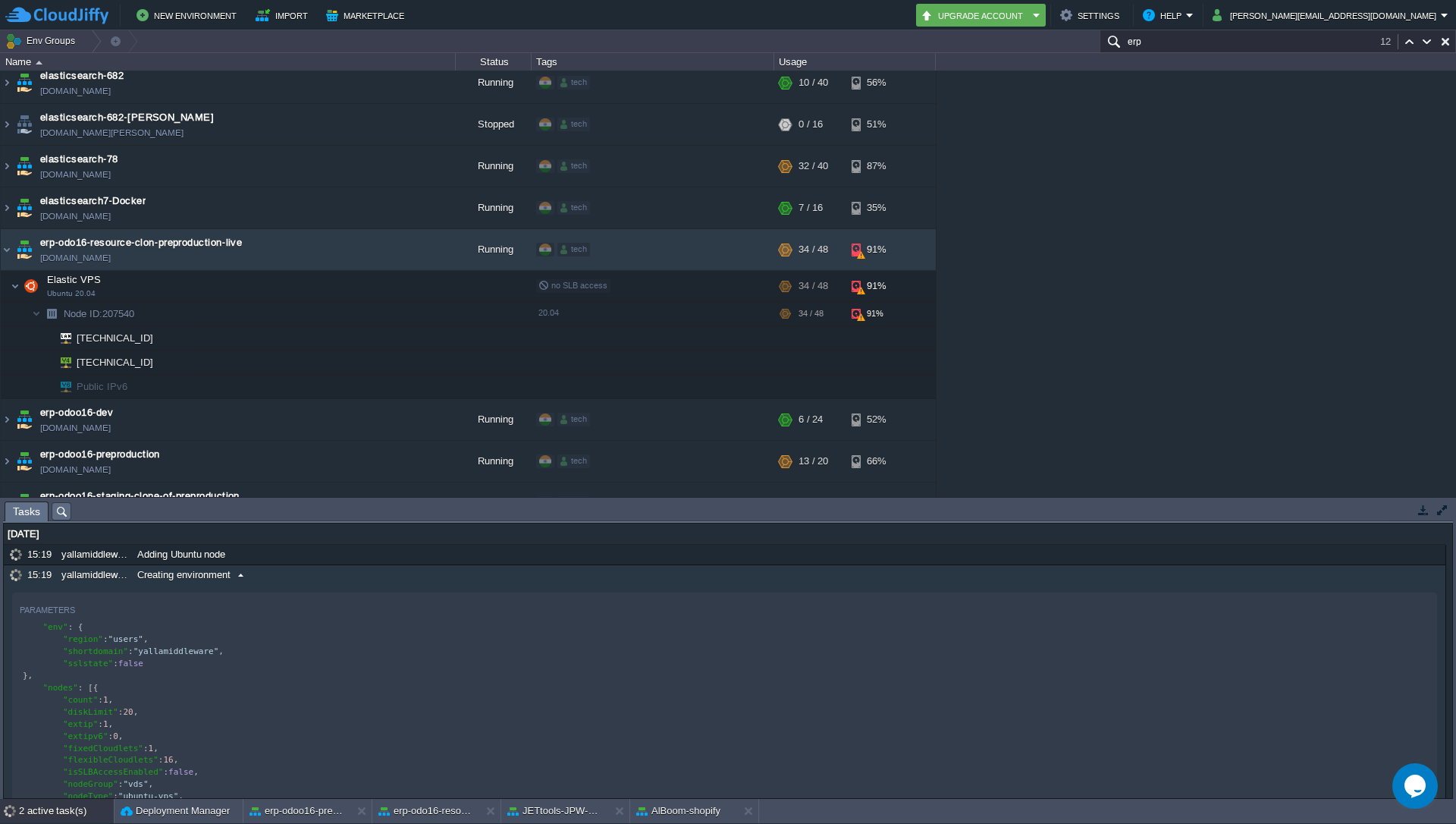
click at [61, 580] on div "yallamiddleware" at bounding box center [95, 575] width 74 height 20
click at [61, 578] on div "yallamiddleware" at bounding box center [95, 575] width 74 height 20
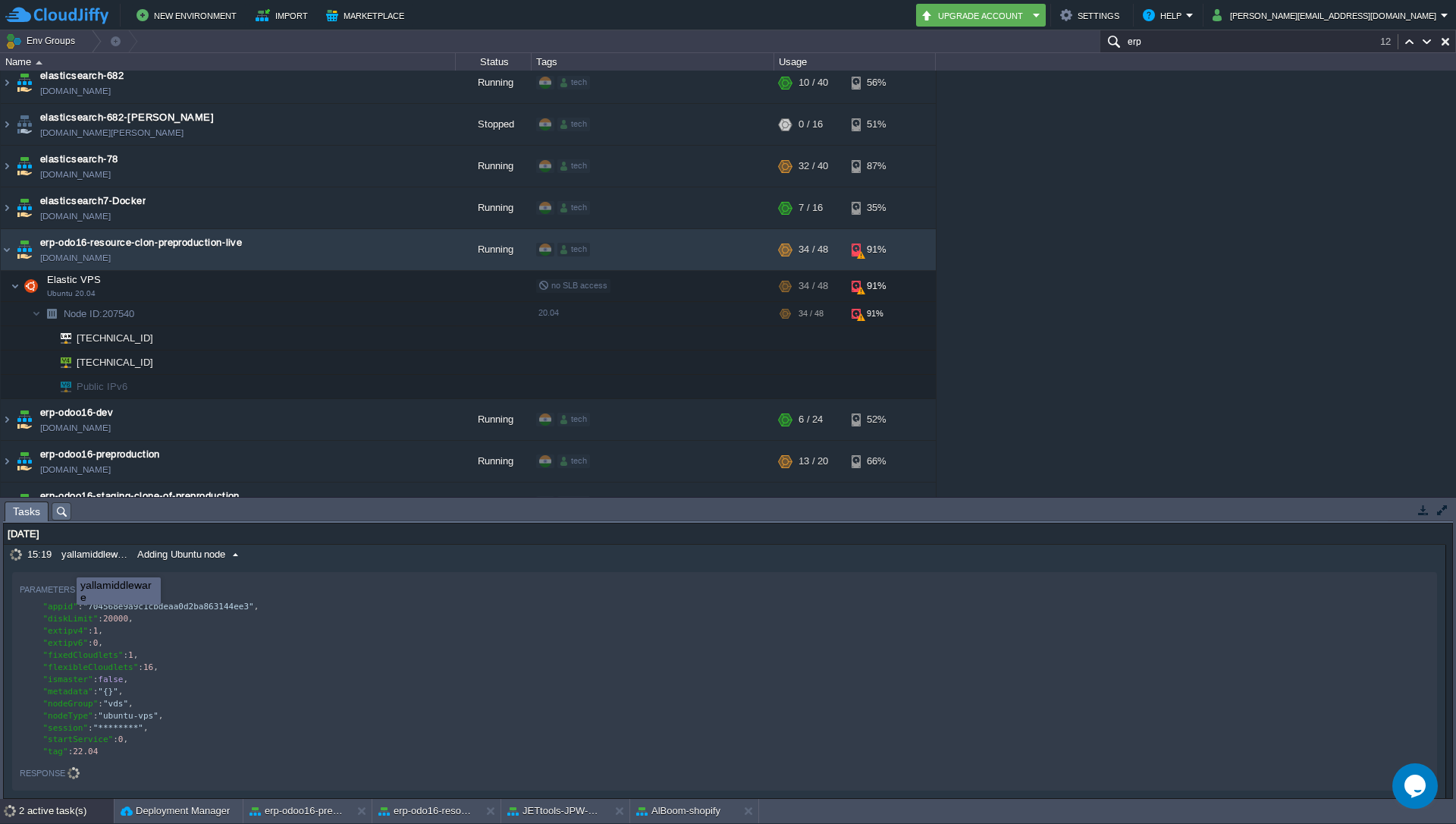
click at [67, 561] on div "yallamiddleware" at bounding box center [95, 555] width 74 height 20
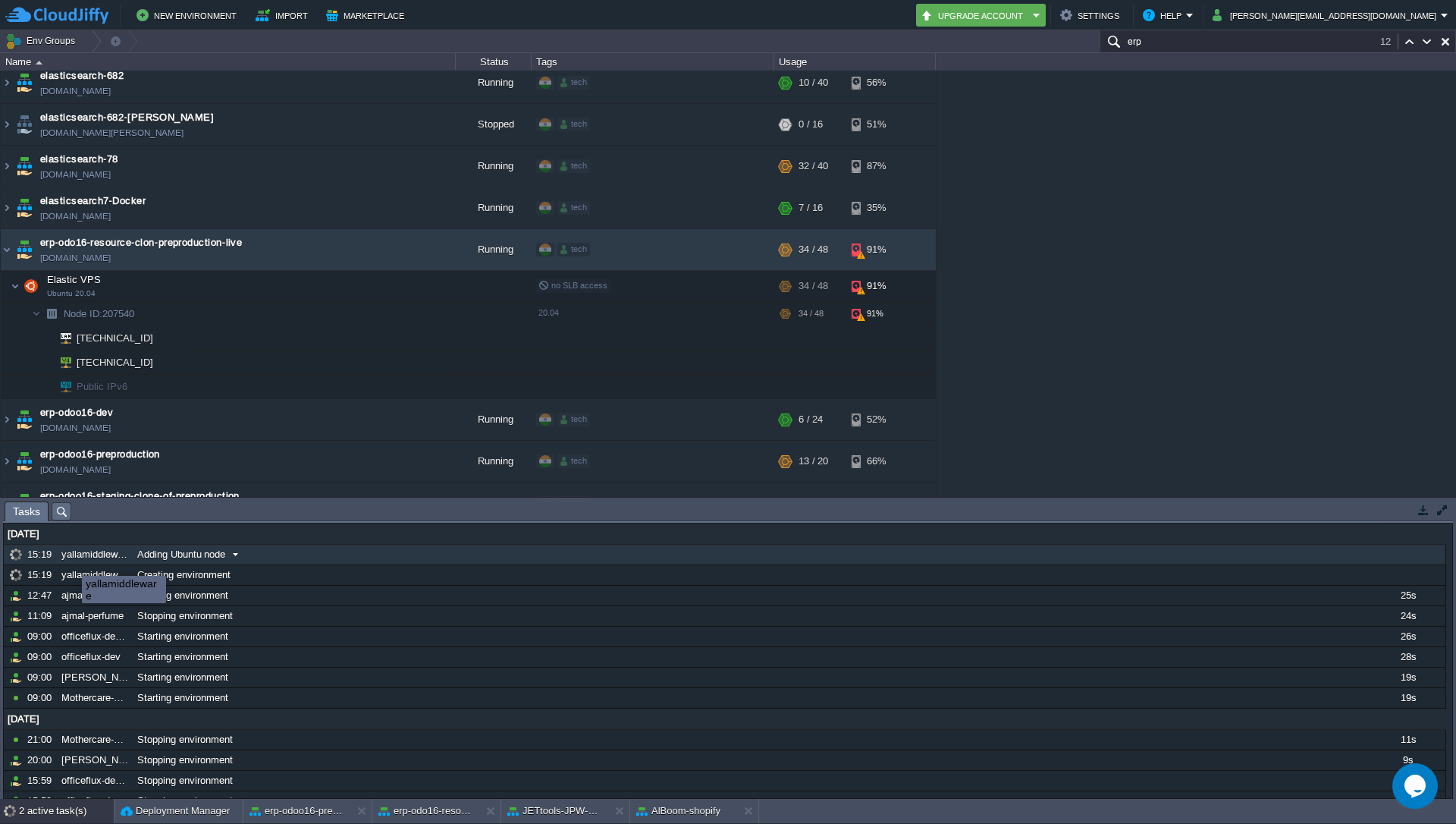
click at [71, 547] on div "yallamiddleware" at bounding box center [95, 555] width 74 height 20
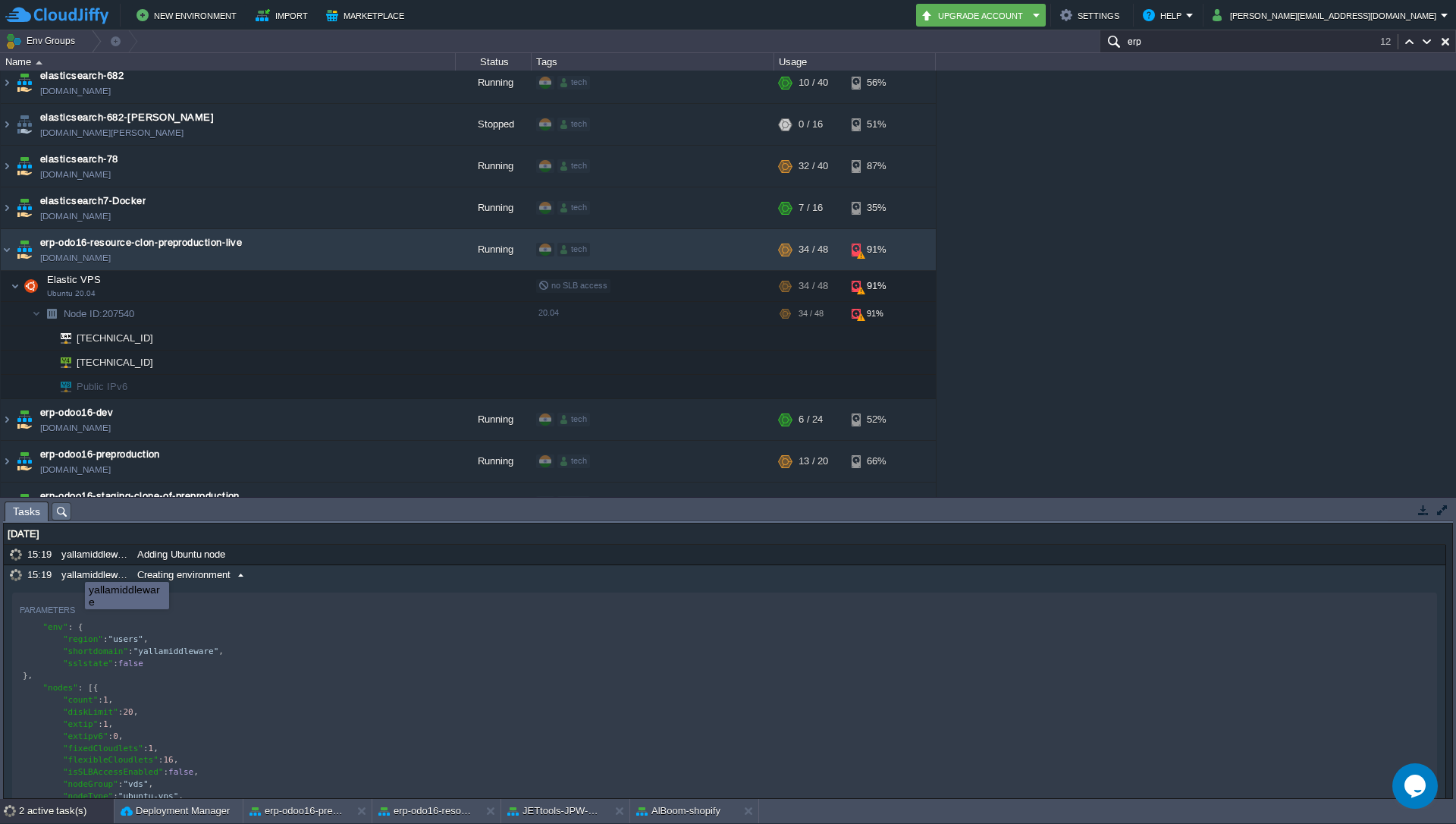
click at [74, 570] on div "yallamiddleware" at bounding box center [95, 575] width 74 height 20
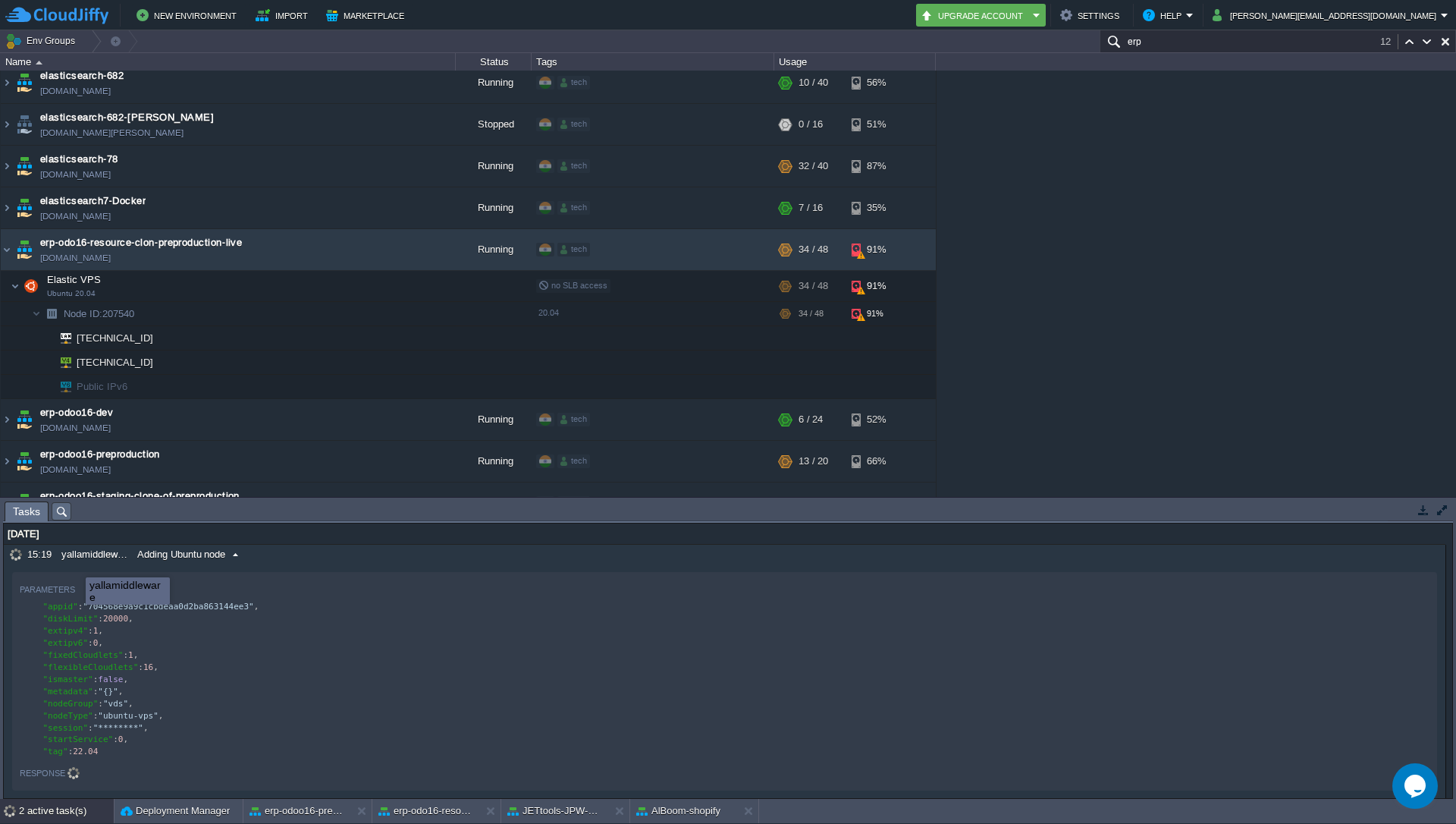
click at [74, 556] on div "yallamiddleware" at bounding box center [95, 555] width 74 height 20
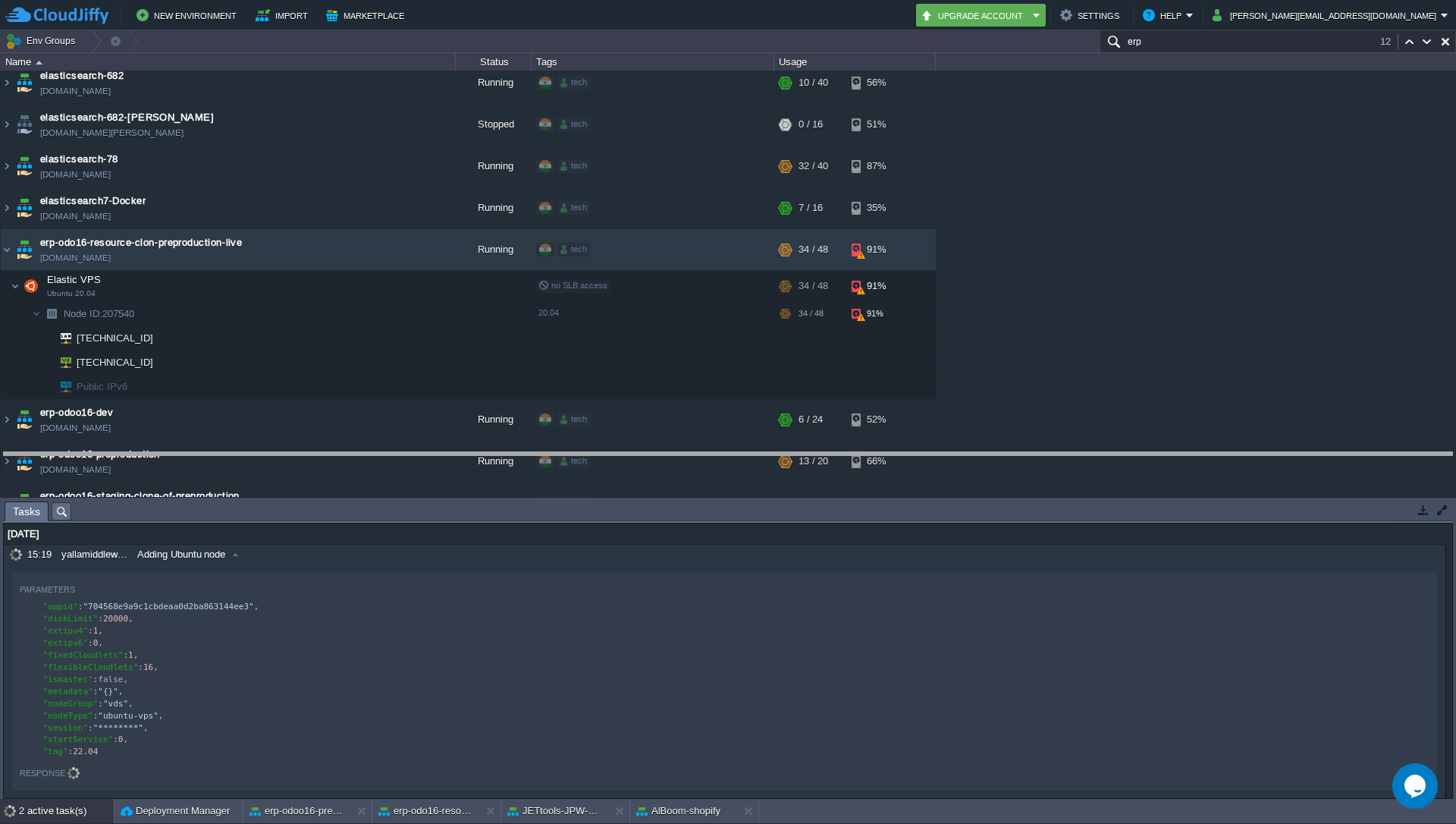
drag, startPoint x: 1232, startPoint y: 506, endPoint x: 1237, endPoint y: 457, distance: 49.3
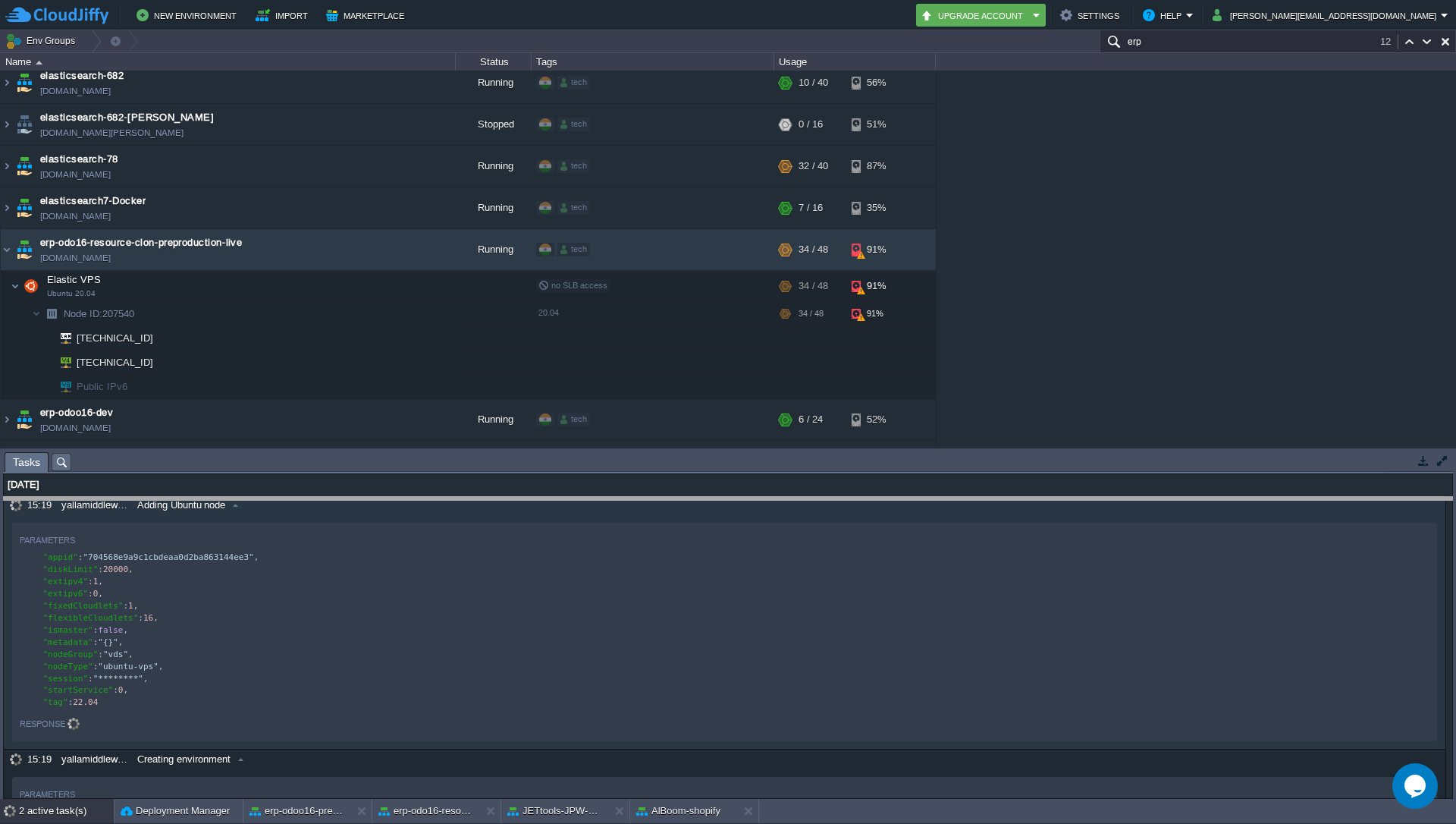
drag, startPoint x: 1237, startPoint y: 457, endPoint x: 1239, endPoint y: 464, distance: 7.3
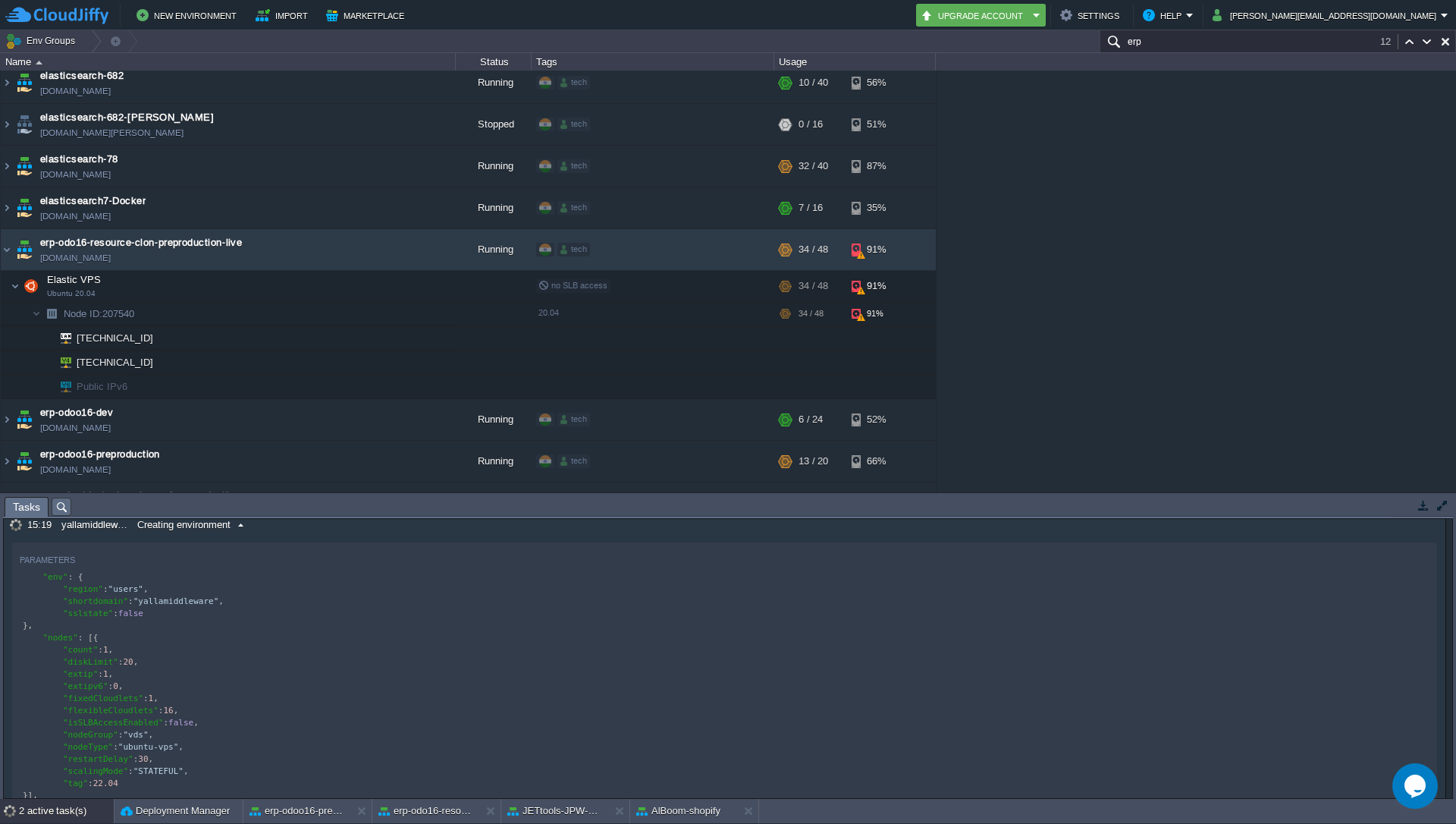
scroll to position [0, 0]
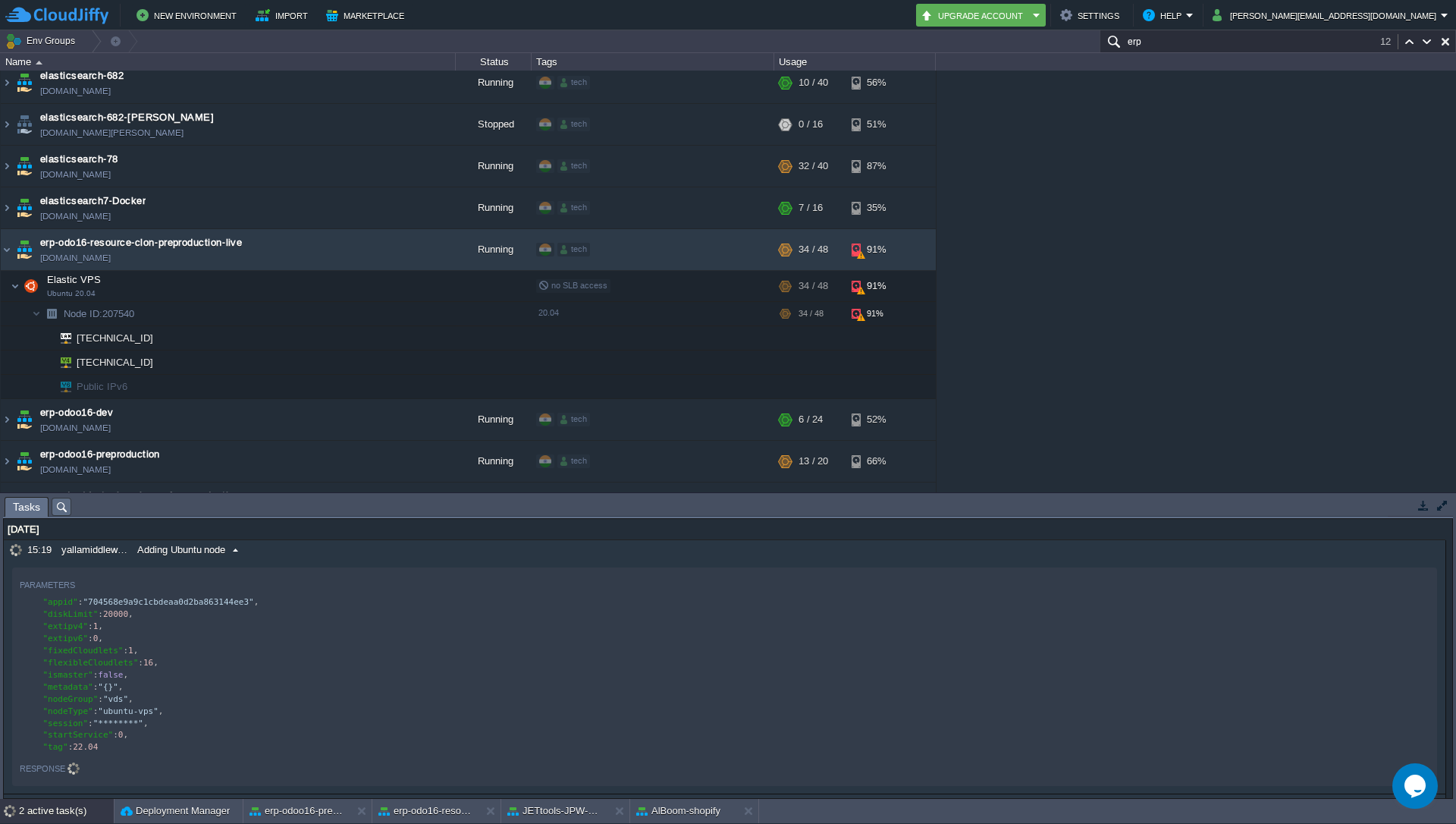
click at [234, 548] on span at bounding box center [235, 550] width 20 height 14
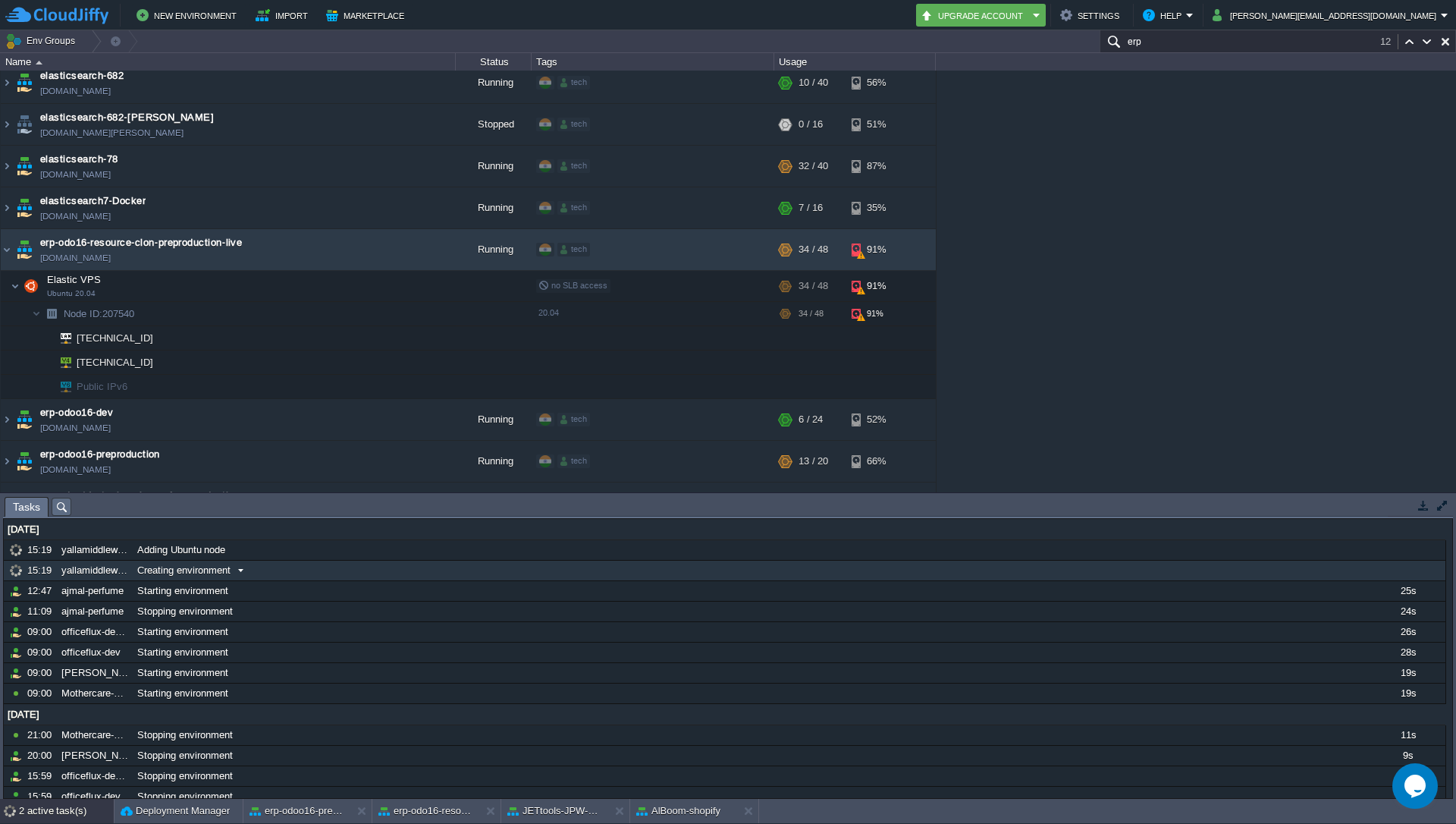
click at [241, 575] on span at bounding box center [241, 570] width 20 height 14
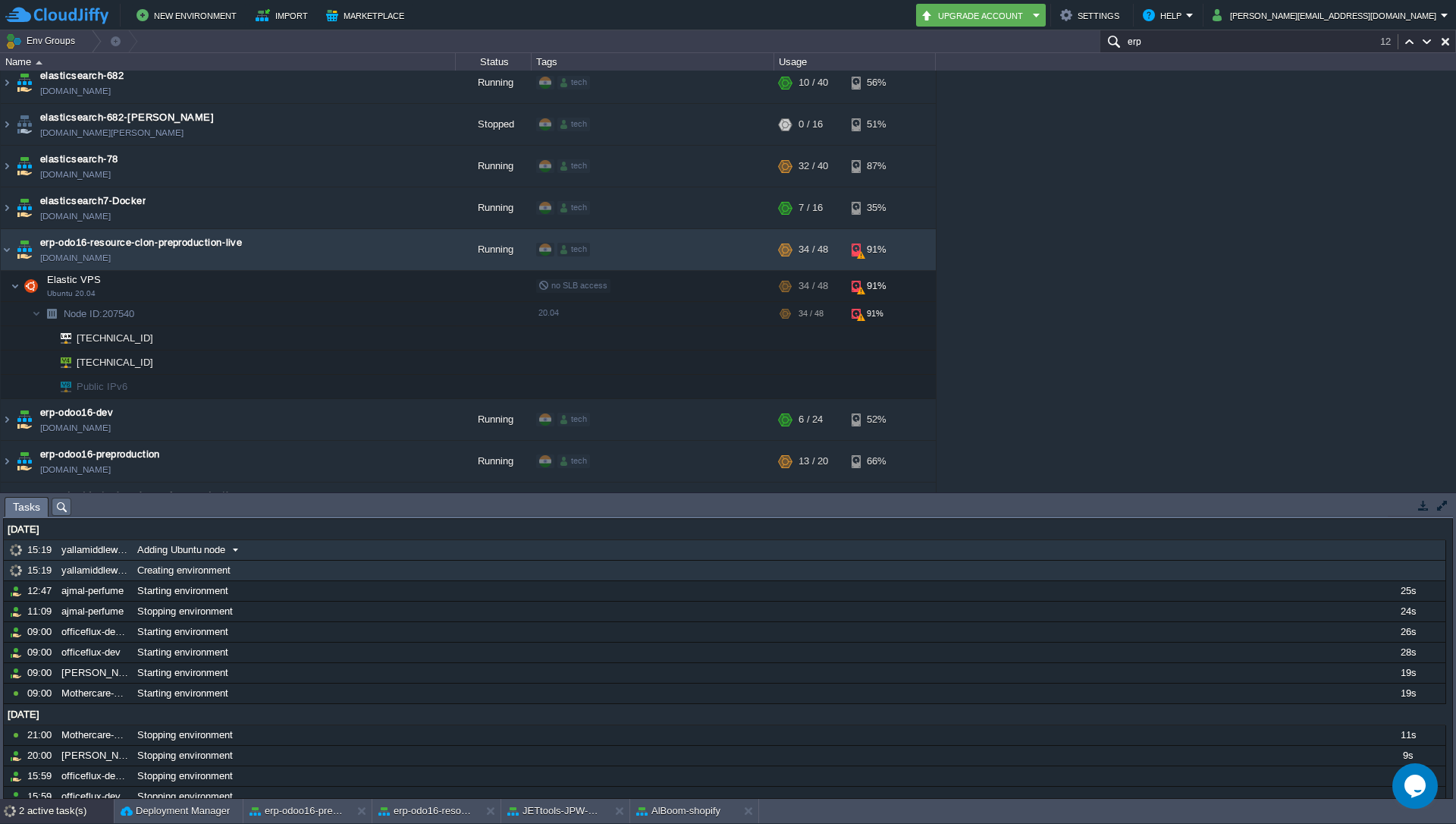
click at [215, 553] on span "Adding Ubuntu node" at bounding box center [181, 550] width 88 height 14
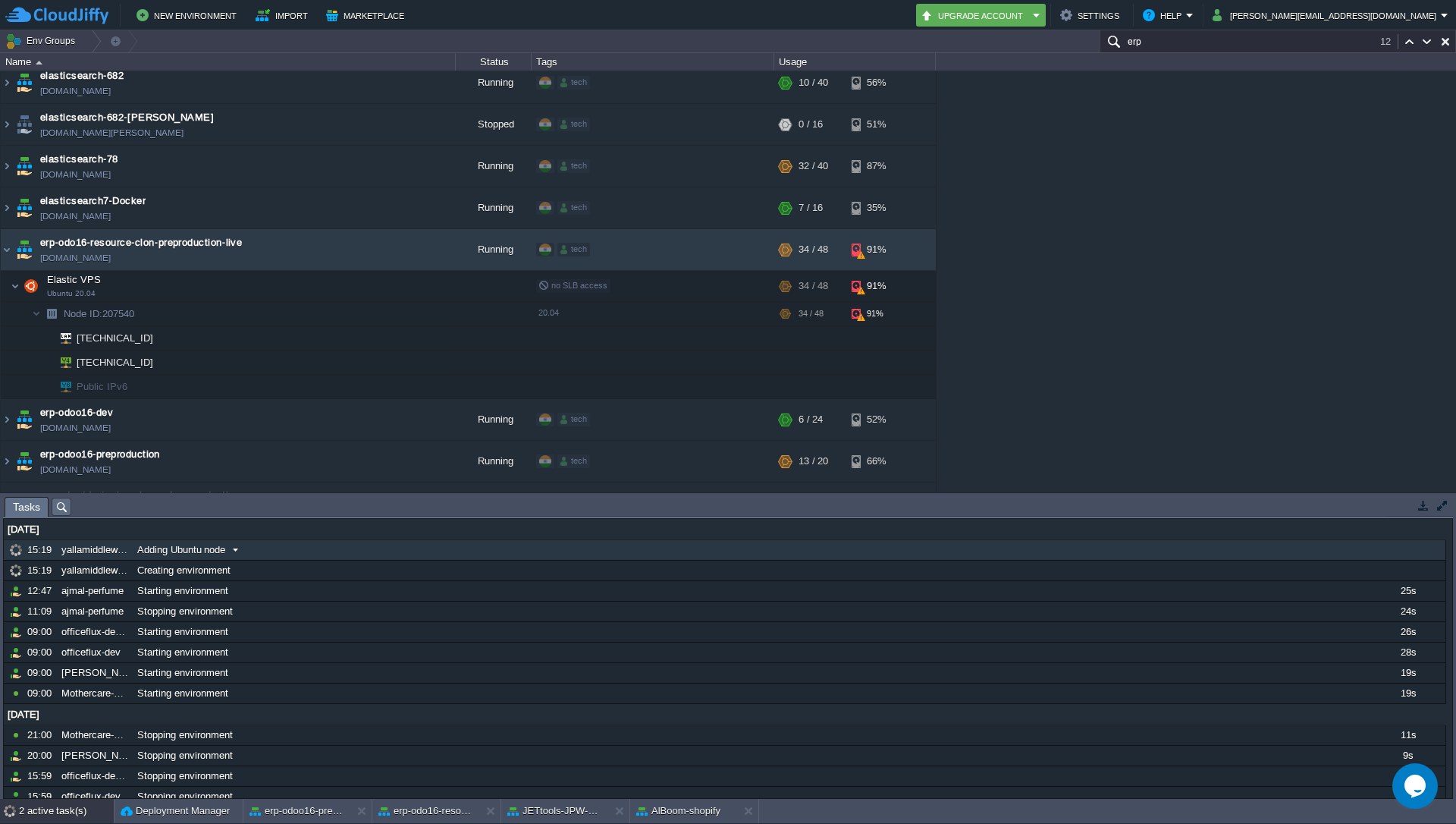
click at [241, 557] on div "Adding Ubuntu node" at bounding box center [751, 550] width 1236 height 20
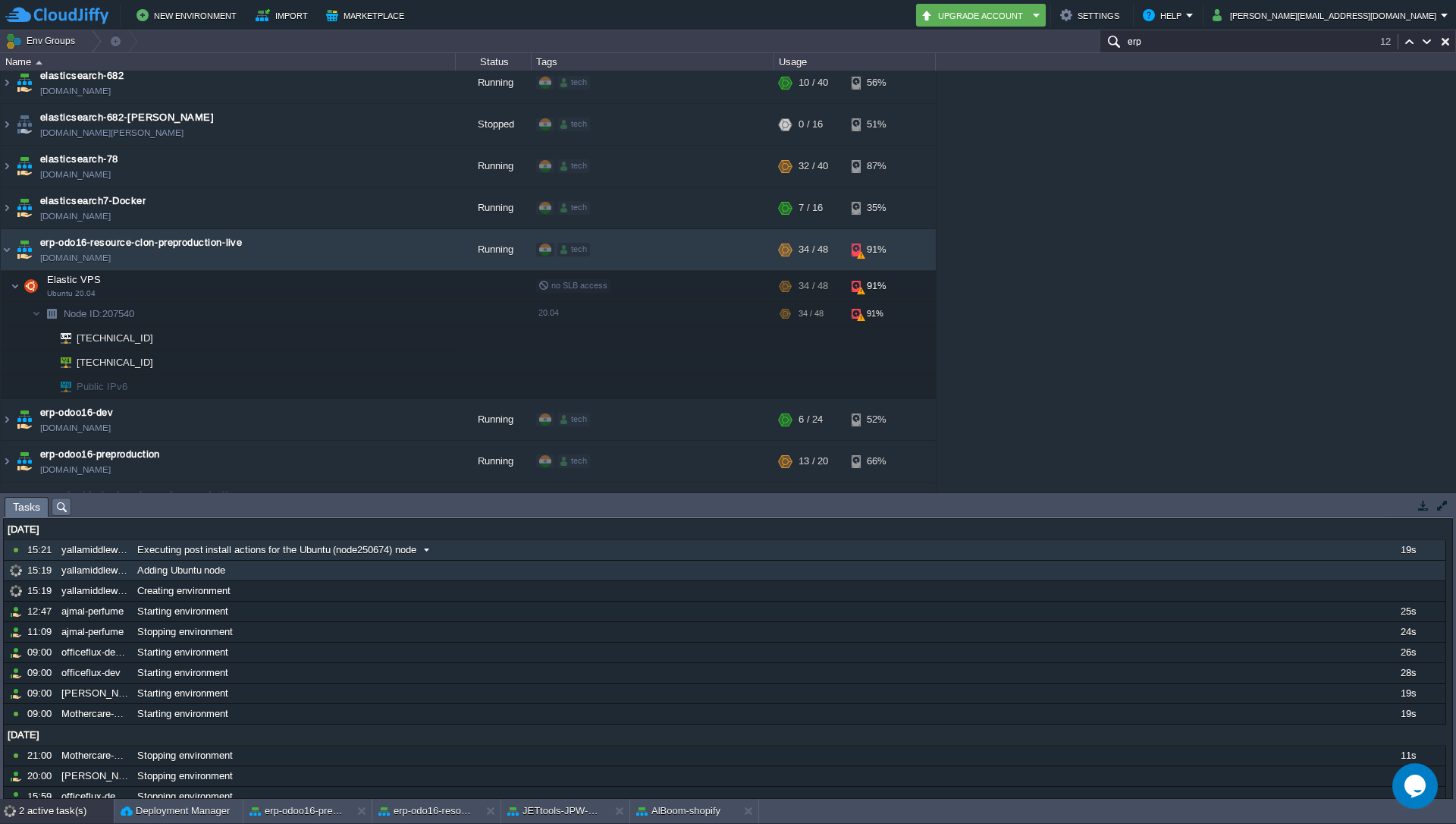
click at [241, 557] on div "Executing post install actions for the Ubuntu (node250674) node" at bounding box center [751, 550] width 1236 height 20
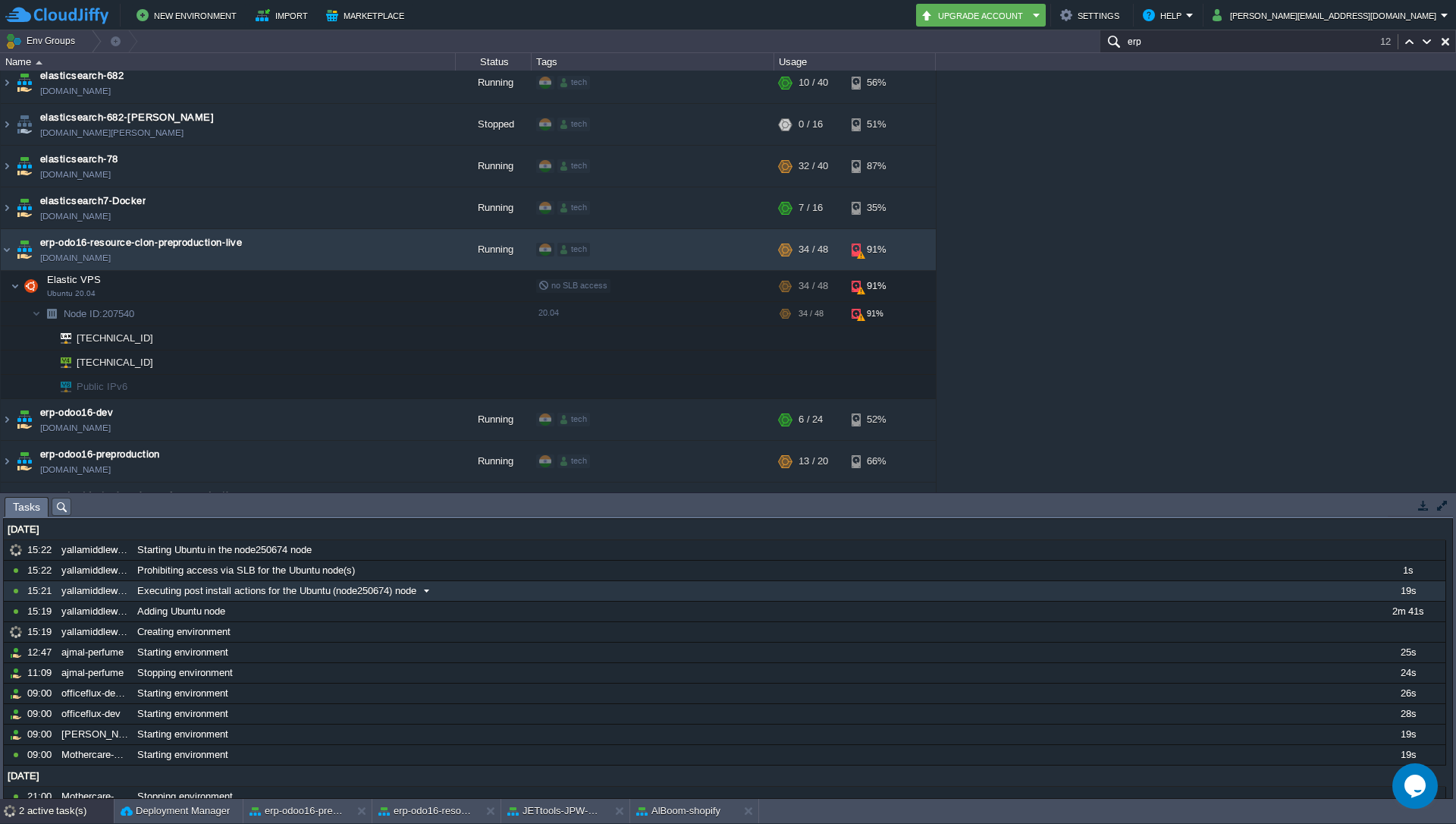
click at [122, 593] on div "yallamiddleware" at bounding box center [95, 591] width 74 height 20
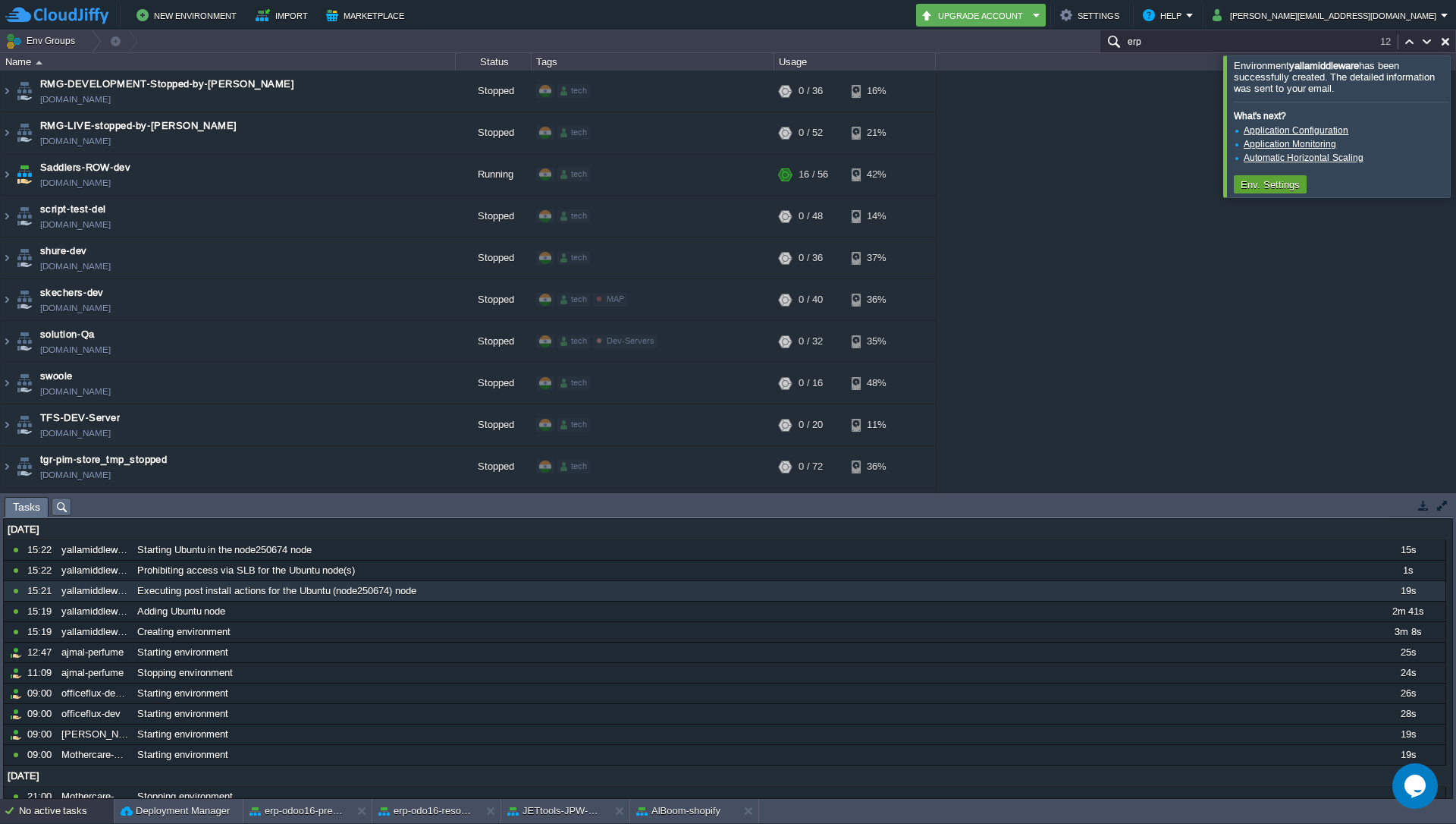
scroll to position [4131, 0]
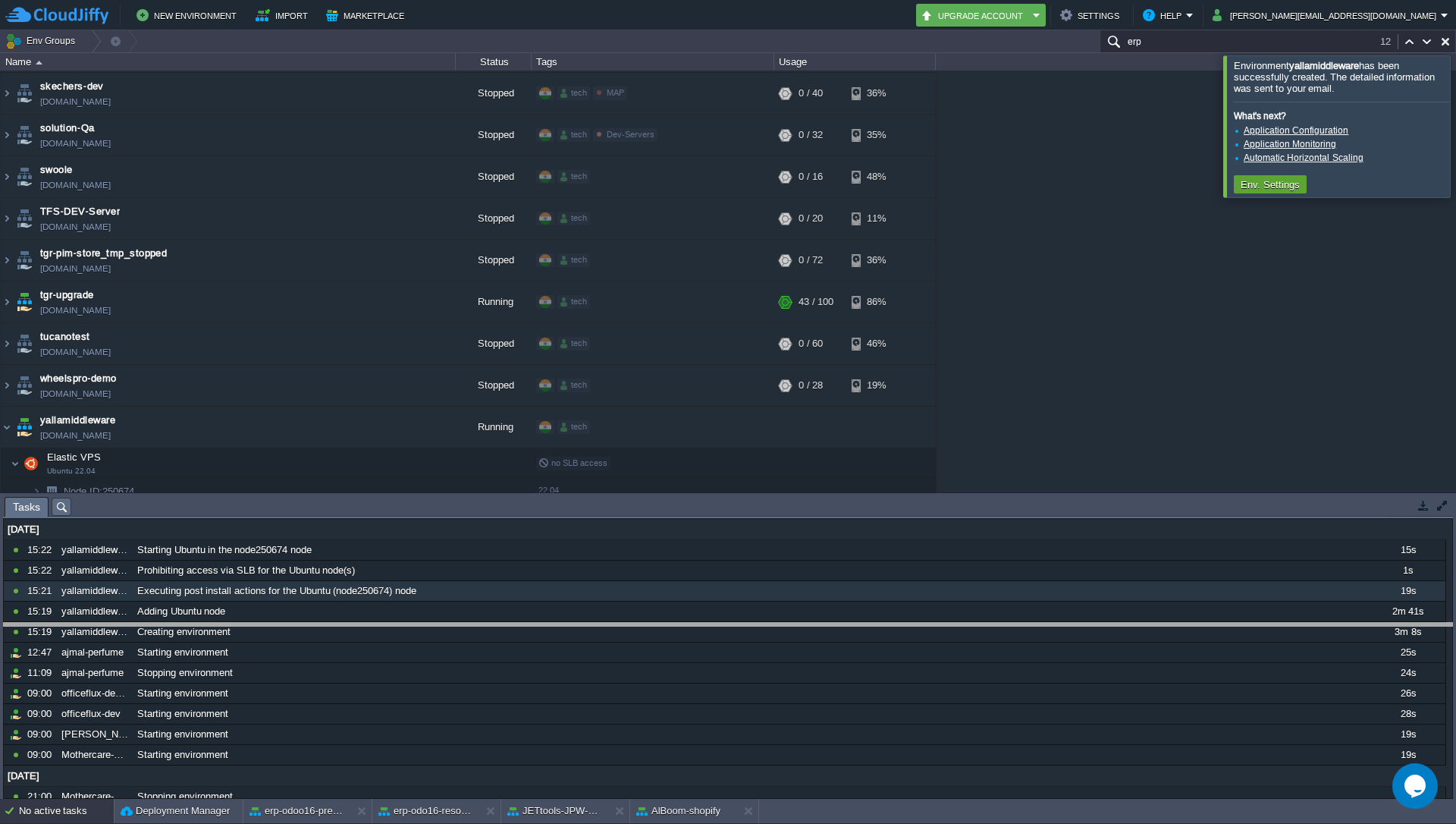
drag, startPoint x: 843, startPoint y: 498, endPoint x: 829, endPoint y: 623, distance: 125.8
click at [829, 623] on body "New Environment Import Marketplace Bonus ₹0.00 Upgrade Account Settings Help [P…" at bounding box center [728, 412] width 1456 height 824
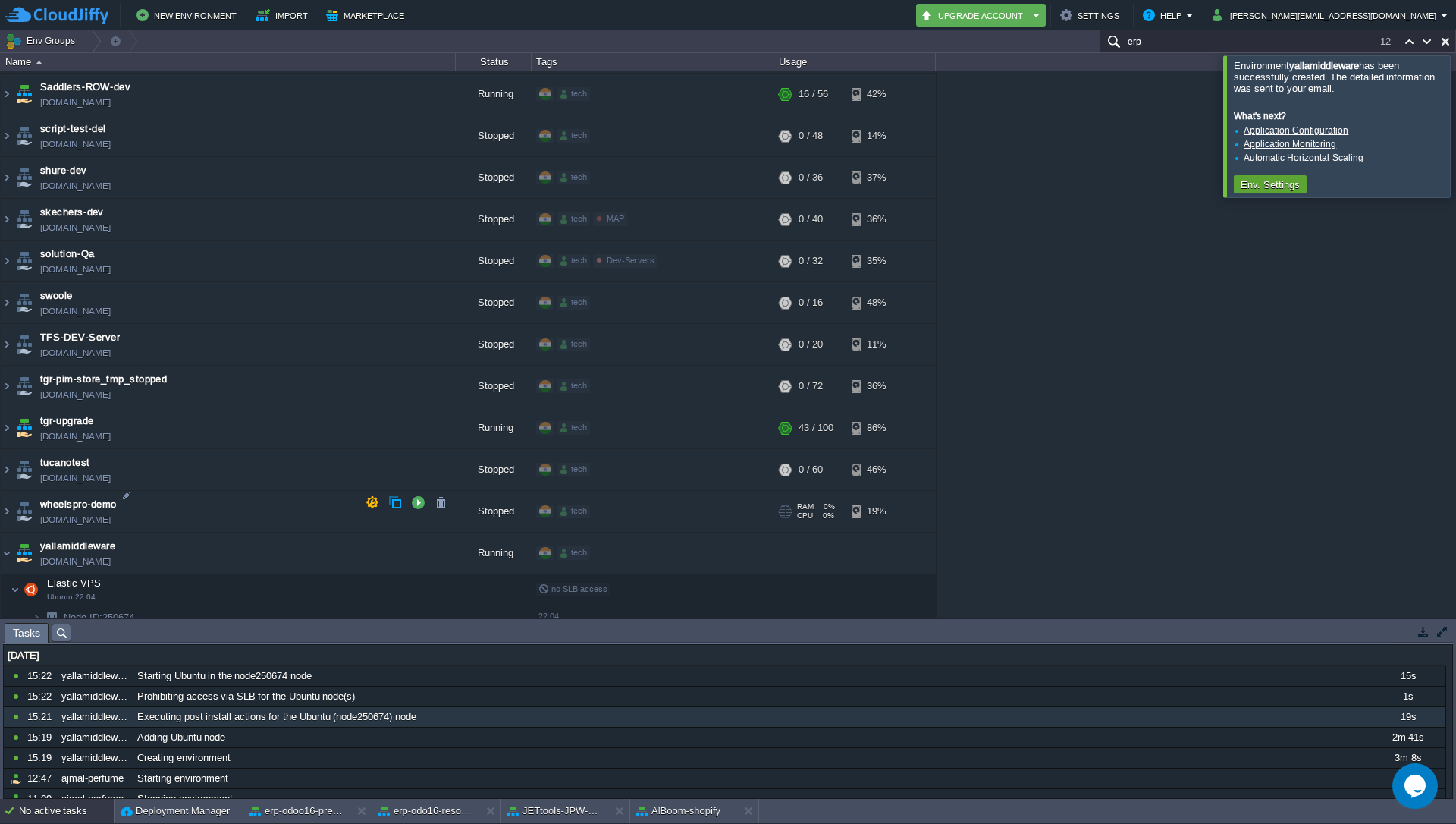
scroll to position [4008, 0]
click at [29, 603] on img at bounding box center [21, 609] width 21 height 14
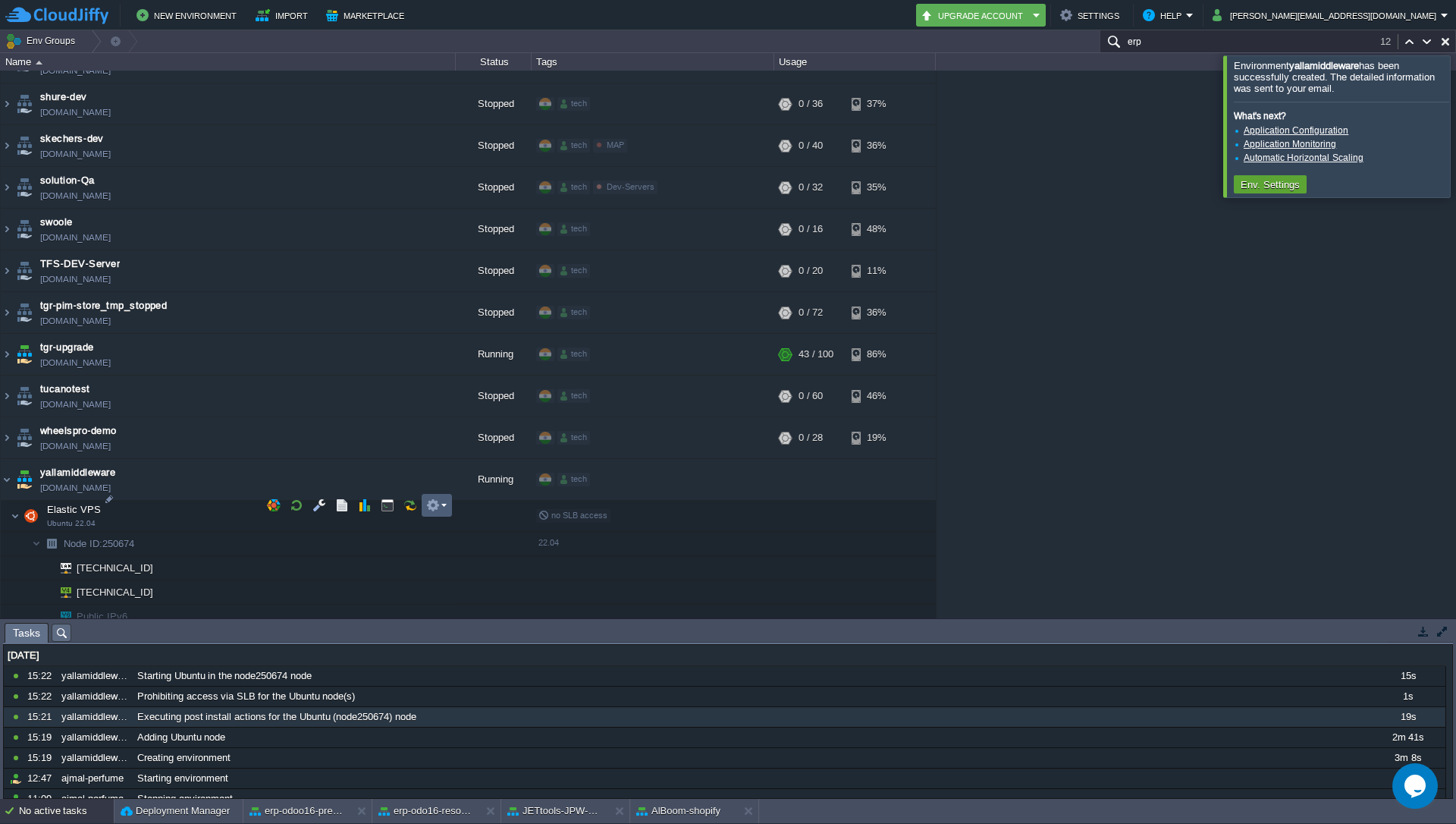
click at [440, 506] on em at bounding box center [436, 505] width 20 height 14
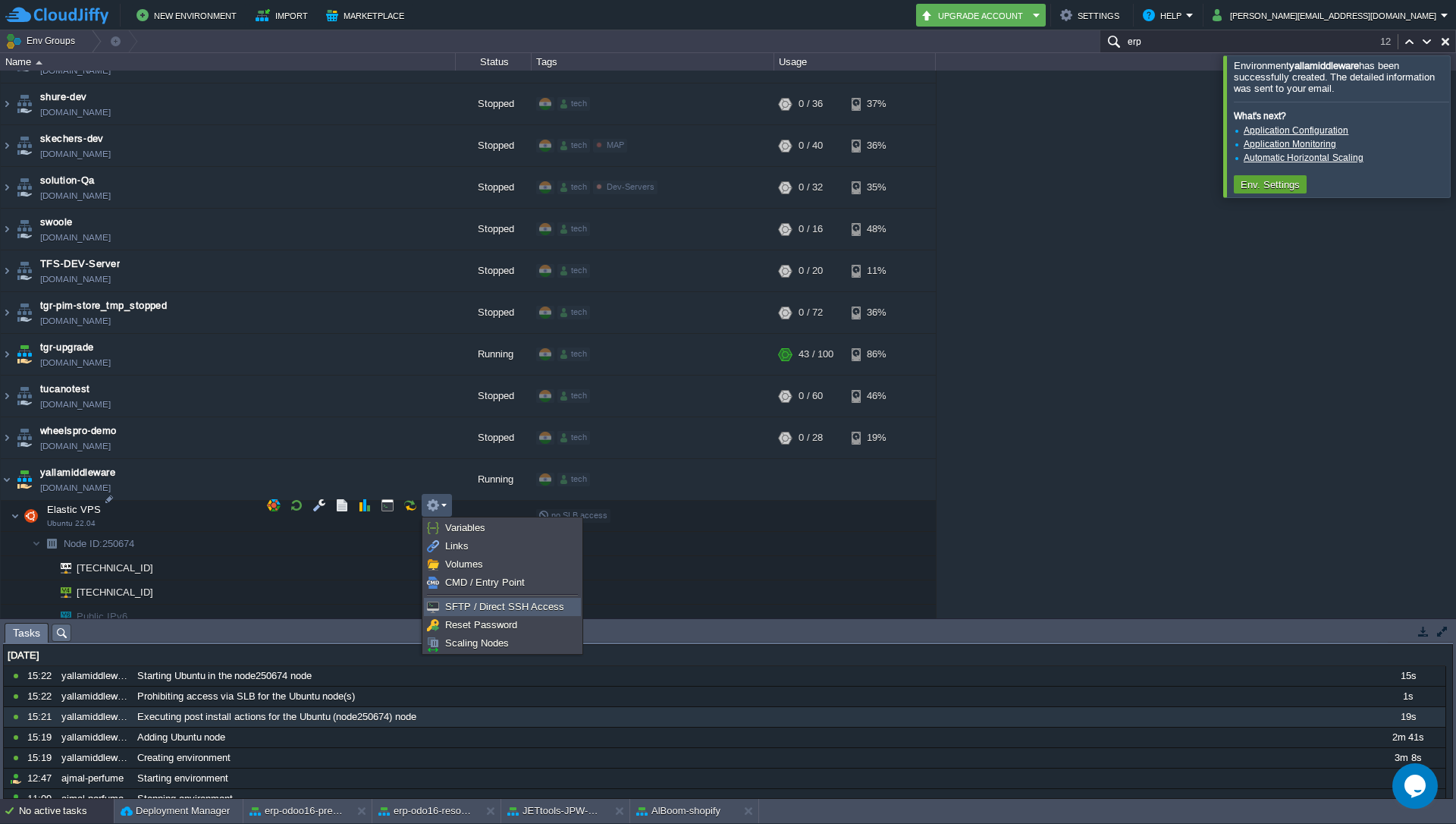
click at [459, 605] on span "SFTP / Direct SSH Access" at bounding box center [505, 606] width 119 height 11
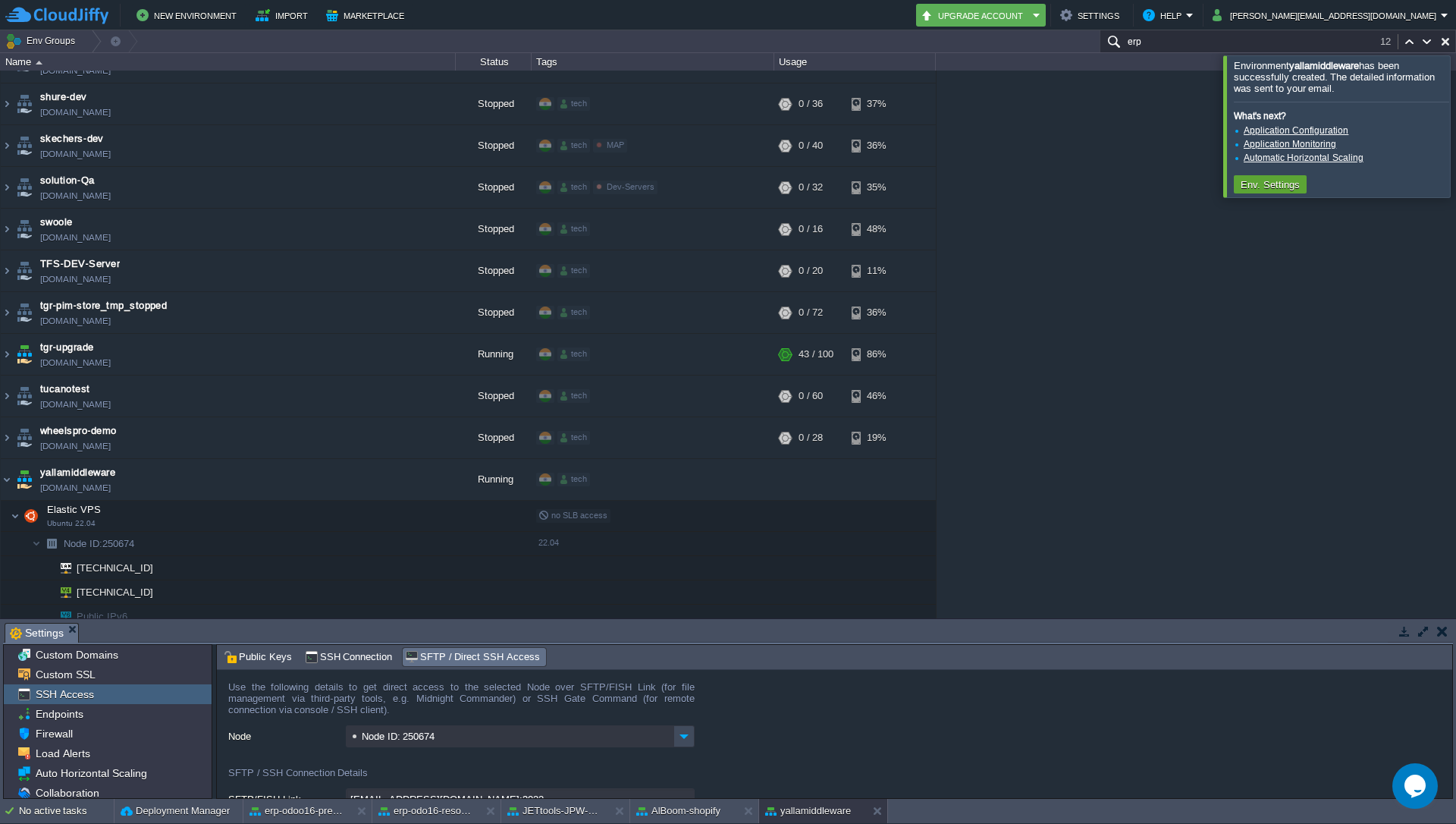
drag, startPoint x: 1107, startPoint y: 622, endPoint x: 1098, endPoint y: 620, distance: 9.2
click at [1143, 416] on div "Env Groups erp 12 auto-gen Name Status Tags Usage 1stdirectpools [DOMAIN_NAME] …" at bounding box center [728, 414] width 1456 height 769
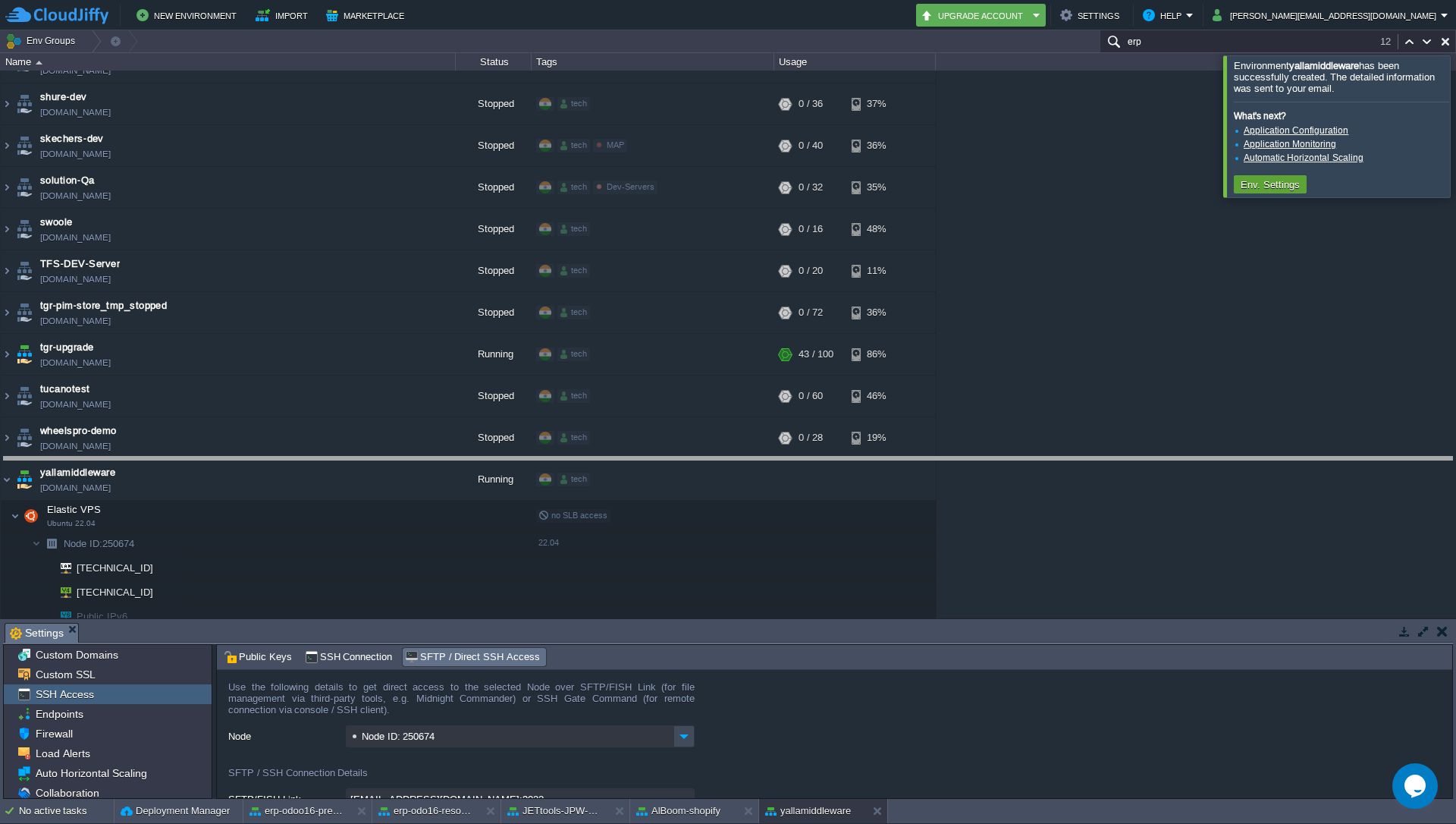
drag, startPoint x: 1083, startPoint y: 625, endPoint x: 1064, endPoint y: 459, distance: 167.1
click at [1064, 459] on body "New Environment Import Marketplace Bonus ₹0.00 Upgrade Account Settings Help [P…" at bounding box center [728, 412] width 1456 height 824
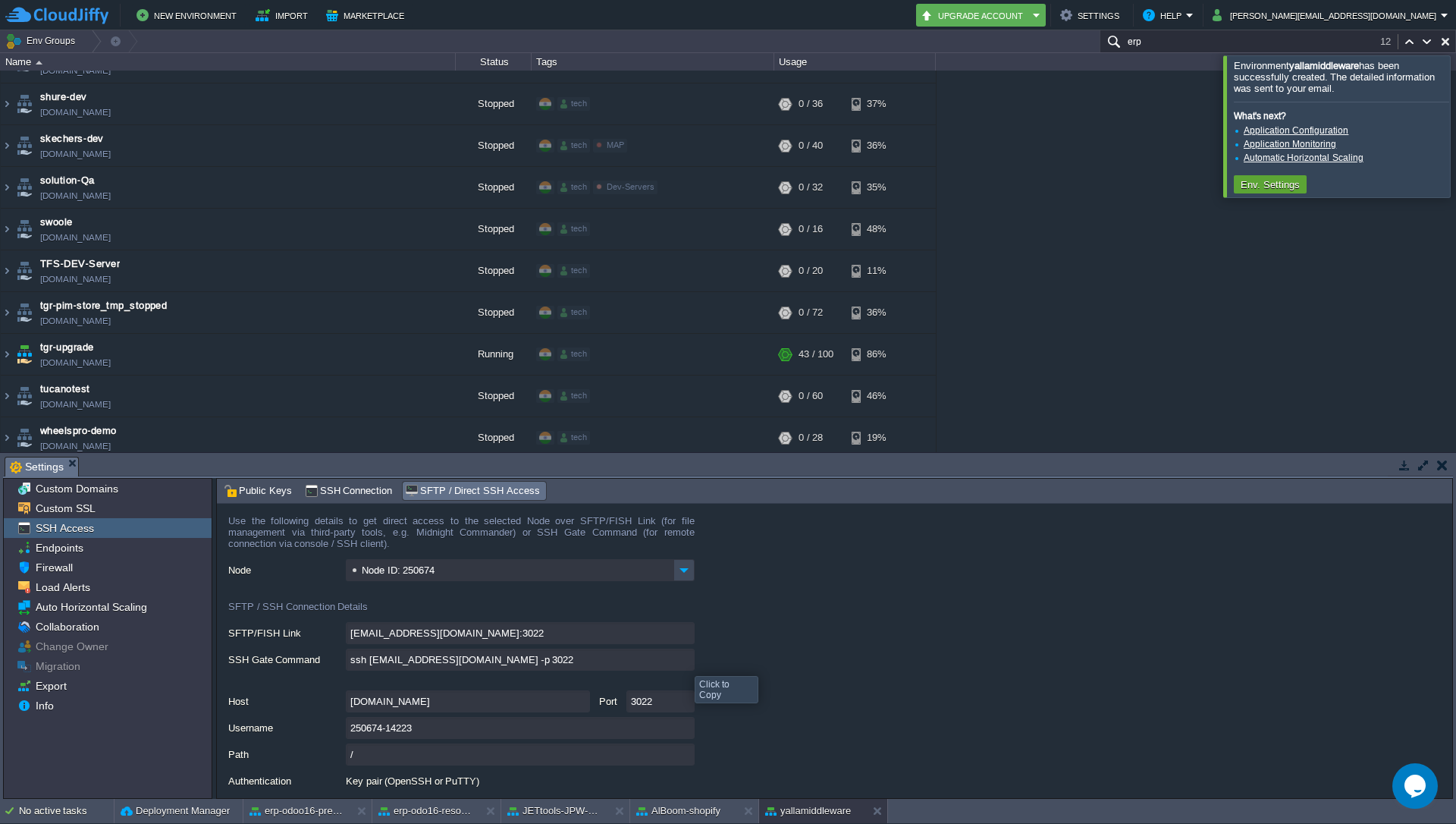
click at [684, 662] on input "ssh [EMAIL_ADDRESS][DOMAIN_NAME] -p 3022" at bounding box center [520, 659] width 349 height 22
type textarea "ssh [EMAIL_ADDRESS][DOMAIN_NAME] -p 3022"
